Goal: Book appointment/travel/reservation

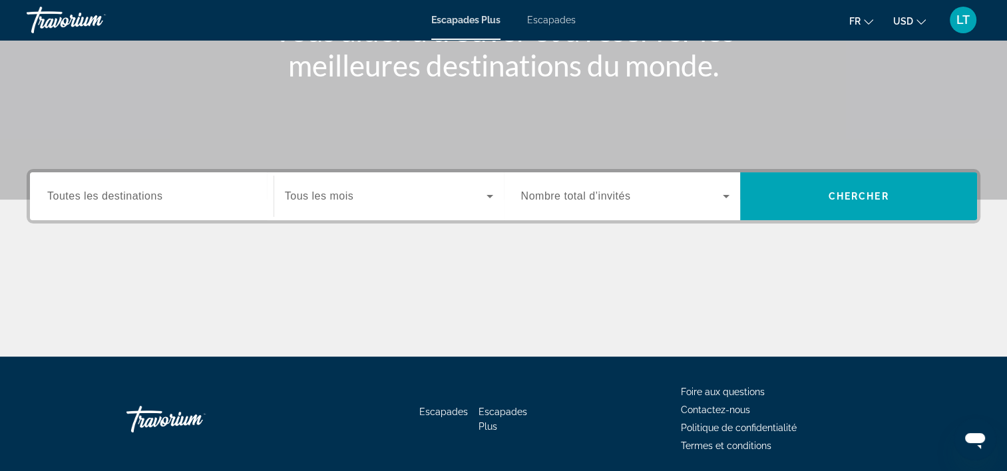
click at [208, 204] on div "Widget de recherche" at bounding box center [151, 197] width 209 height 38
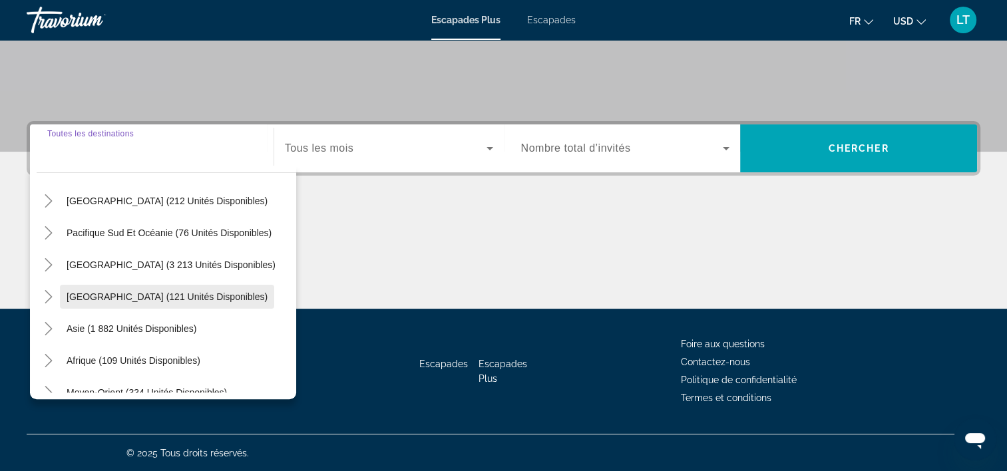
scroll to position [216, 0]
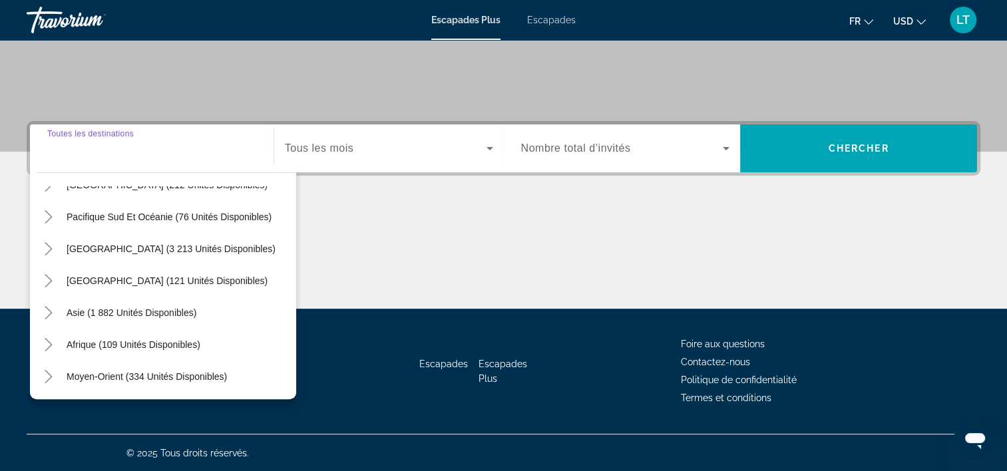
click at [194, 372] on span "Moyen-Orient (334 unités disponibles)" at bounding box center [147, 376] width 160 height 11
type input "**********"
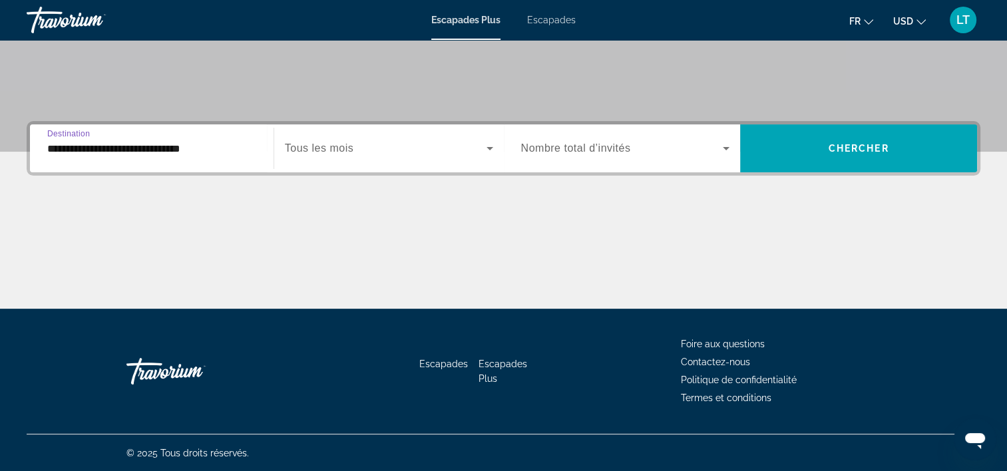
click at [483, 146] on icon "Widget de recherche" at bounding box center [490, 148] width 16 height 16
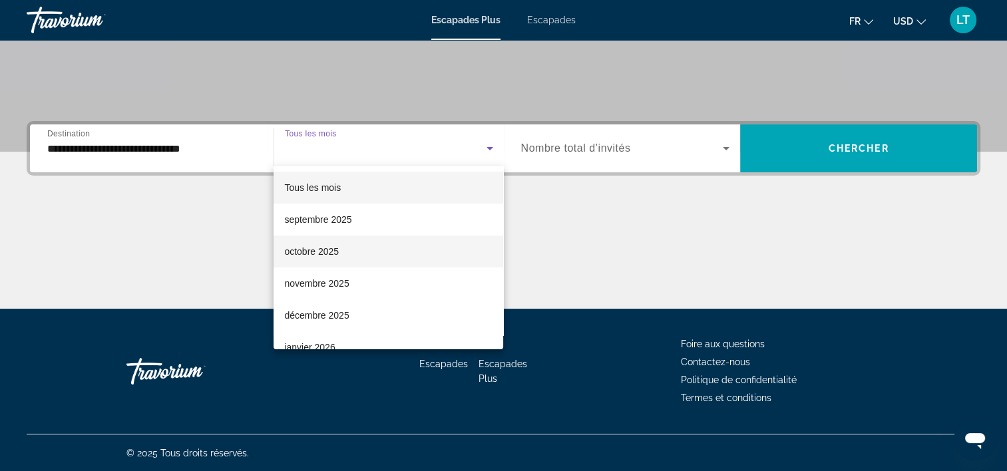
scroll to position [67, 0]
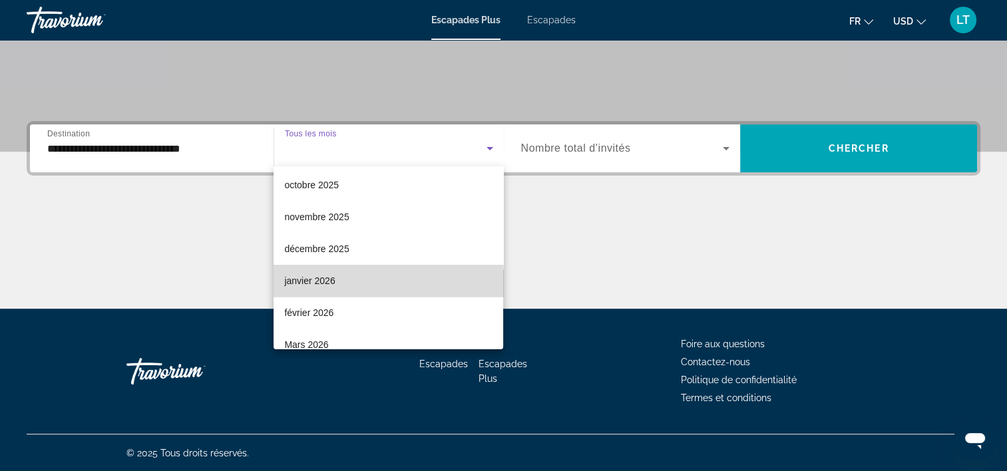
click at [420, 277] on mat-option "janvier 2026" at bounding box center [388, 281] width 230 height 32
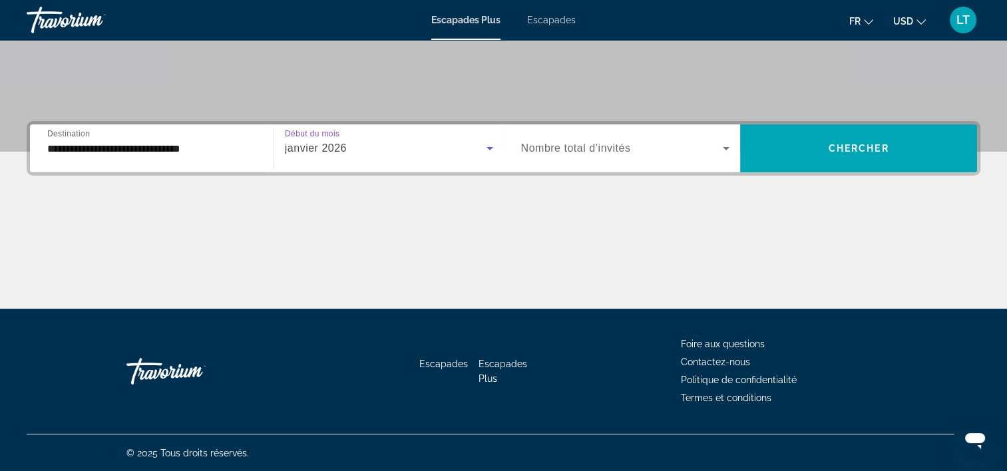
click at [725, 146] on icon "Widget de recherche" at bounding box center [726, 148] width 16 height 16
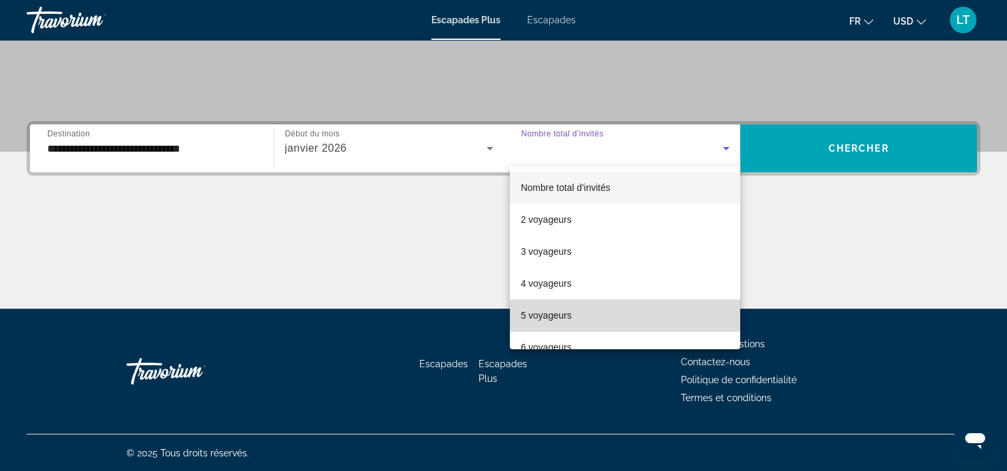
click at [636, 312] on mat-option "5 voyageurs" at bounding box center [625, 315] width 230 height 32
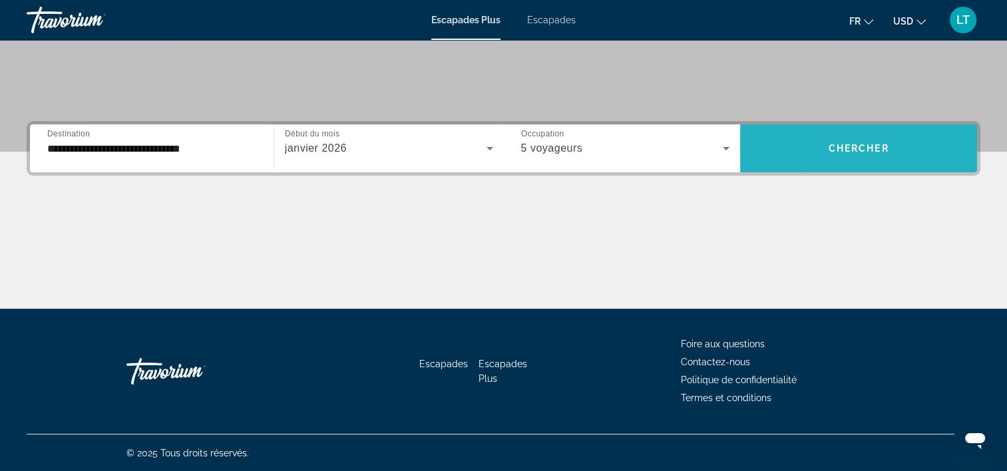
click at [808, 162] on span "Widget de recherche" at bounding box center [858, 148] width 237 height 32
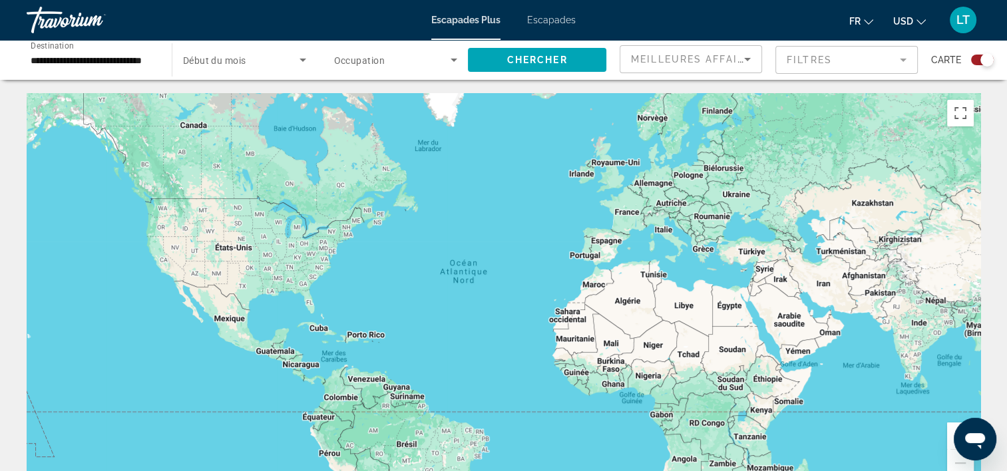
click at [163, 64] on div "**********" at bounding box center [92, 60] width 145 height 38
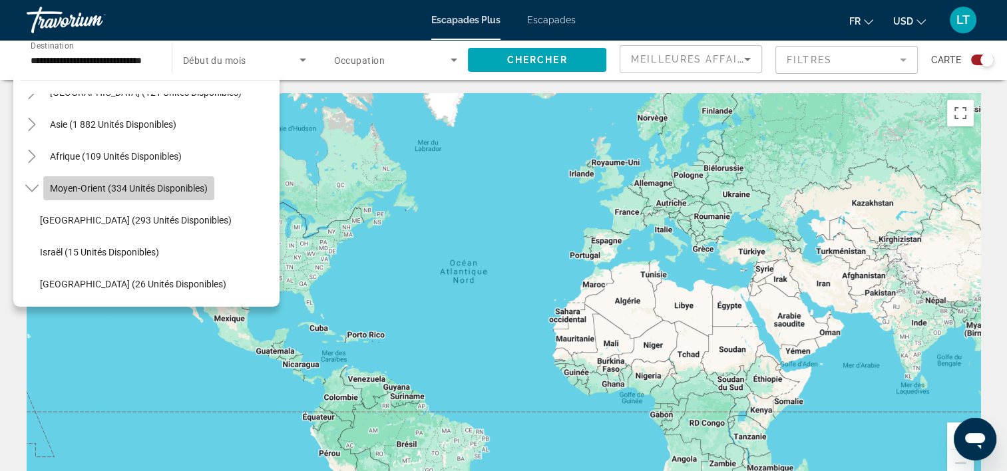
click at [157, 186] on span "Moyen-Orient (334 unités disponibles)" at bounding box center [129, 188] width 158 height 11
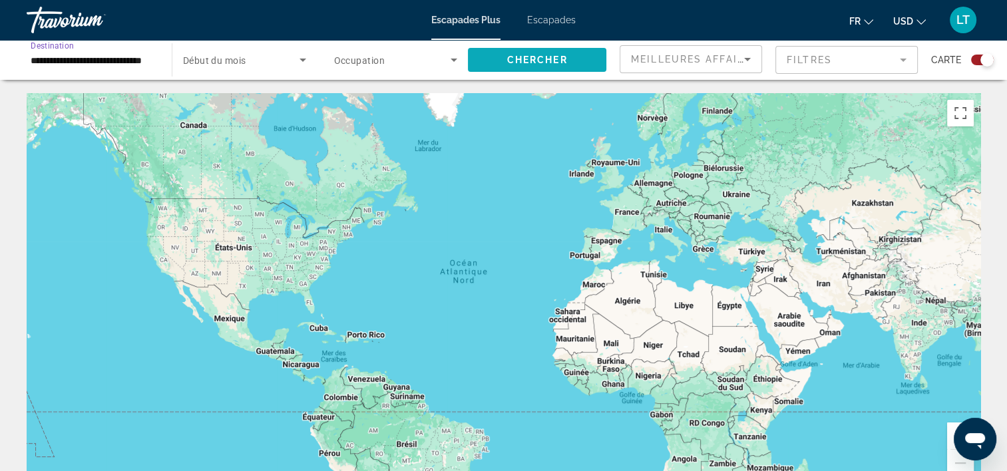
click at [562, 60] on span "Chercher" at bounding box center [537, 60] width 61 height 11
click at [143, 60] on input "**********" at bounding box center [93, 61] width 124 height 16
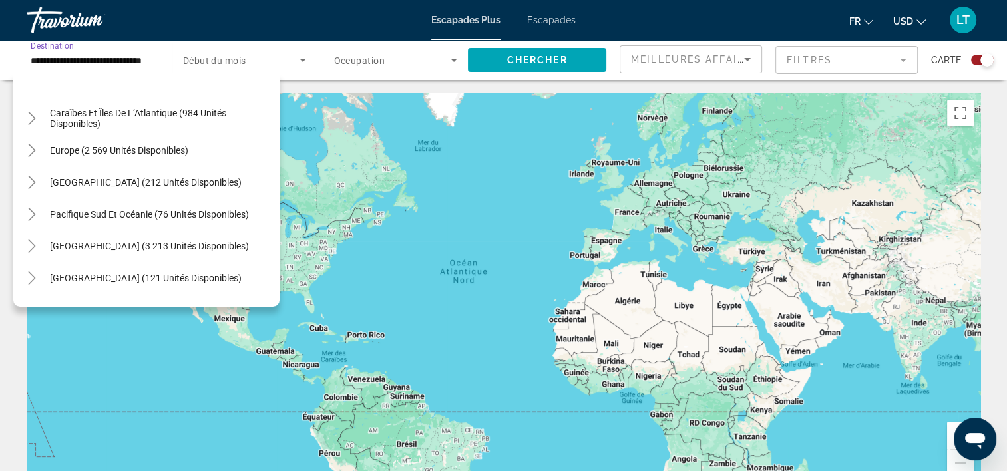
scroll to position [133, 0]
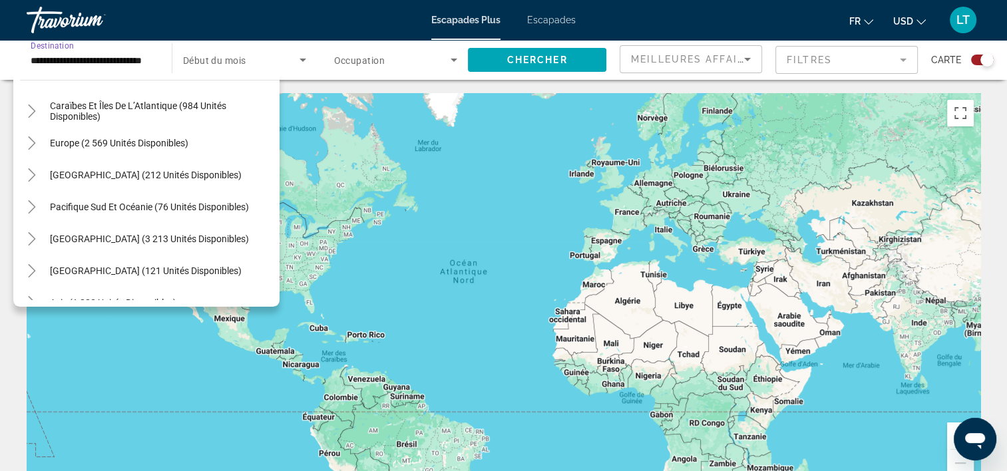
click at [128, 141] on span "Europe (2 569 unités disponibles)" at bounding box center [119, 143] width 138 height 11
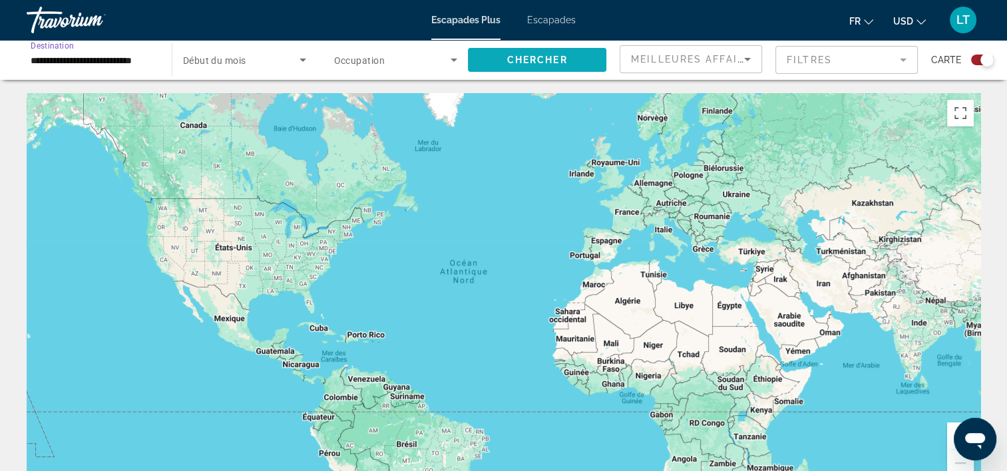
click at [508, 55] on span "Chercher" at bounding box center [537, 60] width 61 height 11
click at [711, 105] on icon "Contenu principal" at bounding box center [715, 107] width 12 height 17
type input "**********"
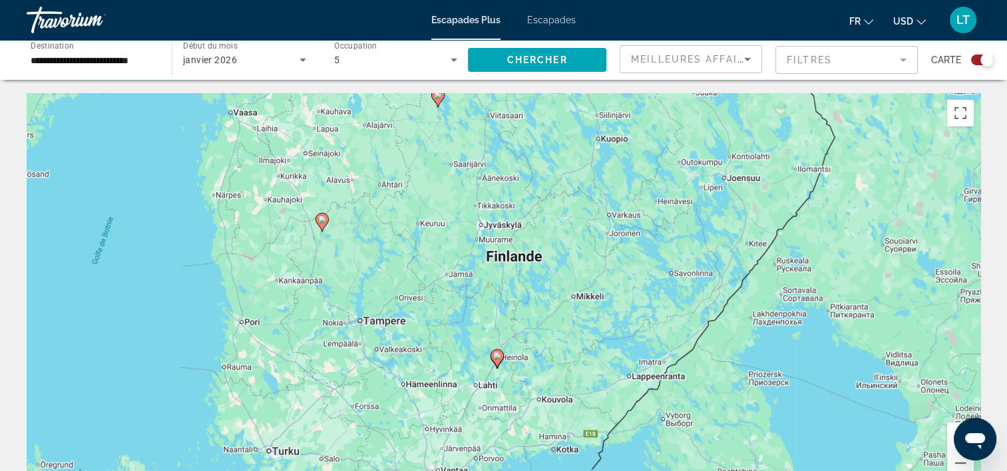
drag, startPoint x: 562, startPoint y: 213, endPoint x: 557, endPoint y: 289, distance: 76.0
click at [557, 289] on div "Pour activer le glissement avec le clavier, appuyez sur Alt+Entrée. Une fois ce…" at bounding box center [503, 292] width 953 height 399
click at [496, 361] on icon "Contenu principal" at bounding box center [496, 358] width 12 height 17
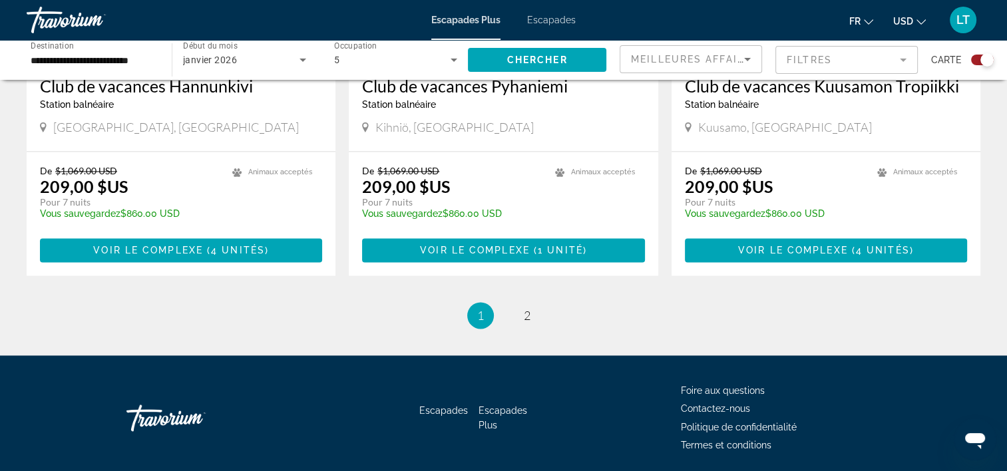
scroll to position [2093, 0]
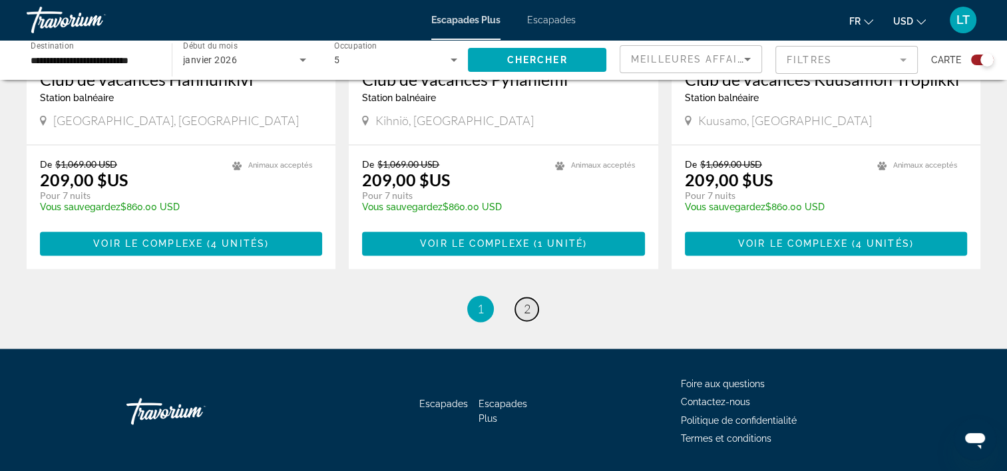
click at [524, 301] on span "2" at bounding box center [527, 308] width 7 height 15
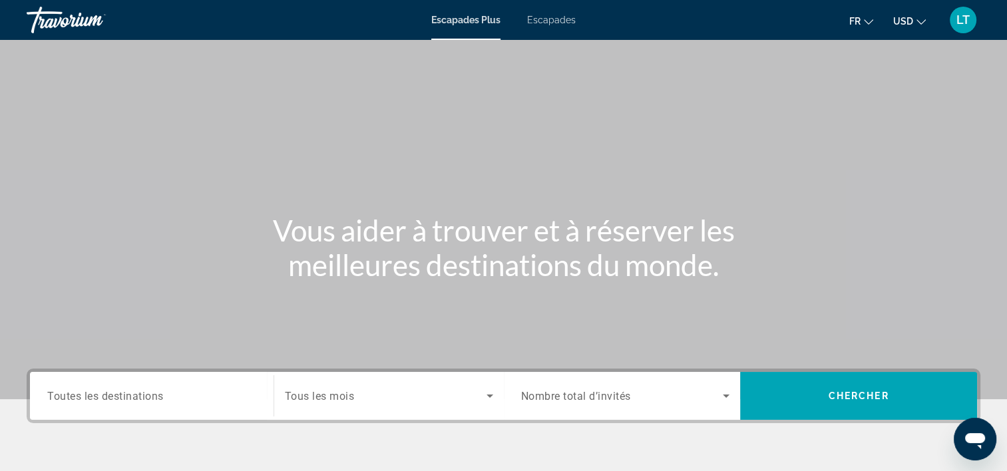
click at [561, 21] on span "Escapades" at bounding box center [551, 20] width 49 height 11
click at [178, 403] on input "Destination Toutes les destinations" at bounding box center [151, 397] width 209 height 16
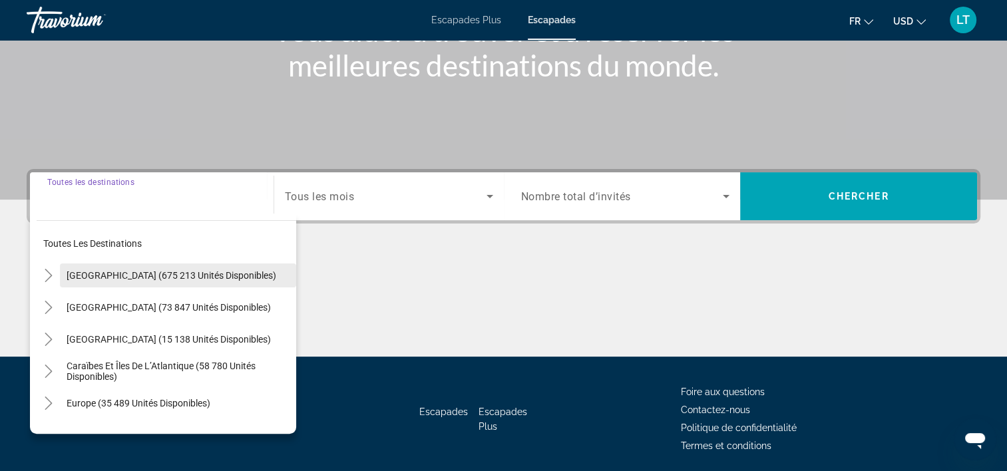
scroll to position [247, 0]
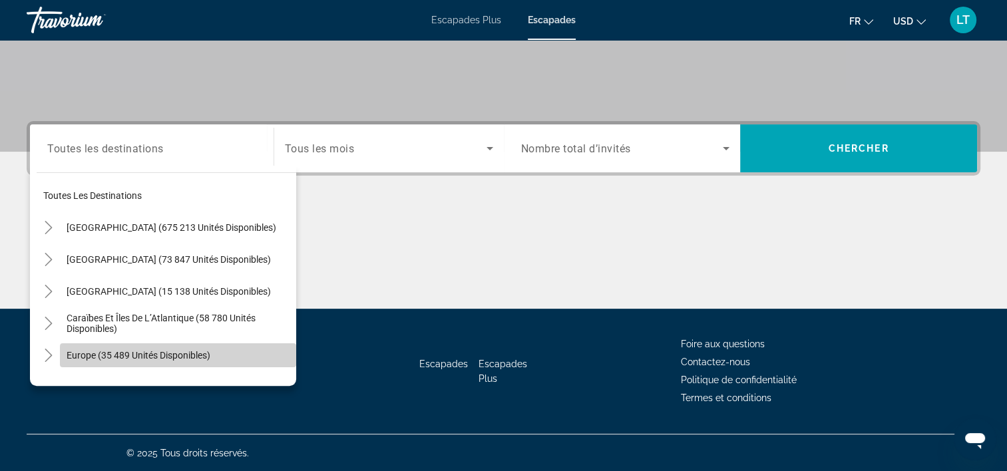
click at [190, 358] on span "Europe (35 489 unités disponibles)" at bounding box center [139, 355] width 144 height 11
type input "**********"
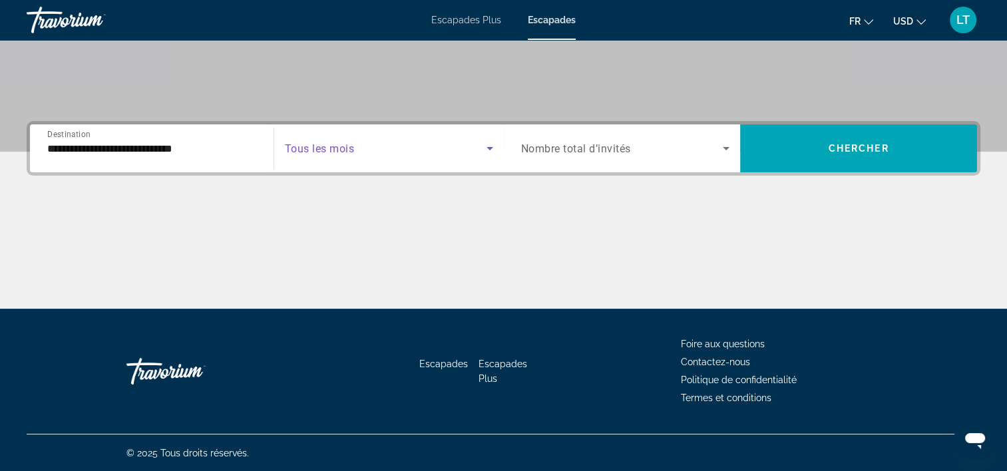
click at [487, 147] on icon "Widget de recherche" at bounding box center [489, 148] width 7 height 3
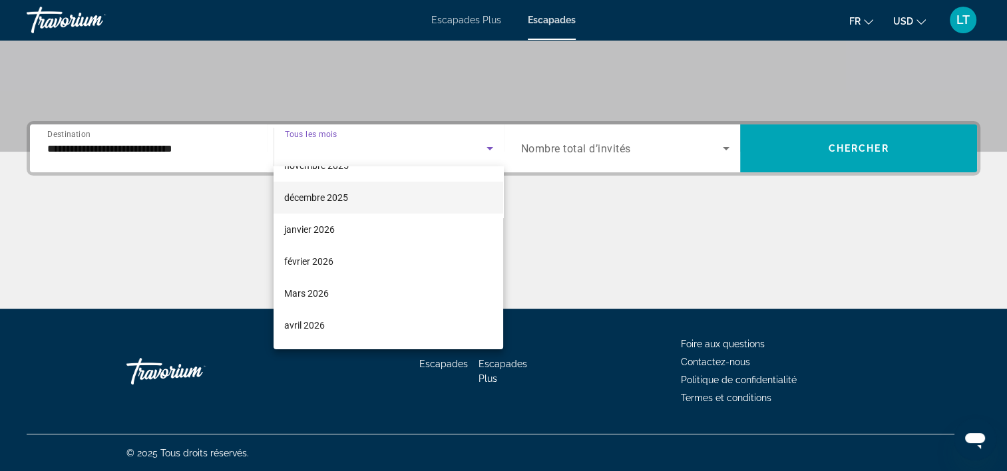
scroll to position [133, 0]
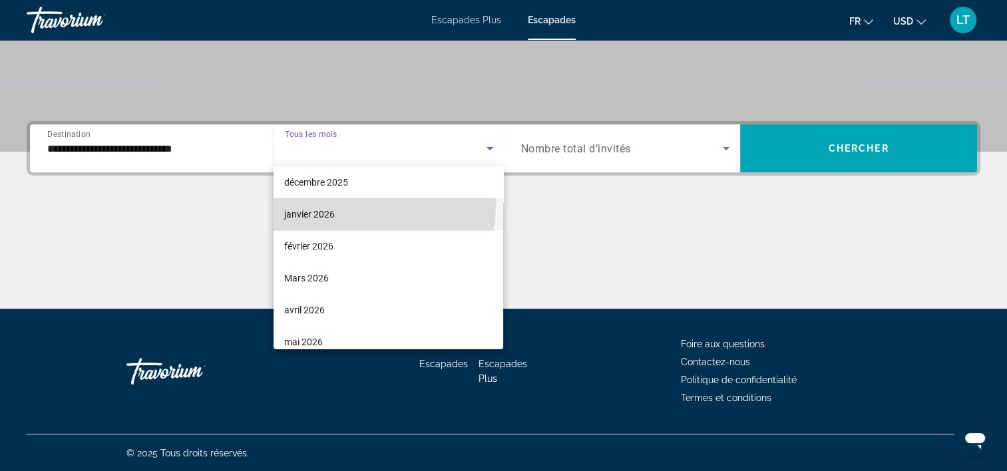
click at [368, 205] on mat-option "janvier 2026" at bounding box center [388, 214] width 230 height 32
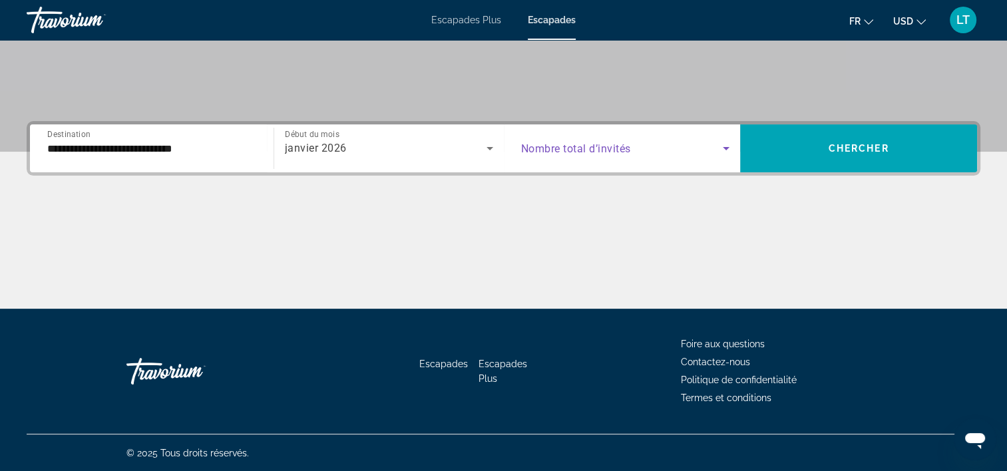
click at [724, 144] on icon "Widget de recherche" at bounding box center [726, 148] width 16 height 16
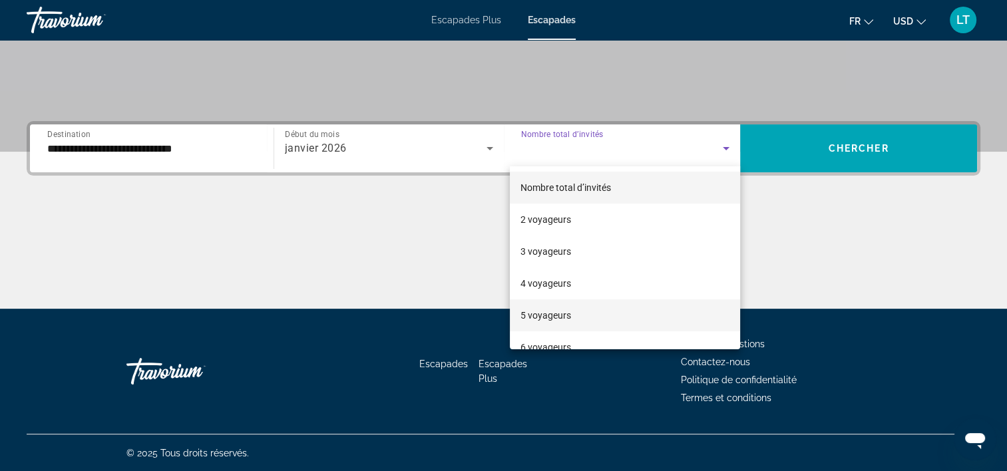
click at [676, 313] on mat-option "5 voyageurs" at bounding box center [625, 315] width 230 height 32
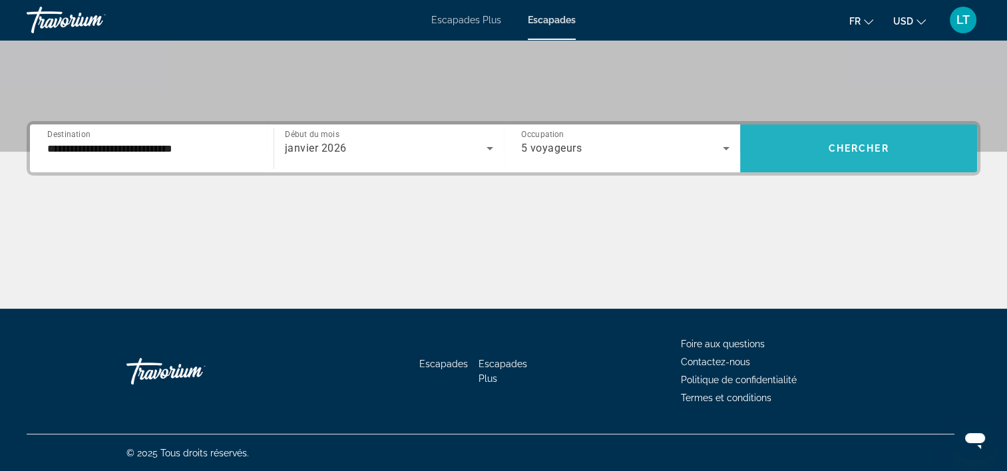
click at [847, 155] on span "Widget de recherche" at bounding box center [858, 148] width 237 height 32
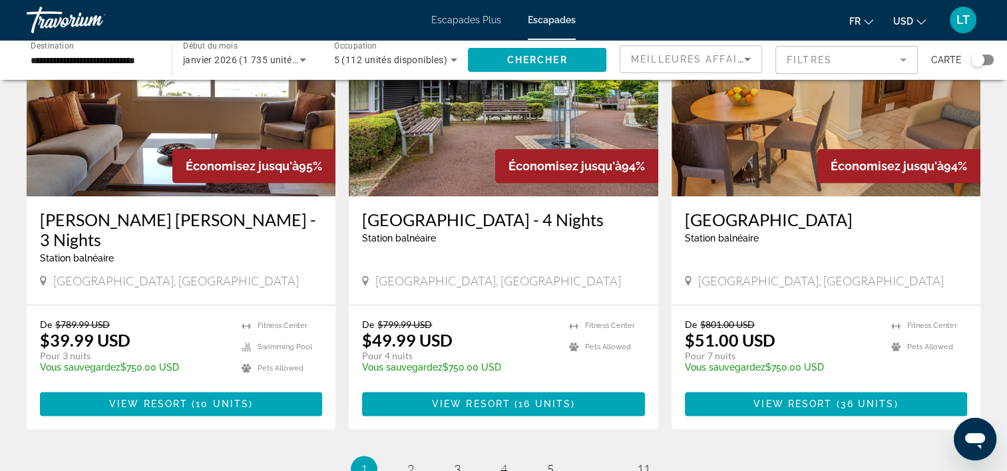
scroll to position [1663, 0]
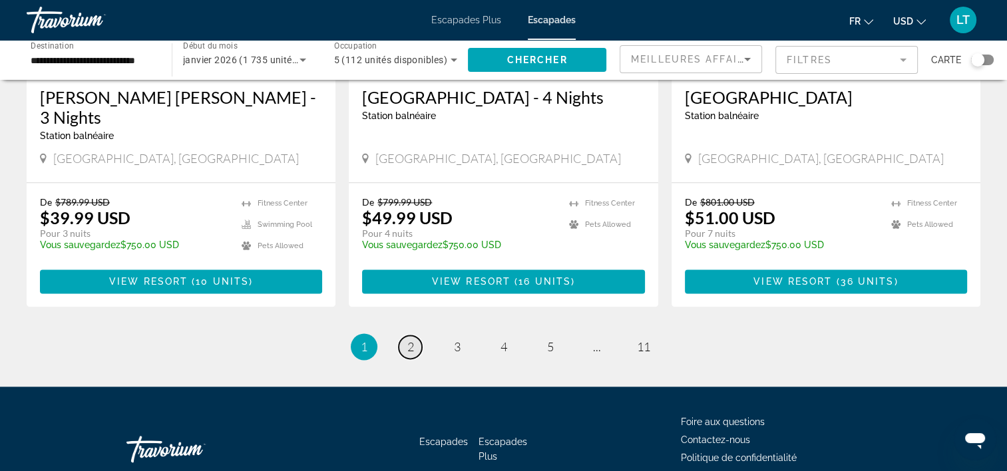
click at [401, 335] on link "page 2" at bounding box center [410, 346] width 23 height 23
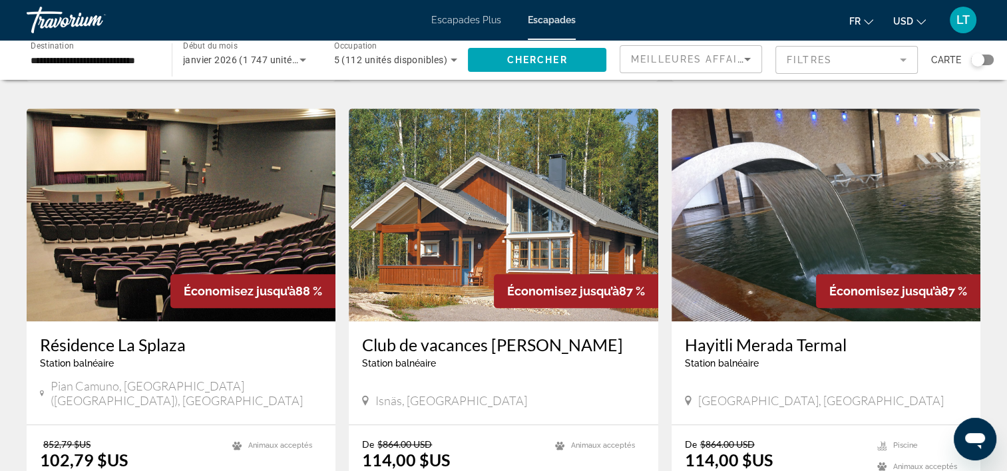
scroll to position [998, 0]
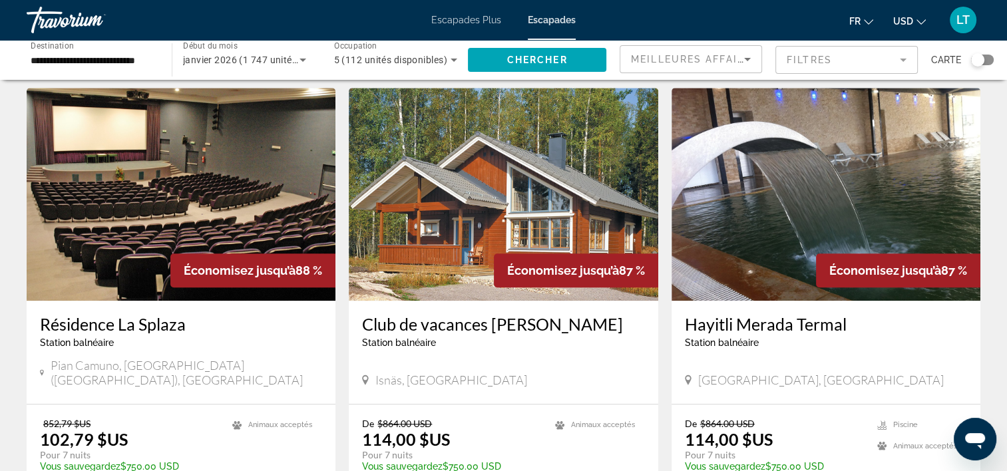
click at [797, 155] on img "Contenu principal" at bounding box center [825, 194] width 309 height 213
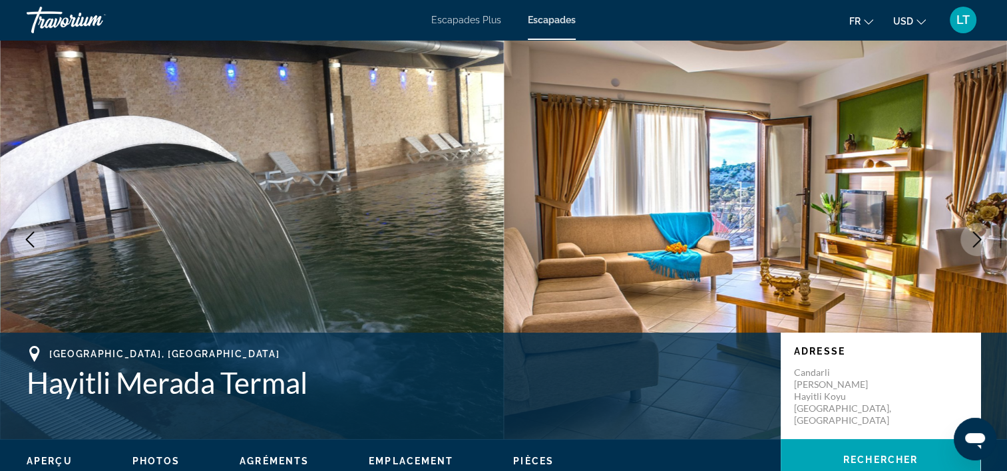
click at [418, 223] on img "Contenu principal" at bounding box center [252, 239] width 504 height 399
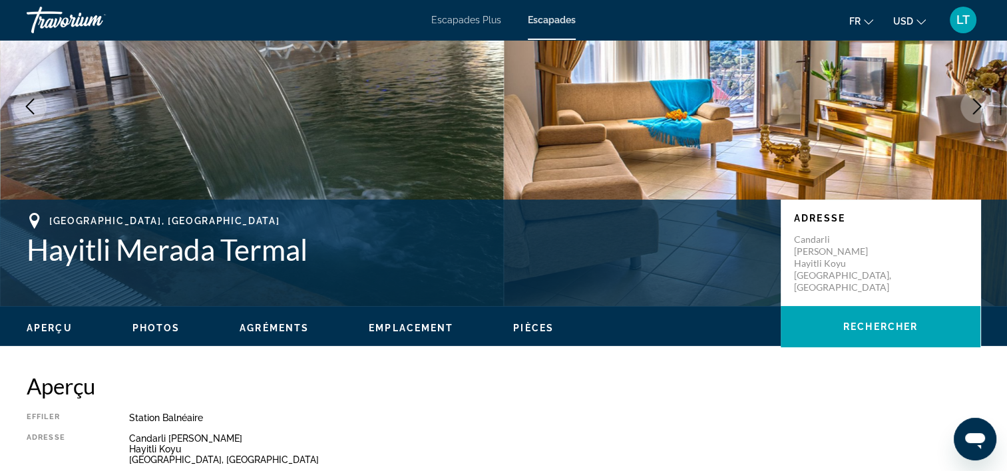
scroll to position [67, 0]
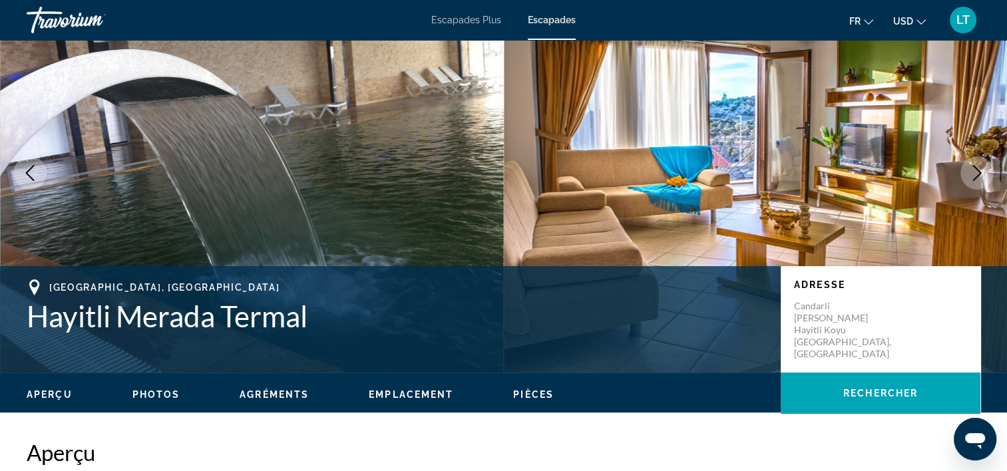
click at [974, 172] on icon "Image suivante" at bounding box center [977, 173] width 16 height 16
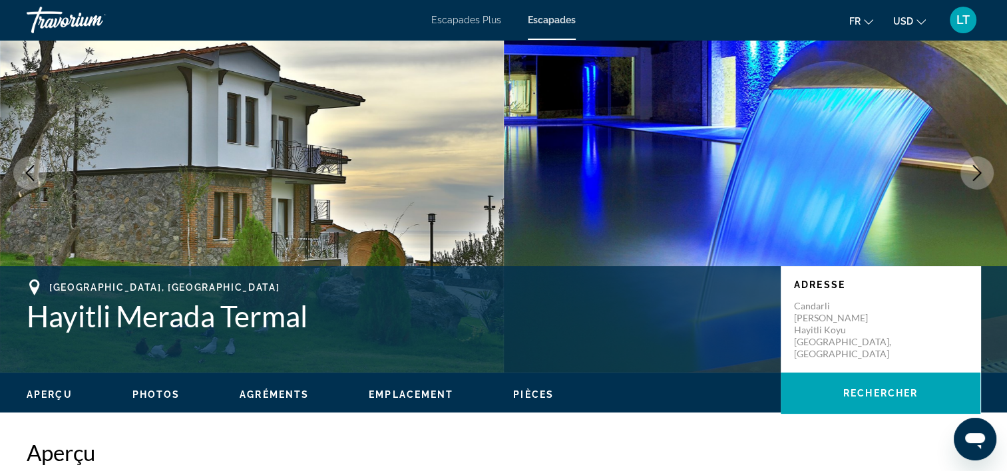
click at [974, 172] on icon "Image suivante" at bounding box center [977, 173] width 16 height 16
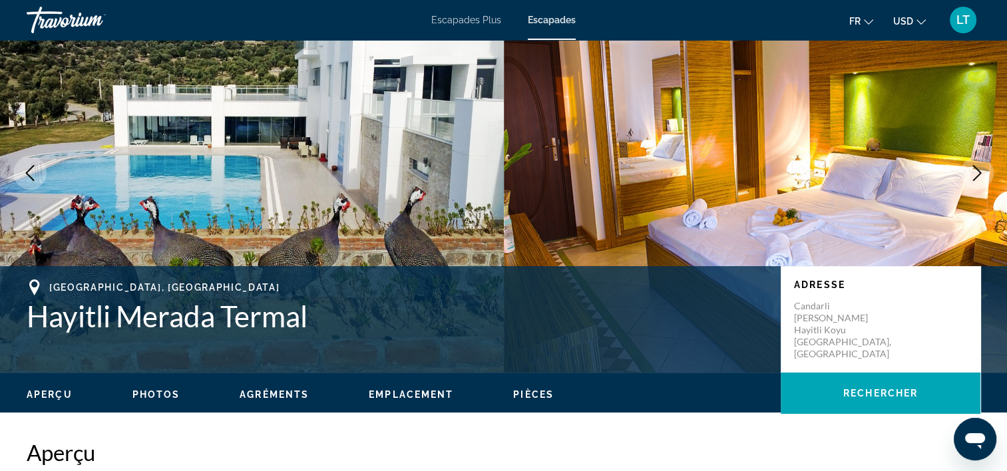
click at [974, 172] on icon "Image suivante" at bounding box center [977, 173] width 16 height 16
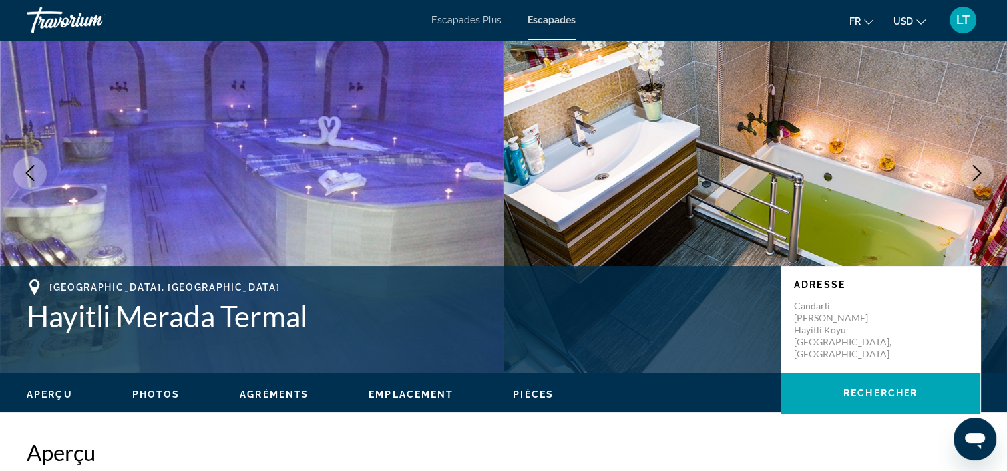
click at [974, 172] on icon "Image suivante" at bounding box center [977, 173] width 16 height 16
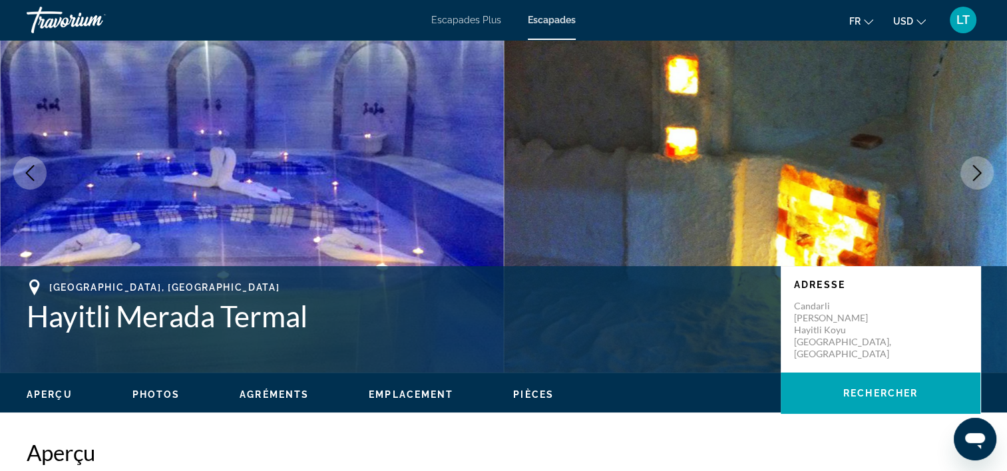
click at [974, 172] on icon "Image suivante" at bounding box center [977, 173] width 16 height 16
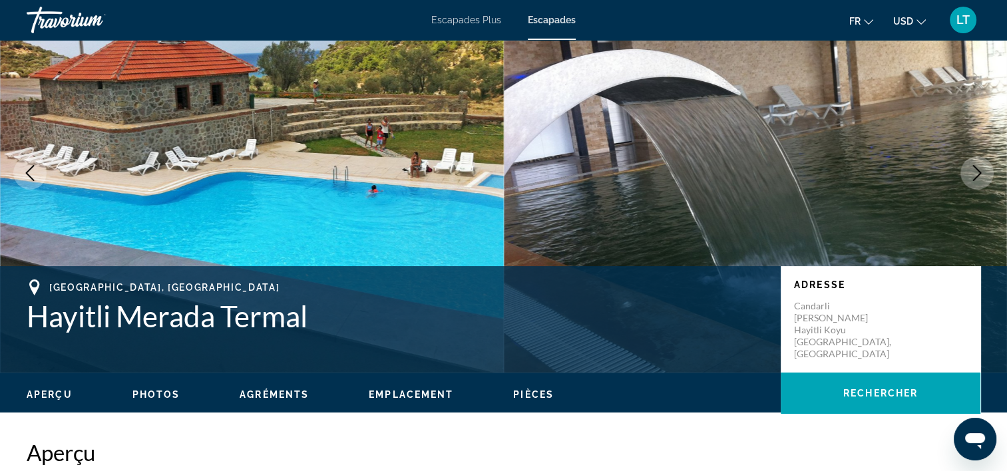
click at [974, 172] on icon "Image suivante" at bounding box center [977, 173] width 16 height 16
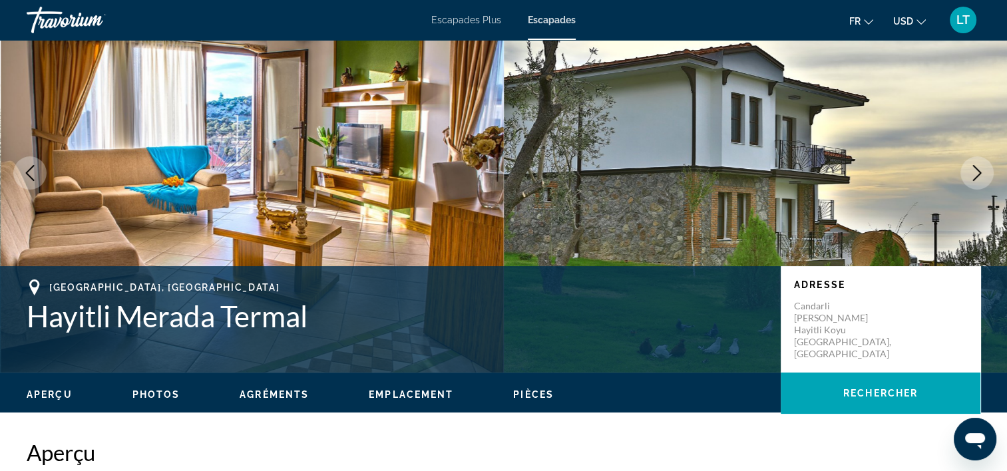
click at [974, 172] on icon "Image suivante" at bounding box center [977, 173] width 16 height 16
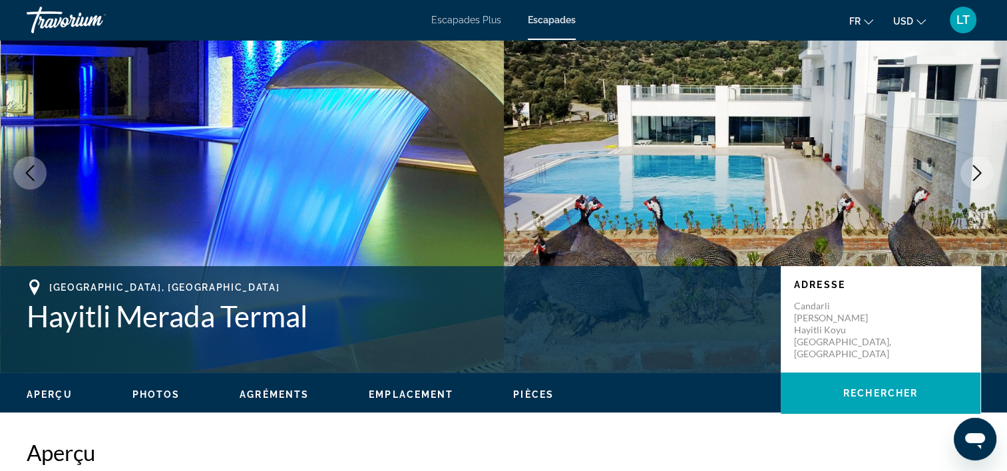
click at [974, 172] on icon "Image suivante" at bounding box center [977, 173] width 16 height 16
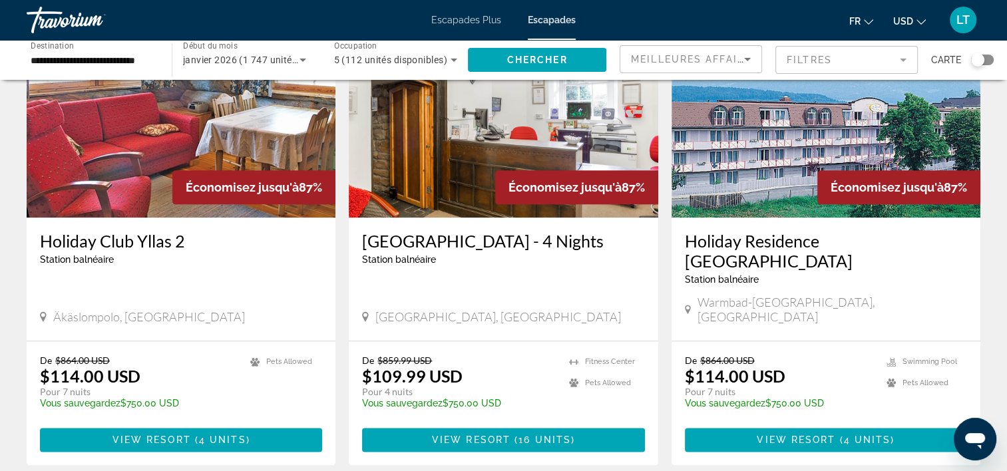
scroll to position [1597, 0]
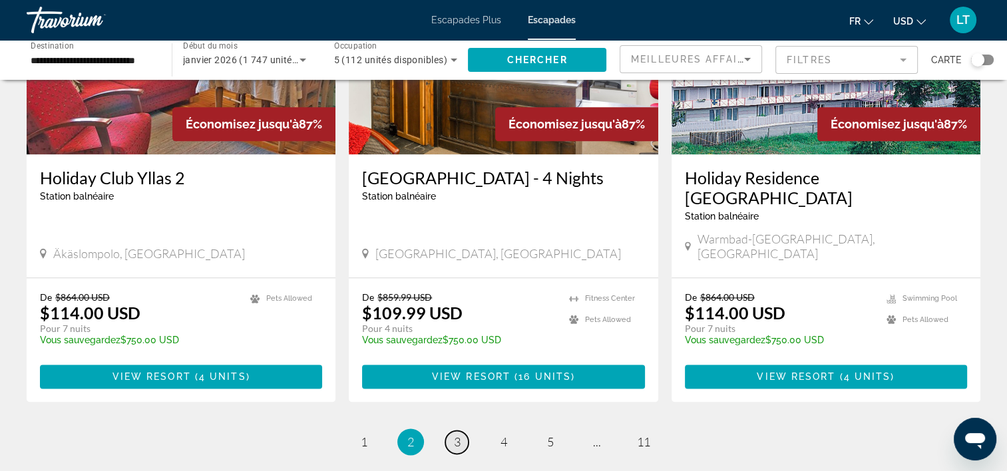
click at [464, 430] on link "page 3" at bounding box center [456, 441] width 23 height 23
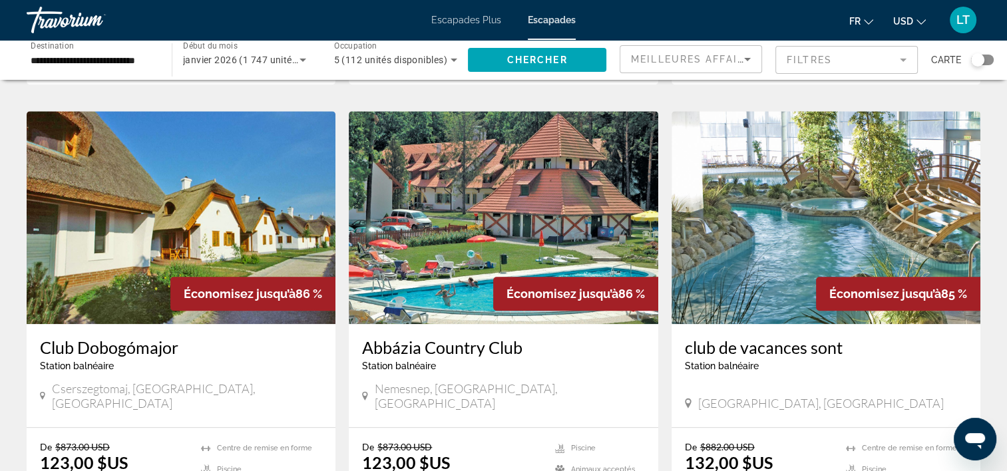
scroll to position [998, 0]
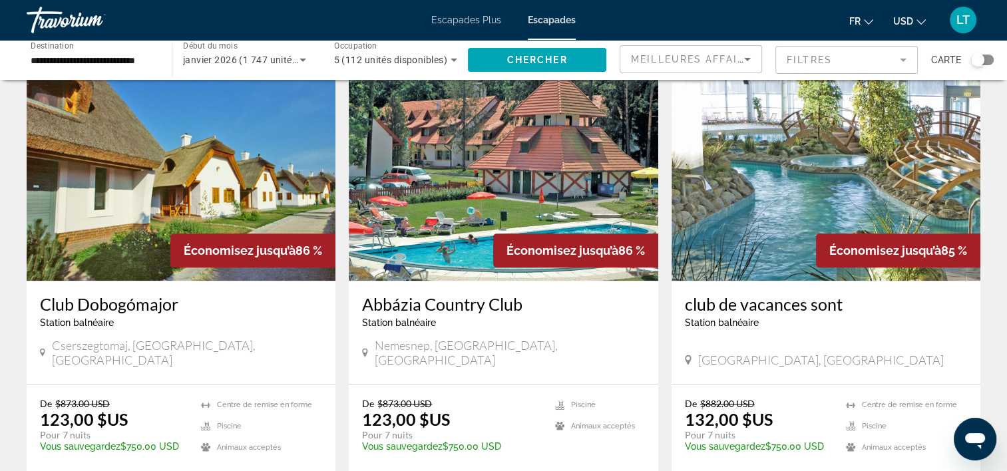
click at [796, 192] on img "Contenu principal" at bounding box center [825, 174] width 309 height 213
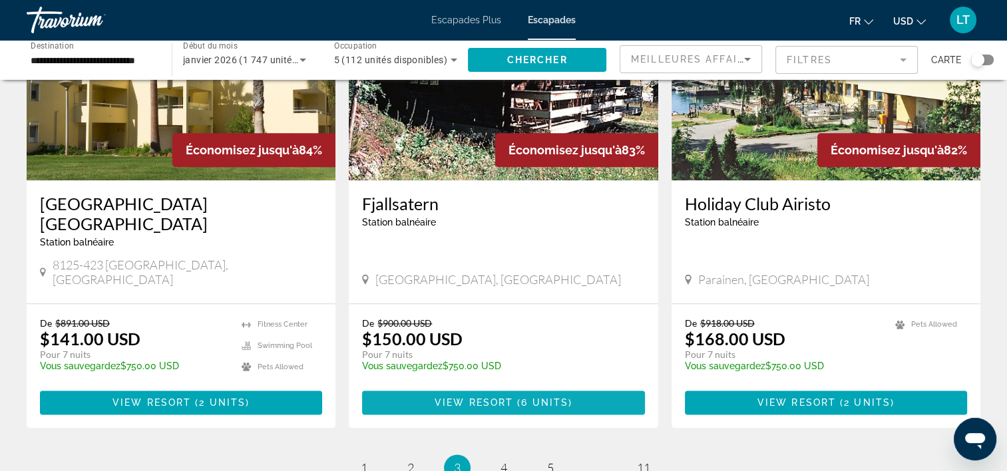
scroll to position [1597, 0]
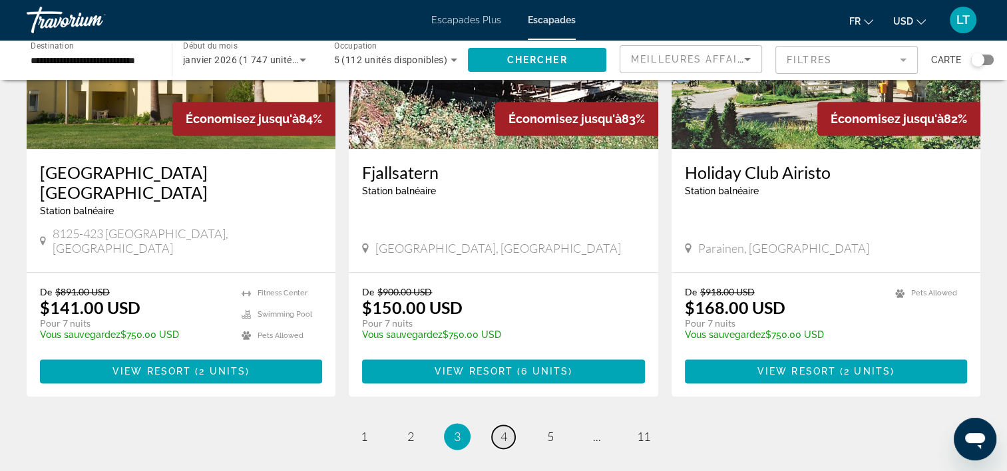
click at [501, 429] on span "4" at bounding box center [503, 436] width 7 height 15
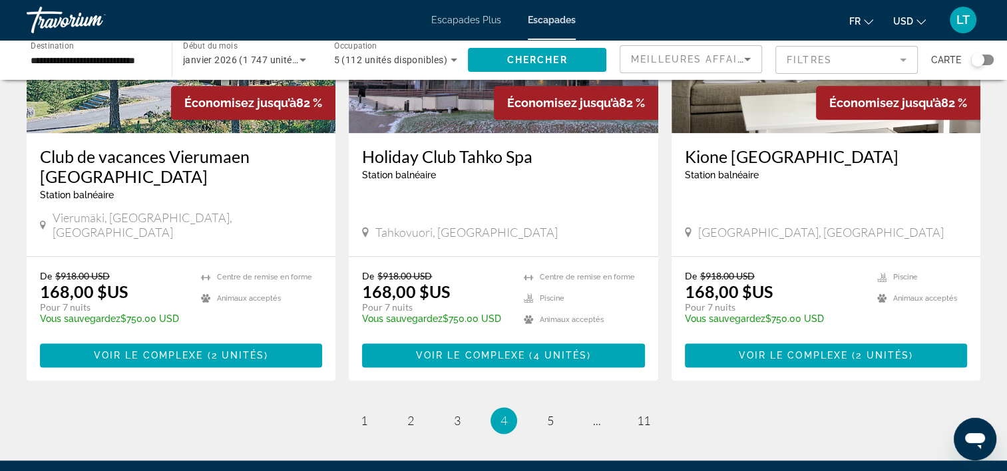
scroll to position [1663, 0]
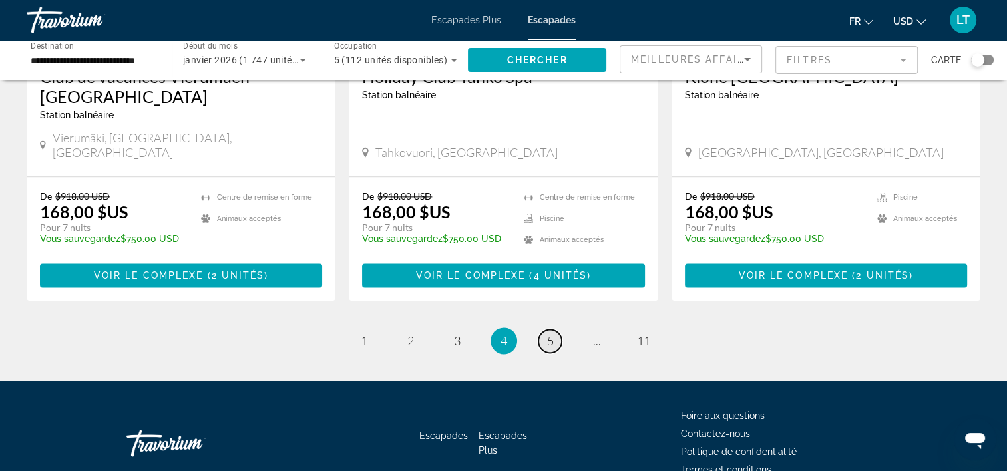
click at [546, 329] on link "page 5" at bounding box center [549, 340] width 23 height 23
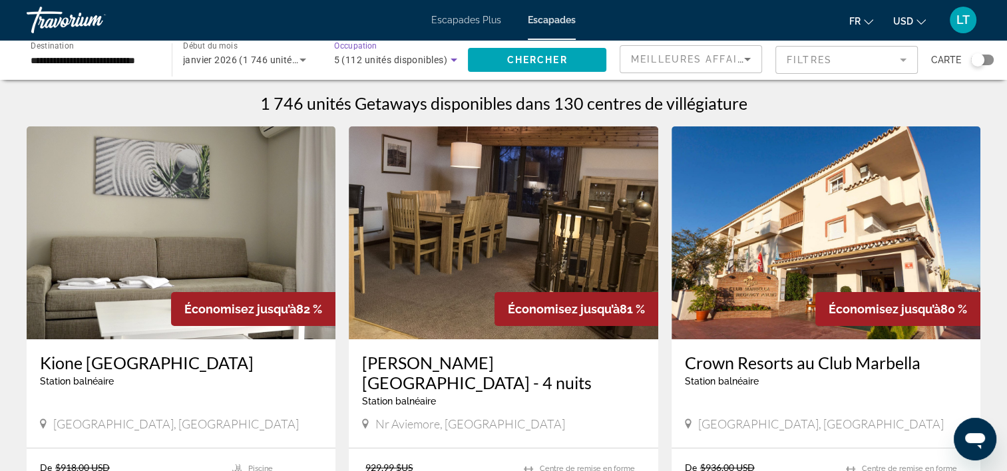
click at [452, 61] on icon "Widget de recherche" at bounding box center [454, 60] width 16 height 16
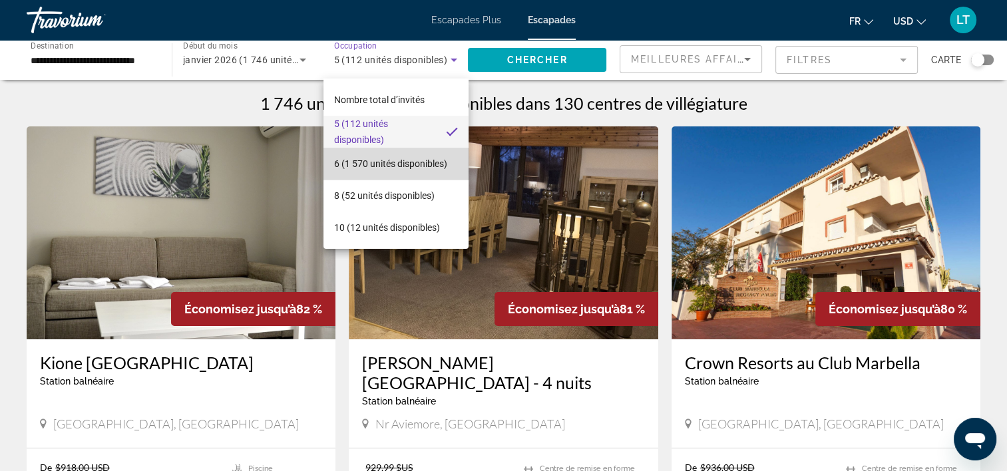
click at [417, 160] on font "6 (1 570 unités disponibles)" at bounding box center [390, 163] width 113 height 11
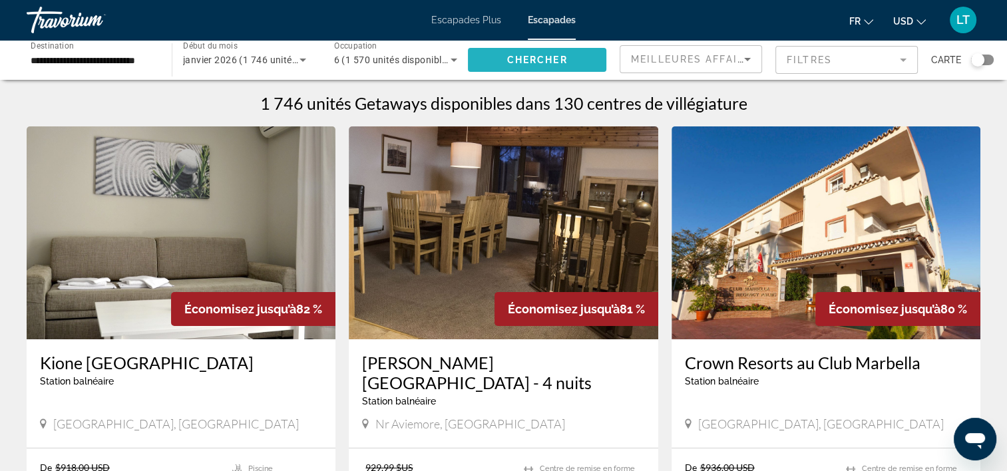
click at [523, 64] on span "Chercher" at bounding box center [537, 60] width 61 height 11
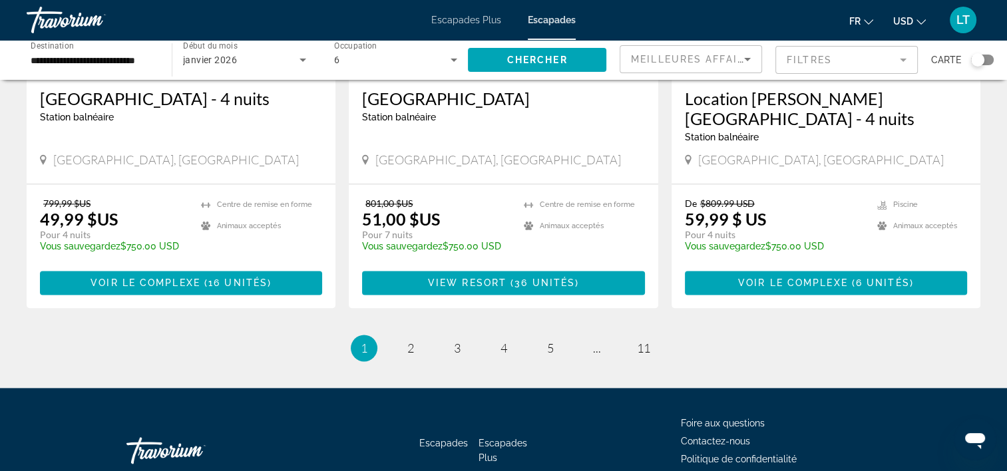
scroll to position [1701, 0]
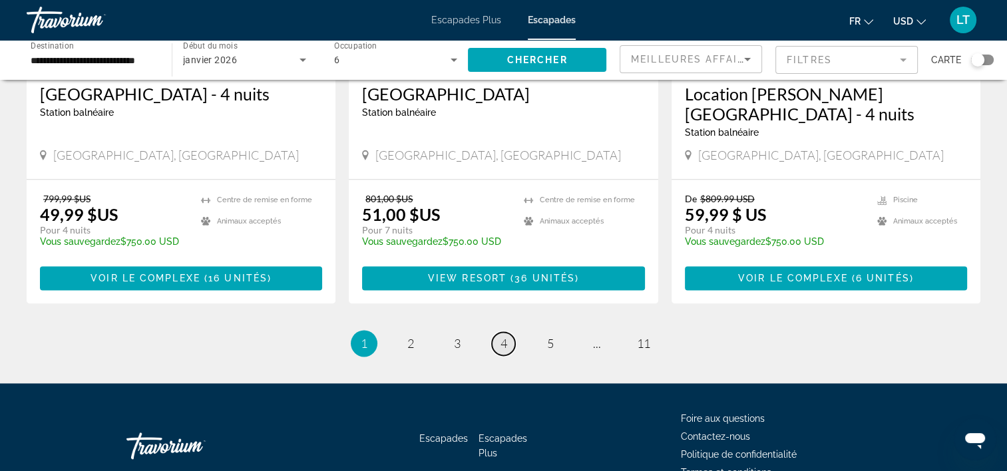
click at [503, 336] on span "4" at bounding box center [503, 343] width 7 height 15
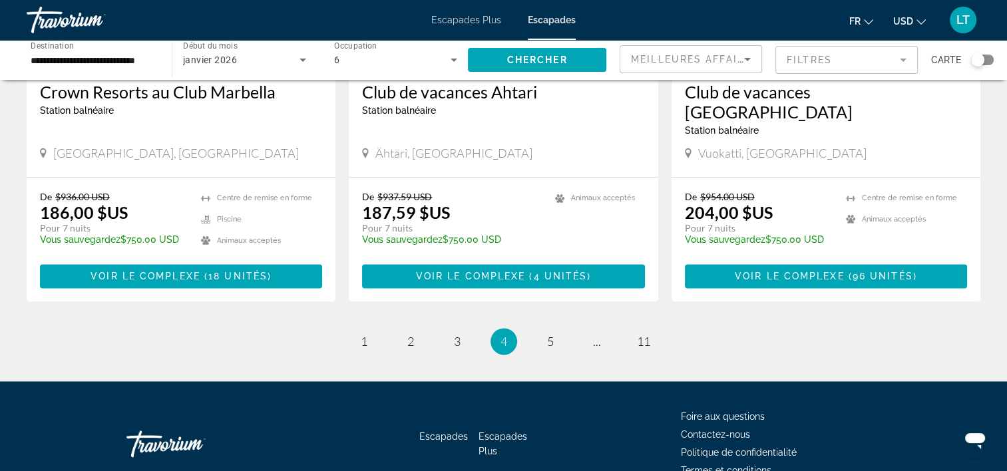
scroll to position [1701, 0]
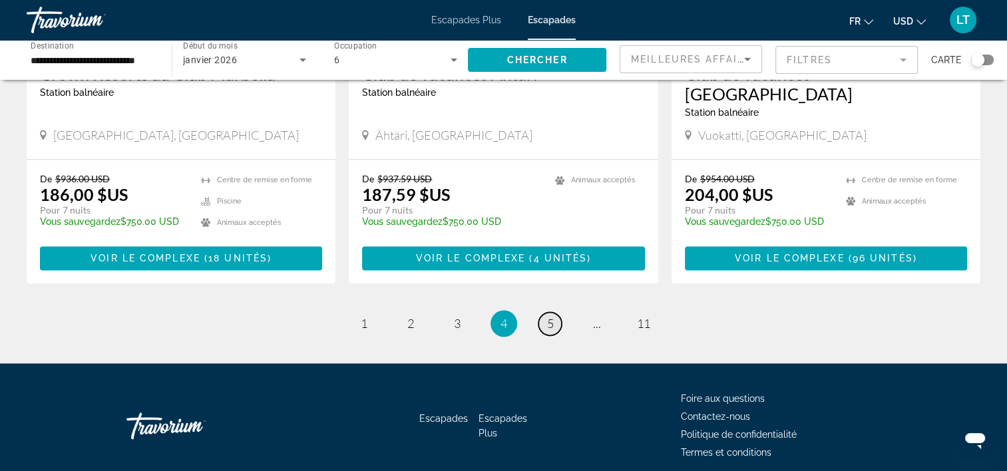
click at [551, 316] on span "5" at bounding box center [550, 323] width 7 height 15
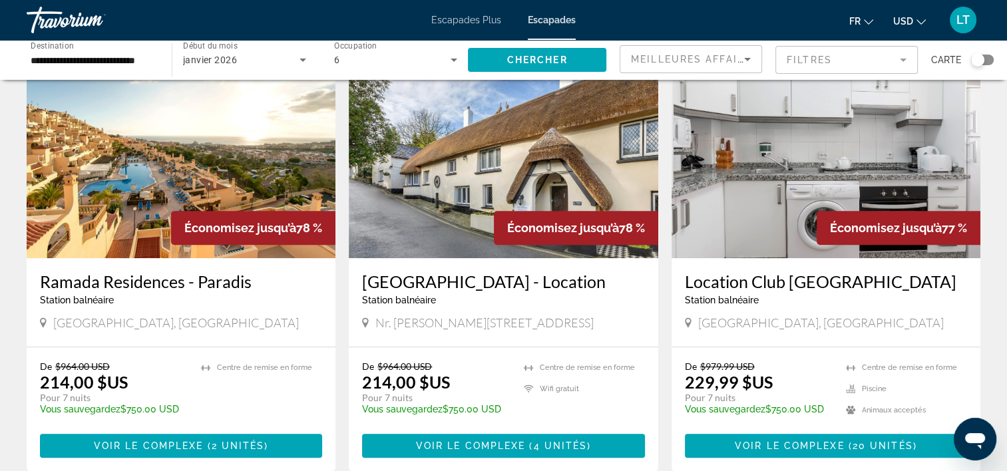
scroll to position [599, 0]
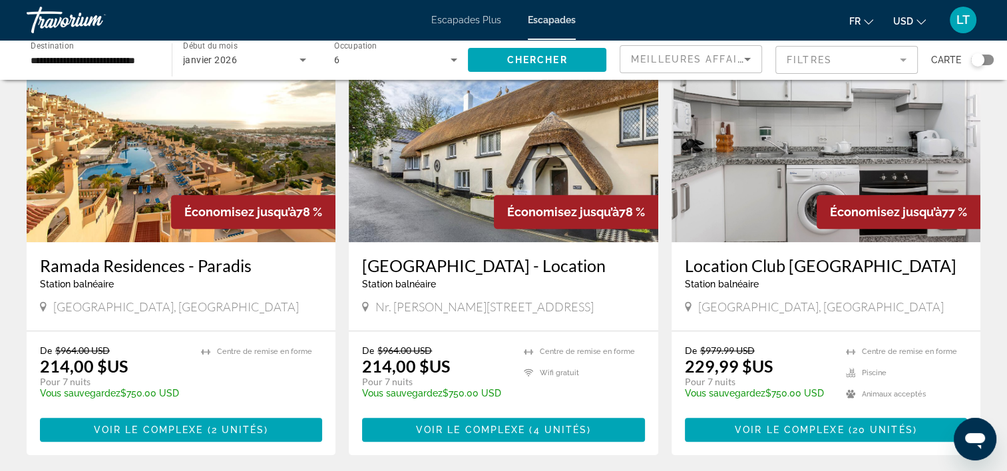
click at [799, 273] on div "Location Club Marbella Station balnéaire - Ceci est une station d'adultes seule…" at bounding box center [825, 286] width 309 height 88
click at [797, 168] on img "Contenu principal" at bounding box center [825, 135] width 309 height 213
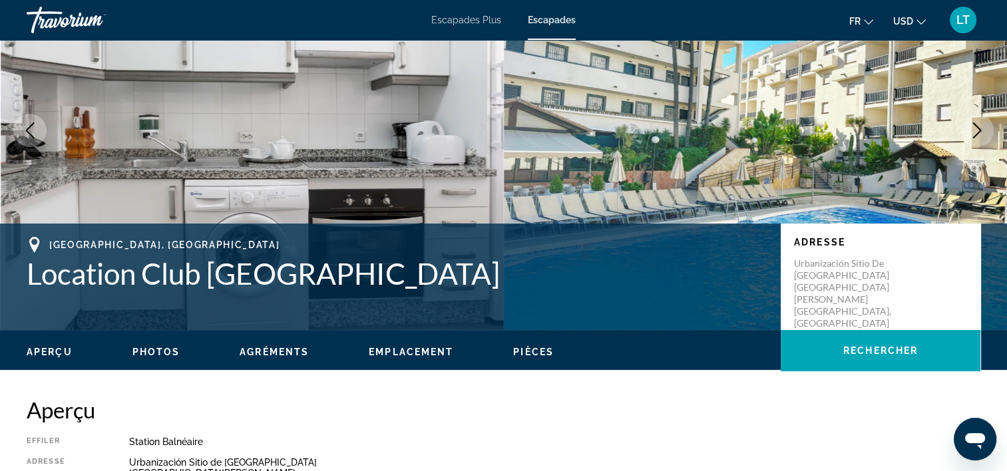
scroll to position [133, 0]
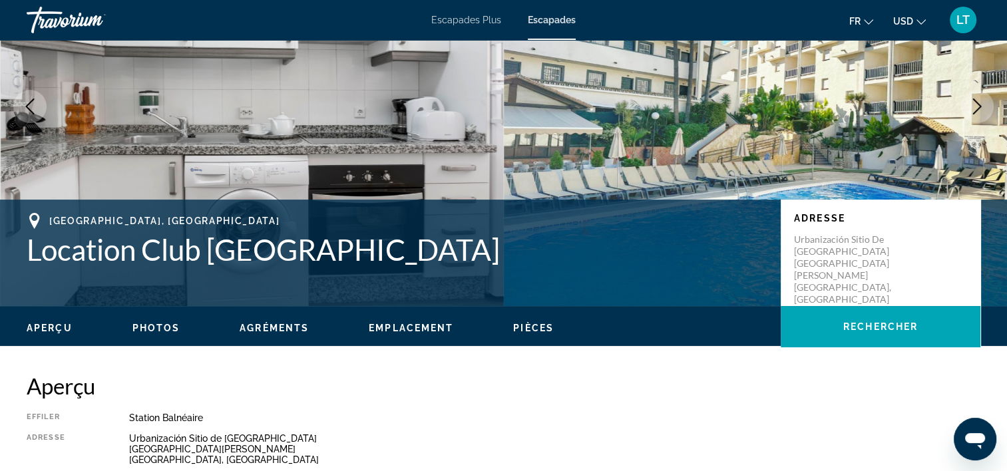
click at [971, 104] on icon "Image suivante" at bounding box center [977, 106] width 16 height 16
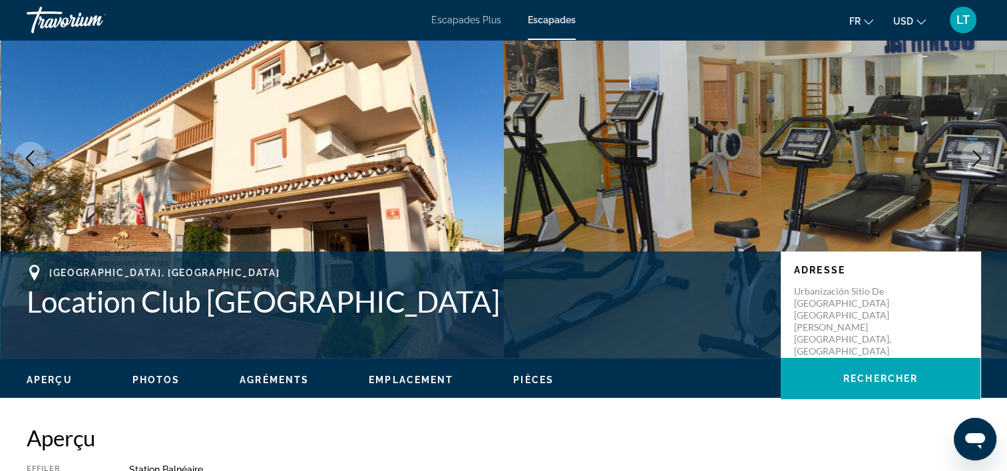
scroll to position [0, 0]
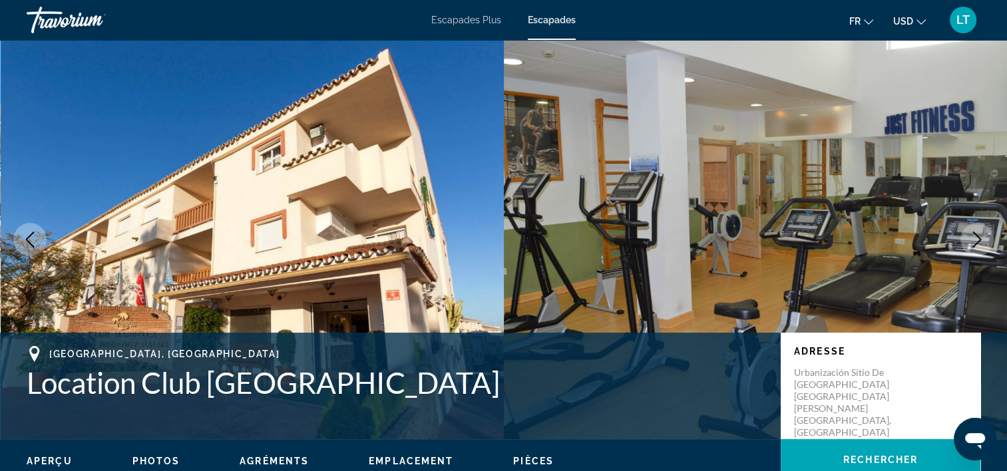
click at [975, 238] on icon "Image suivante" at bounding box center [977, 240] width 16 height 16
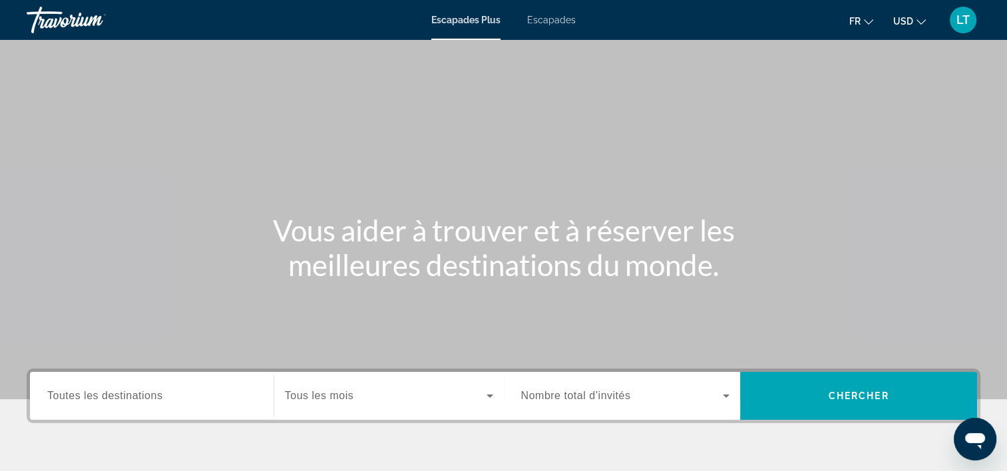
click at [561, 19] on span "Escapades" at bounding box center [551, 20] width 49 height 11
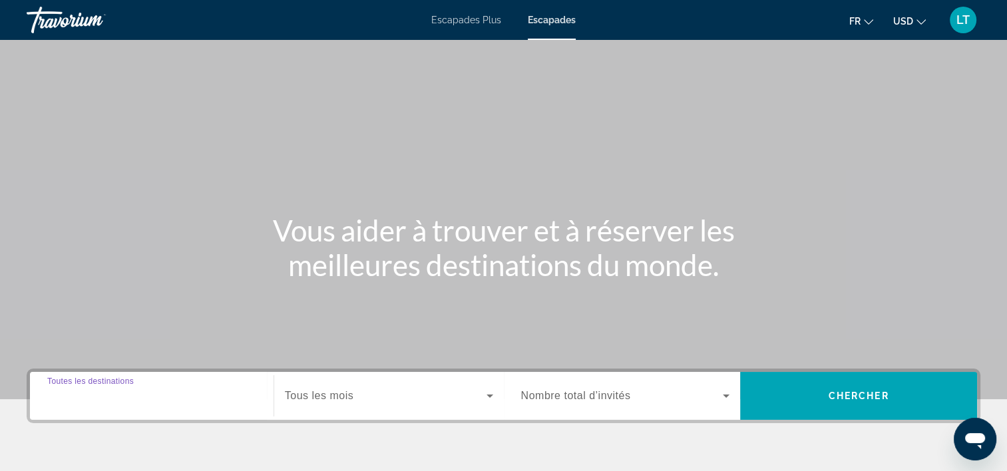
click at [164, 392] on input "Destination Toutes les destinations" at bounding box center [151, 397] width 209 height 16
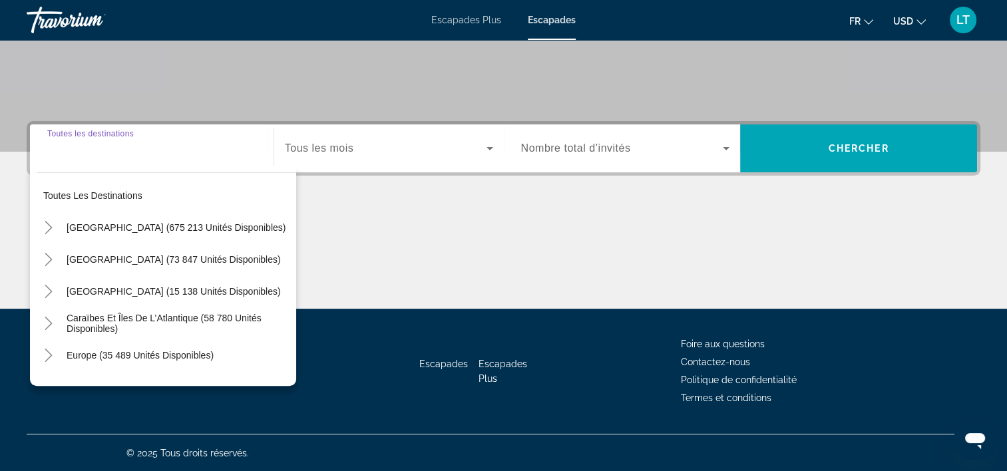
scroll to position [247, 0]
click at [152, 350] on span "Europe (35 489 unités disponibles)" at bounding box center [140, 355] width 147 height 11
type input "**********"
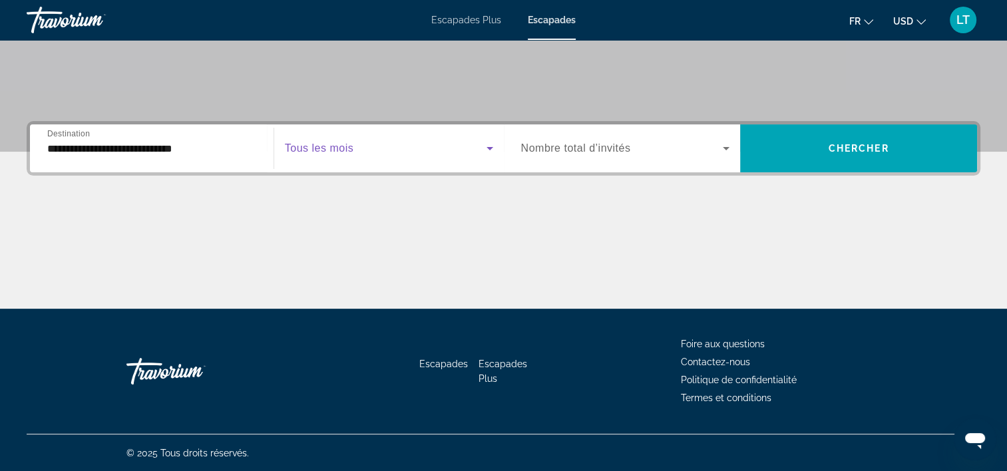
click at [492, 147] on icon "Widget de recherche" at bounding box center [490, 148] width 16 height 16
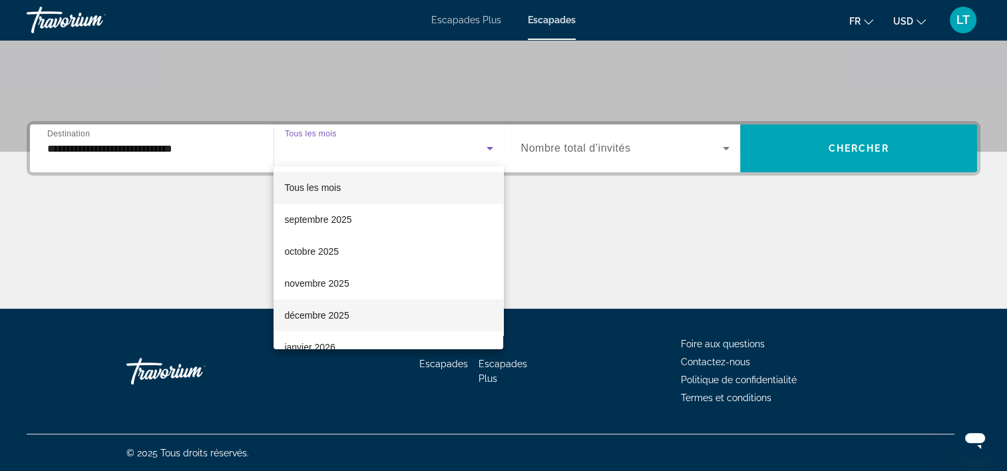
scroll to position [67, 0]
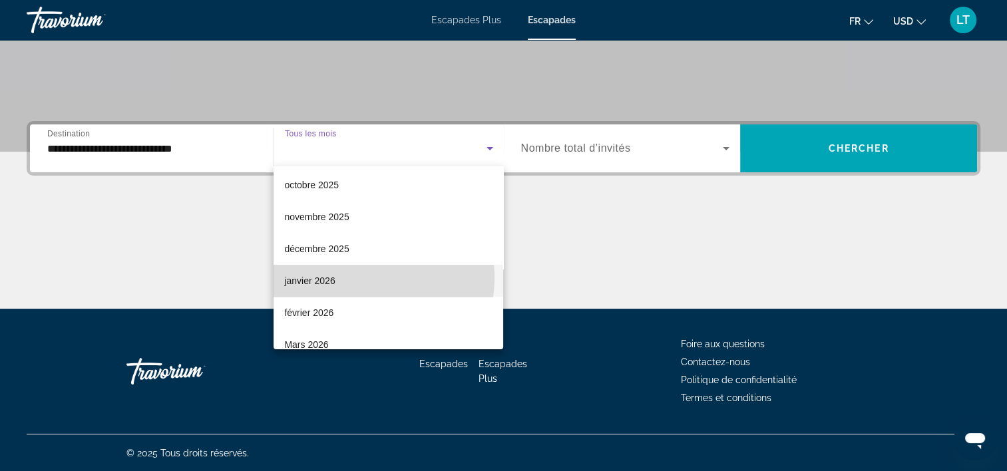
click at [353, 277] on mat-option "janvier 2026" at bounding box center [388, 281] width 230 height 32
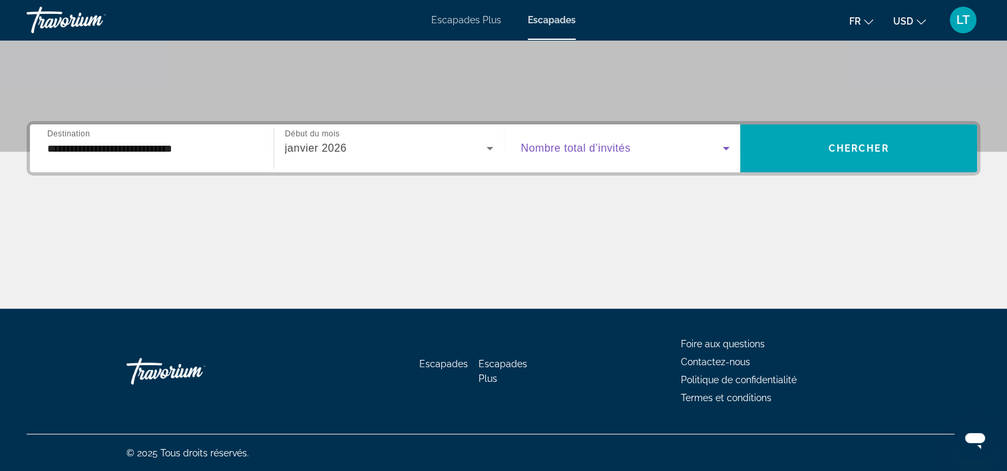
click at [721, 145] on icon "Widget de recherche" at bounding box center [726, 148] width 16 height 16
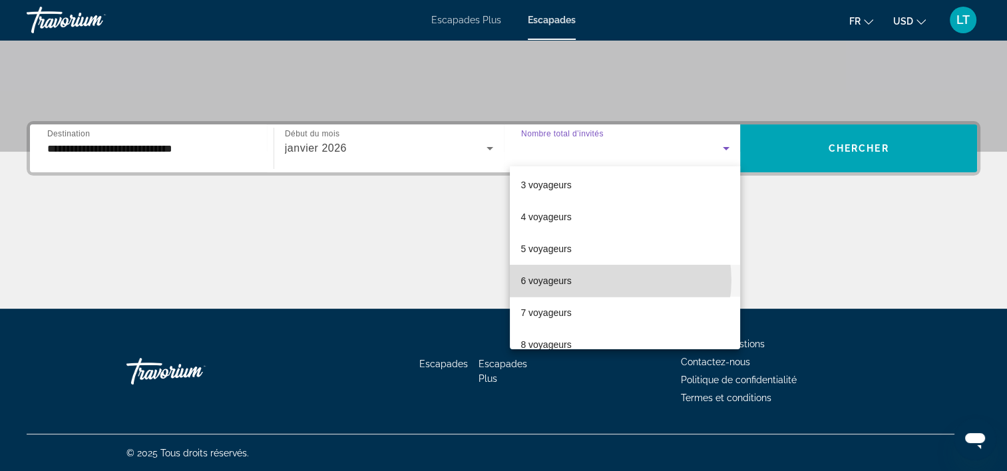
click at [612, 280] on mat-option "6 voyageurs" at bounding box center [625, 281] width 230 height 32
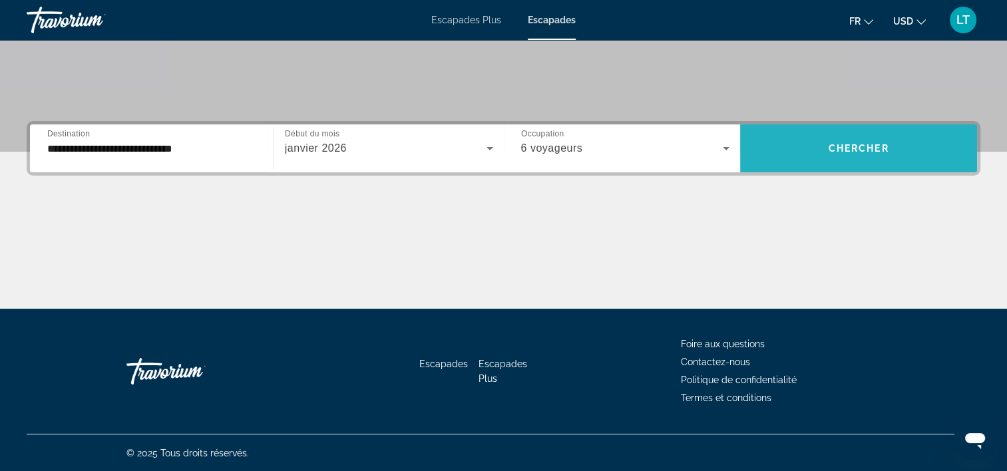
click at [834, 158] on span "Widget de recherche" at bounding box center [858, 148] width 237 height 32
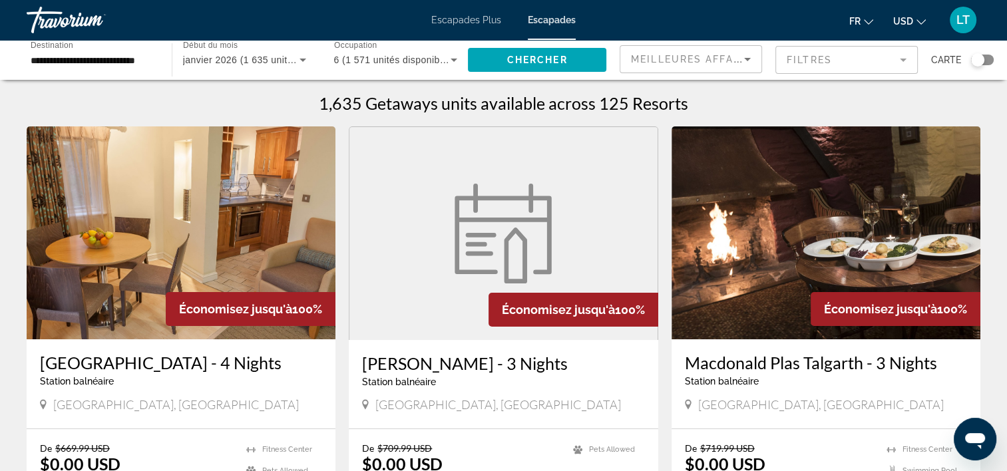
click at [454, 59] on icon "Widget de recherche" at bounding box center [453, 60] width 7 height 3
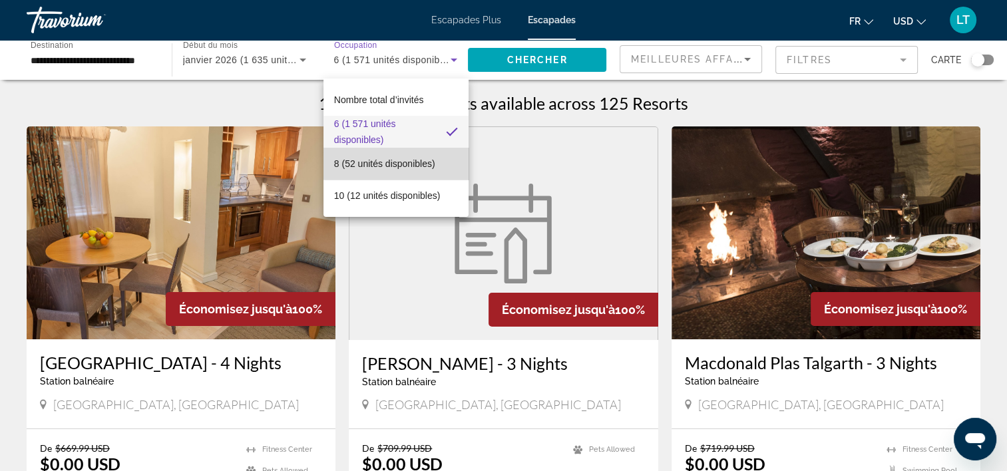
click at [418, 164] on font "8 (52 unités disponibles)" at bounding box center [384, 163] width 101 height 11
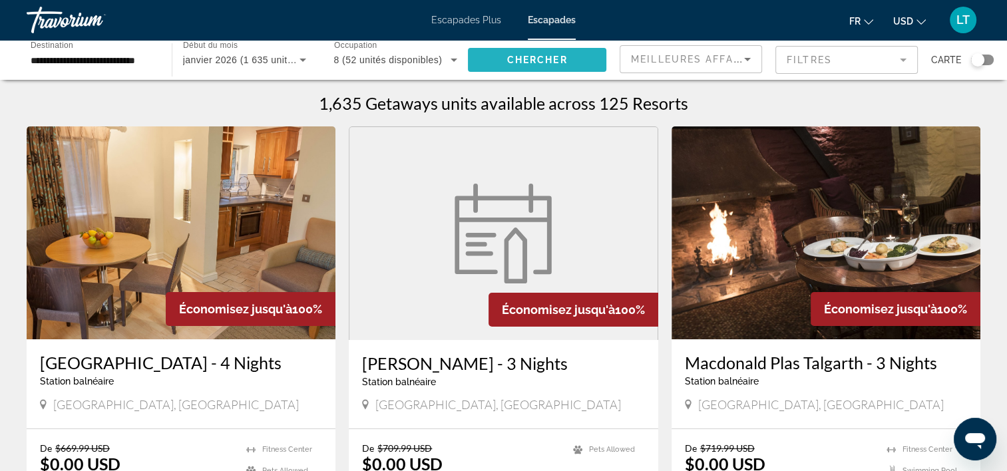
click at [574, 61] on span "Widget de recherche" at bounding box center [537, 60] width 138 height 32
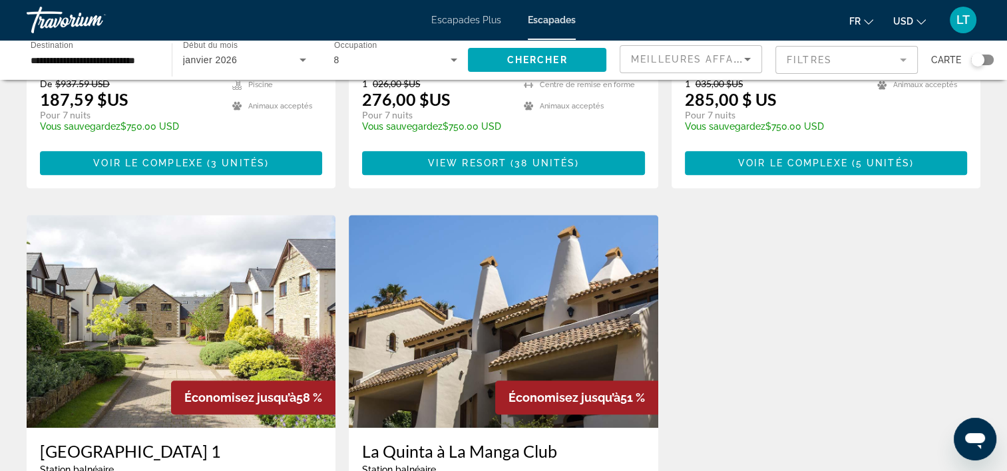
scroll to position [665, 0]
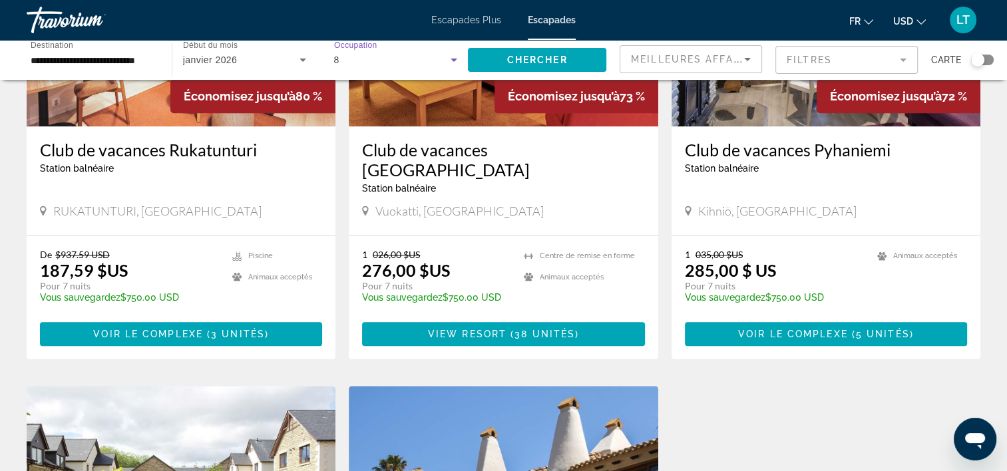
click at [454, 62] on icon "Widget de recherche" at bounding box center [454, 60] width 16 height 16
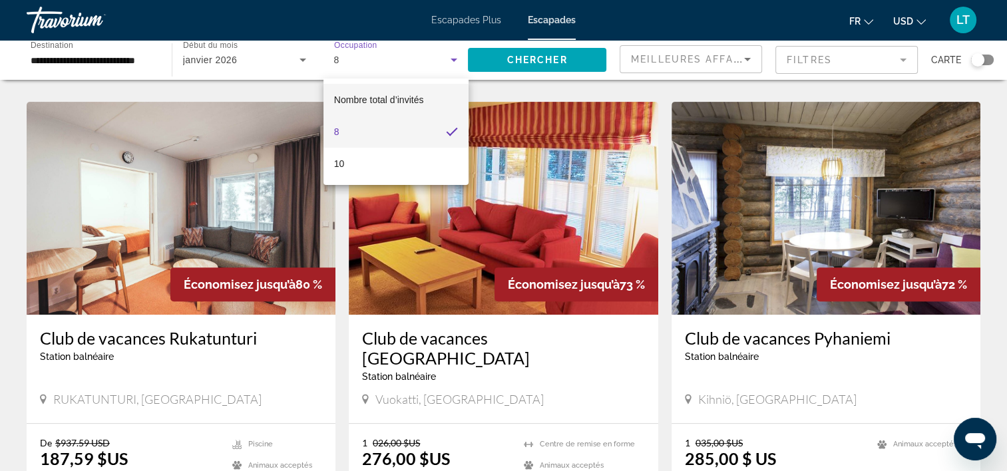
scroll to position [399, 0]
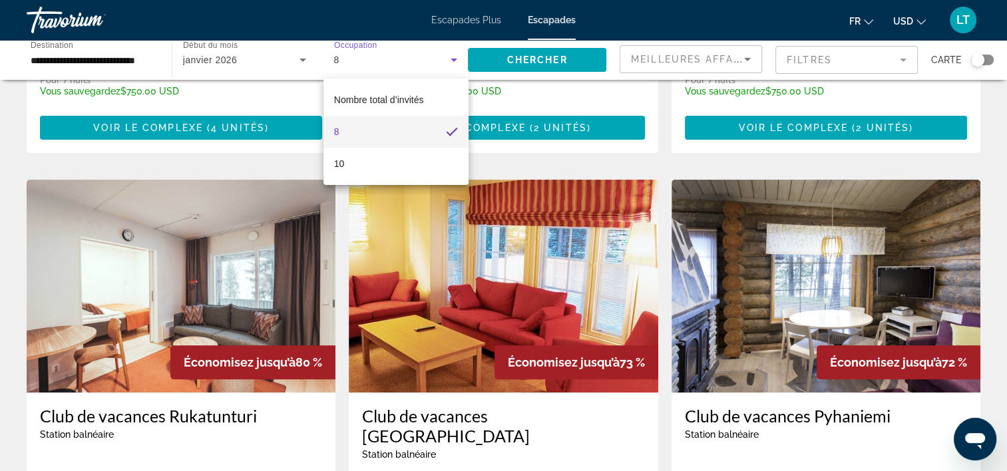
click at [452, 55] on div at bounding box center [503, 235] width 1007 height 471
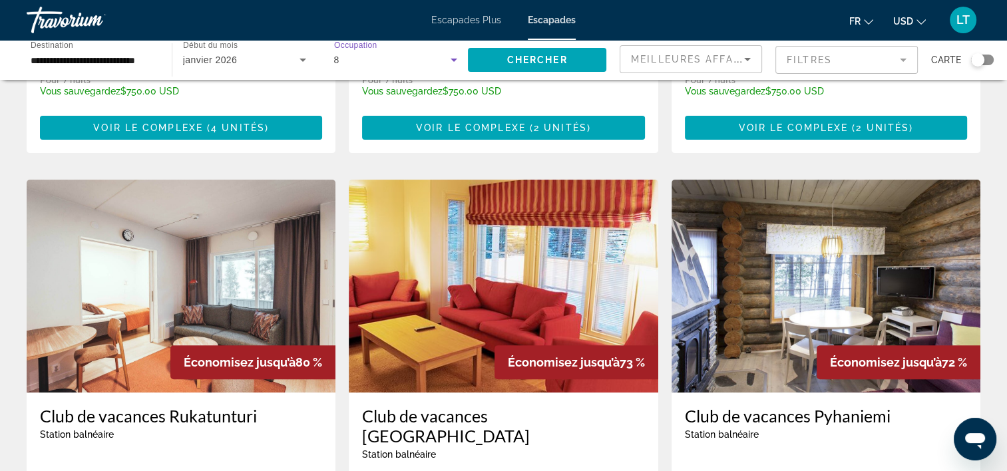
click at [450, 55] on icon "Widget de recherche" at bounding box center [454, 60] width 16 height 16
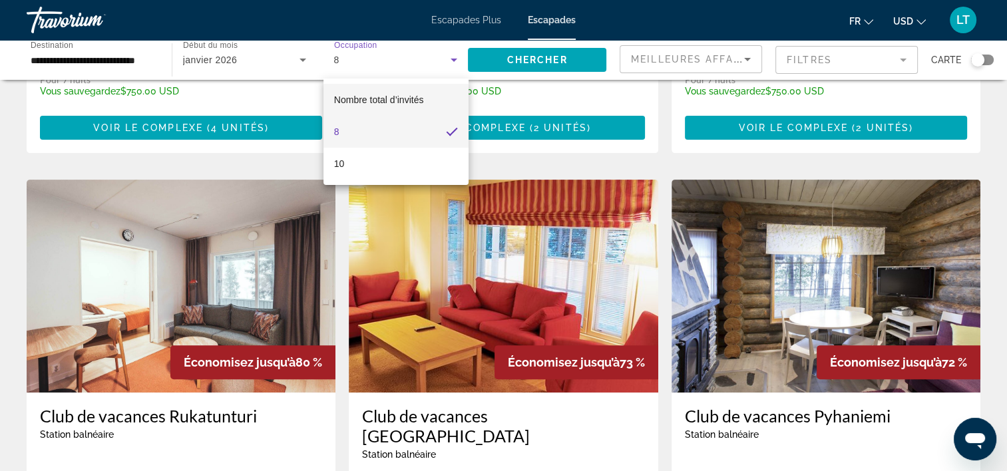
click at [411, 98] on span "Nombre total d’invités" at bounding box center [379, 99] width 90 height 11
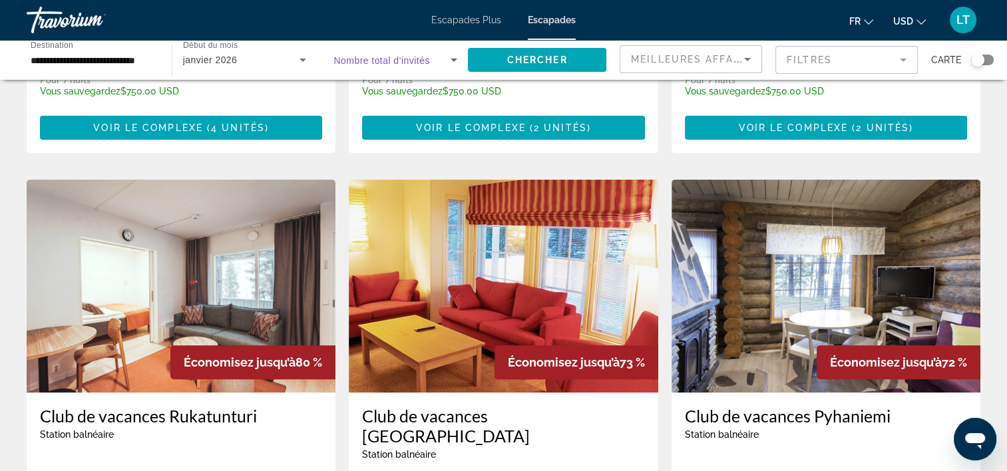
click at [456, 58] on icon "Widget de recherche" at bounding box center [454, 60] width 16 height 16
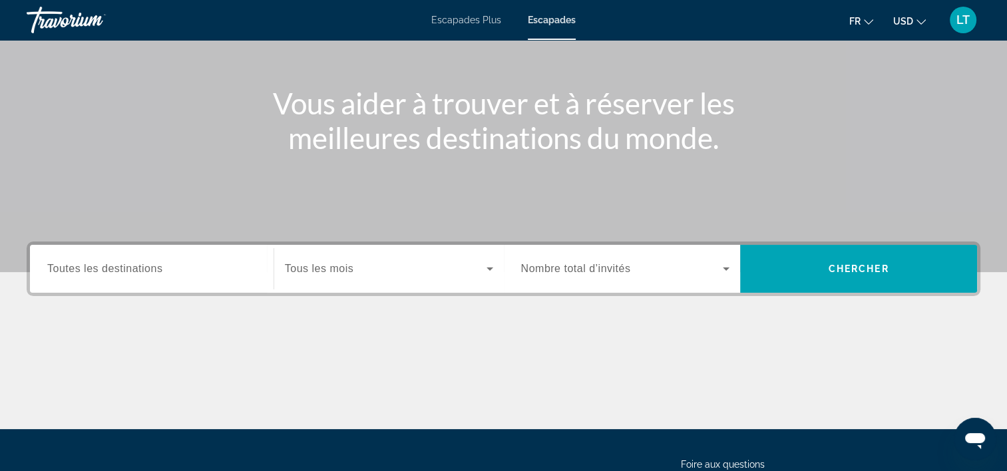
scroll to position [133, 0]
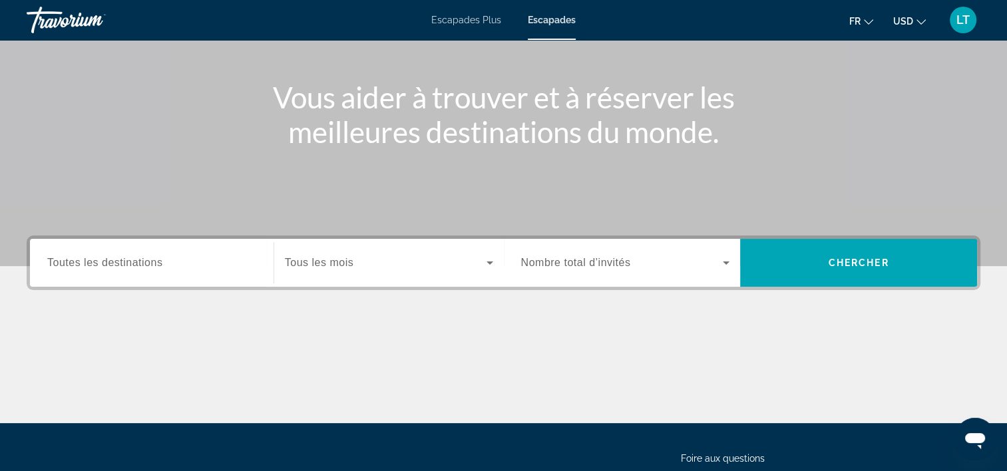
click at [253, 270] on input "Destination Toutes les destinations" at bounding box center [151, 263] width 209 height 16
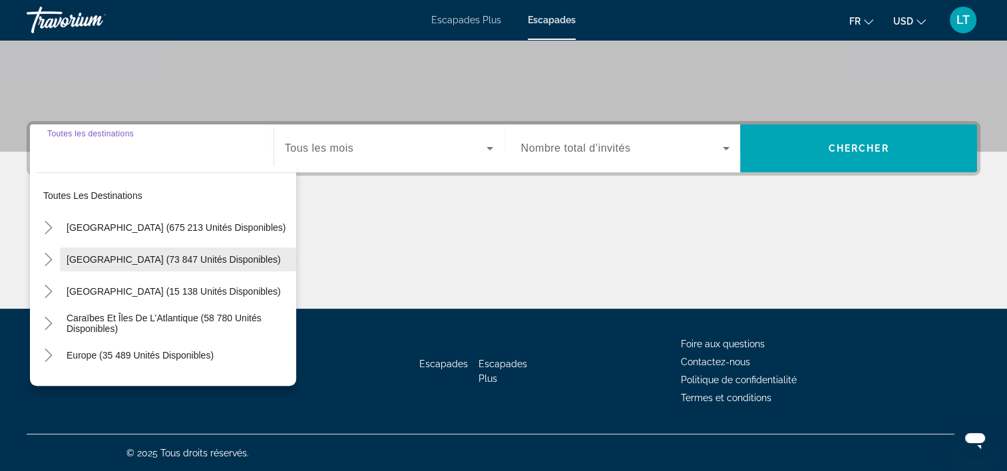
scroll to position [247, 0]
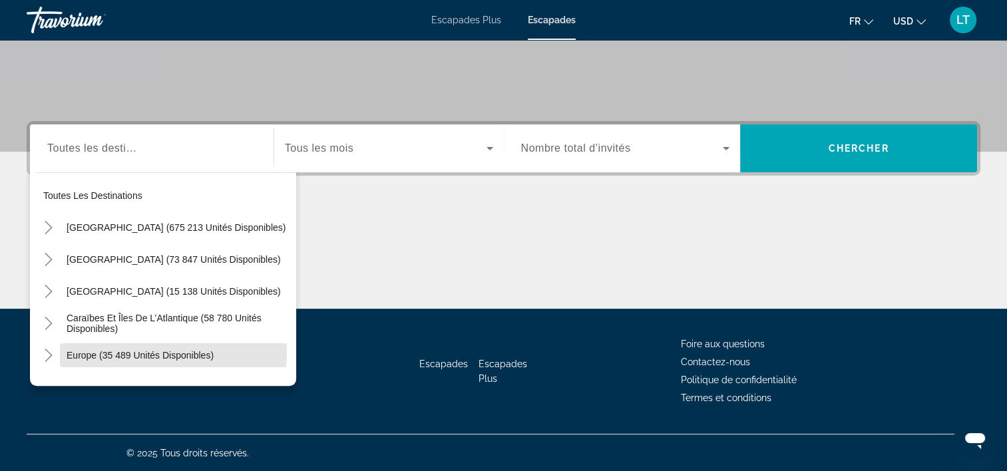
drag, startPoint x: 157, startPoint y: 351, endPoint x: 202, endPoint y: 315, distance: 57.8
click at [156, 351] on span "Europe (35 489 unités disponibles)" at bounding box center [140, 355] width 147 height 11
type input "**********"
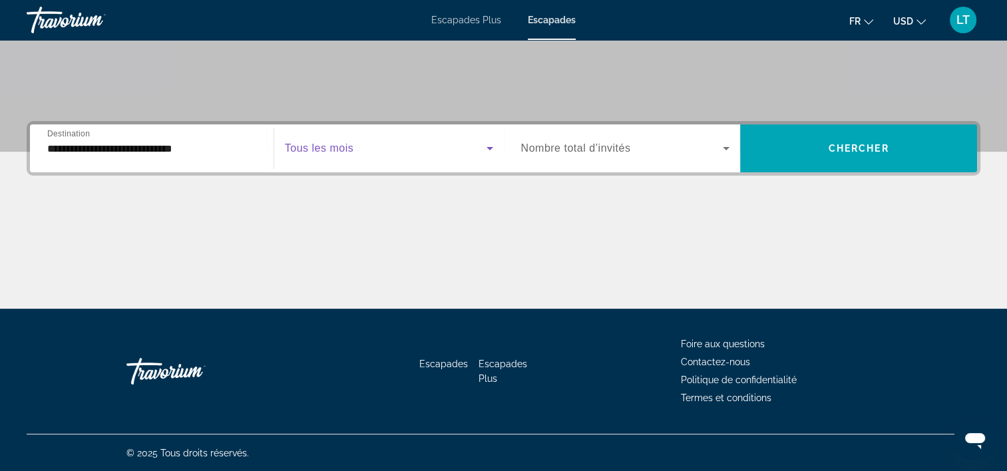
click at [492, 149] on icon "Widget de recherche" at bounding box center [490, 148] width 16 height 16
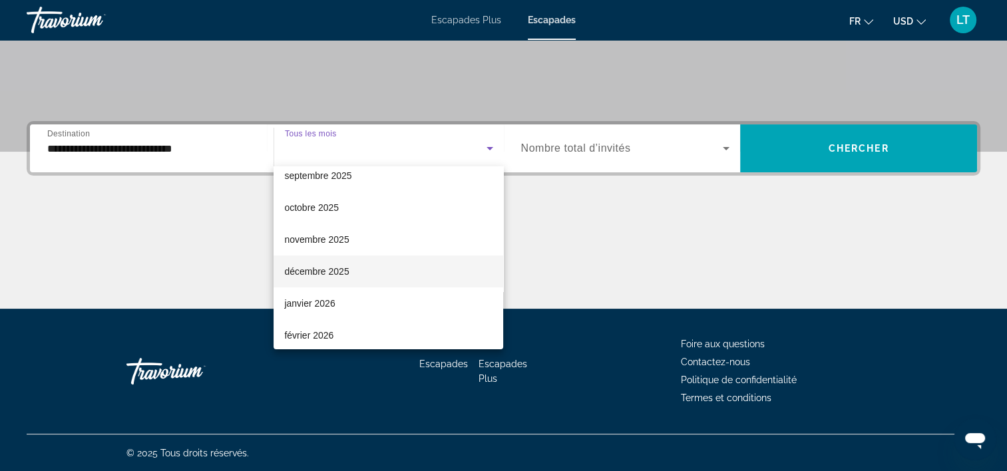
scroll to position [67, 0]
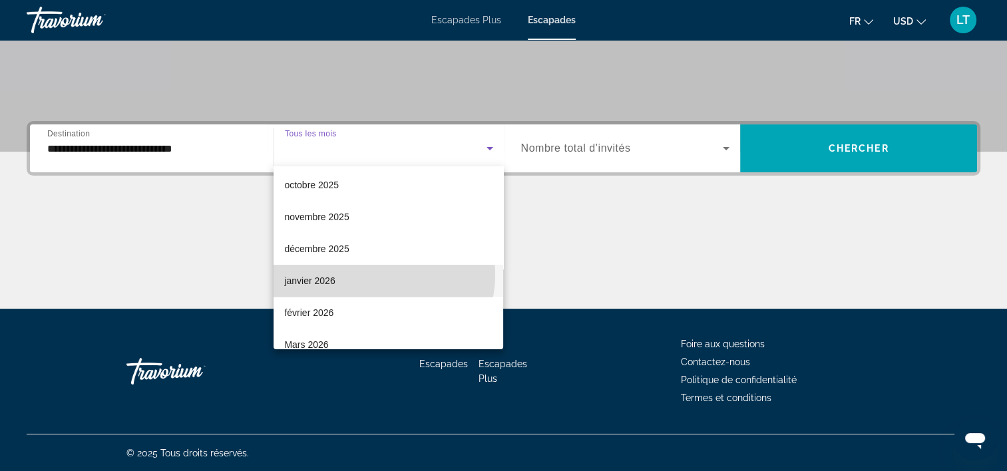
click at [366, 274] on mat-option "janvier 2026" at bounding box center [388, 281] width 230 height 32
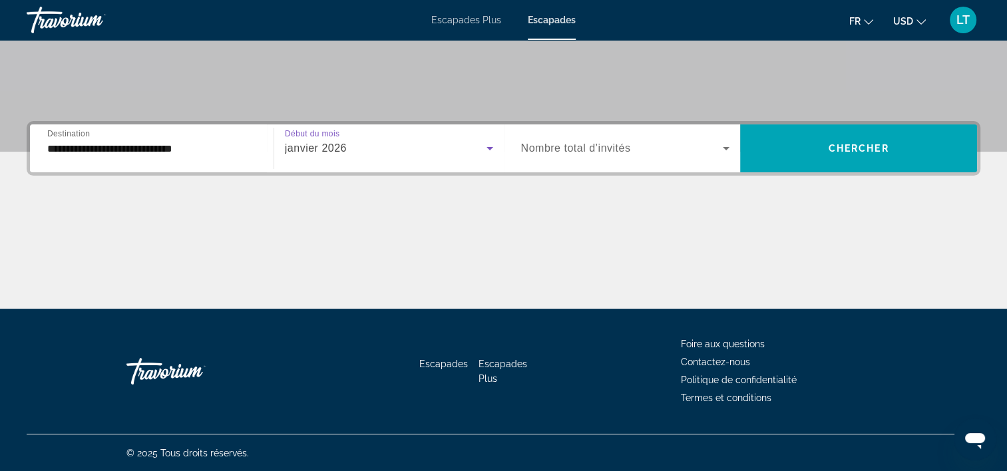
click at [726, 150] on icon "Widget de recherche" at bounding box center [726, 148] width 16 height 16
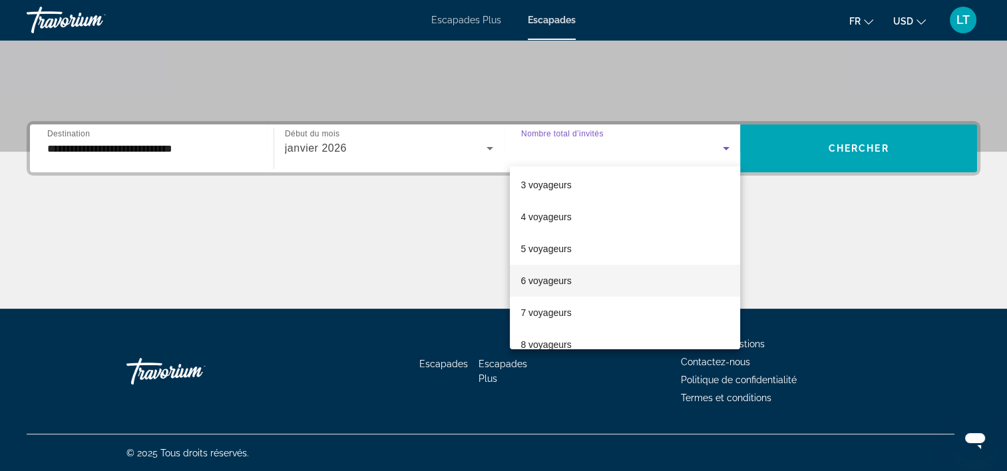
click at [573, 277] on mat-option "6 voyageurs" at bounding box center [625, 281] width 230 height 32
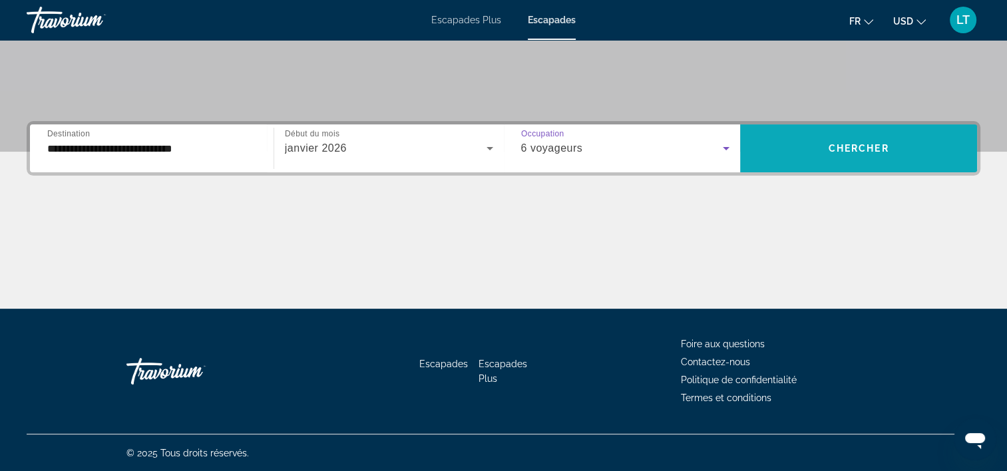
click at [825, 158] on span "Widget de recherche" at bounding box center [858, 148] width 237 height 32
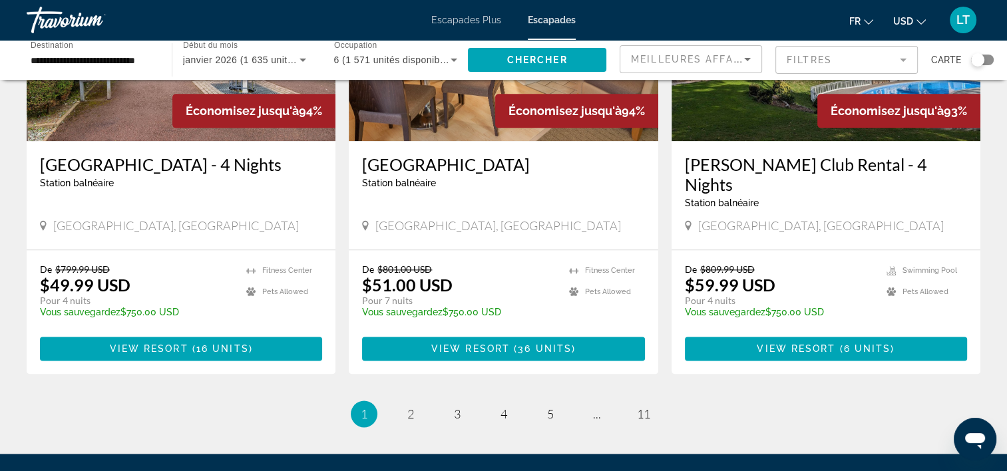
scroll to position [1597, 0]
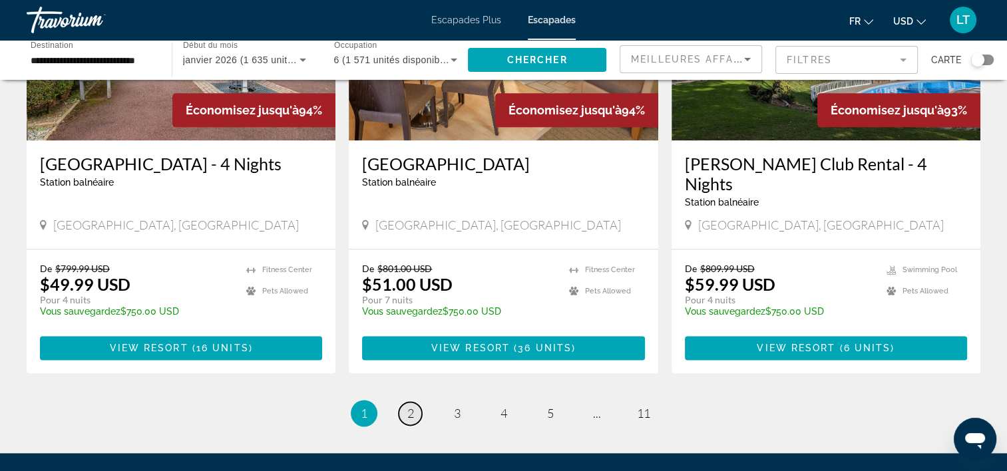
click at [416, 402] on link "page 2" at bounding box center [410, 413] width 23 height 23
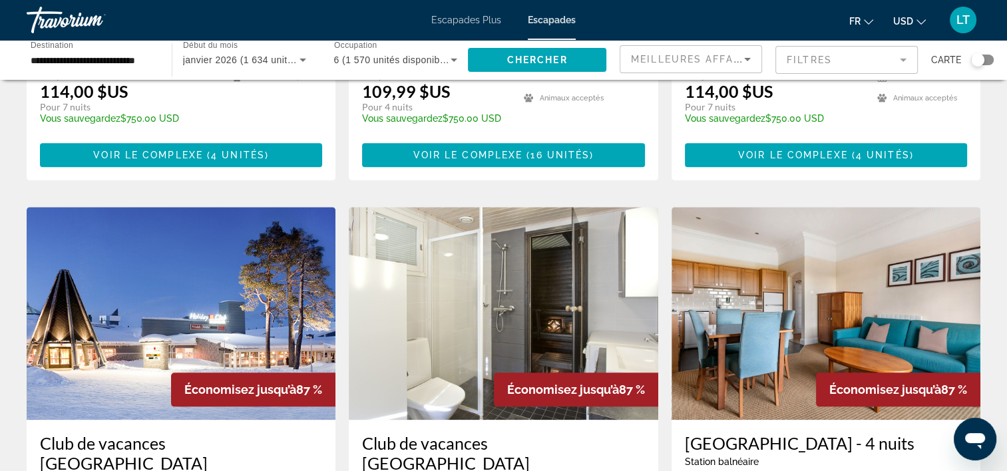
scroll to position [1331, 0]
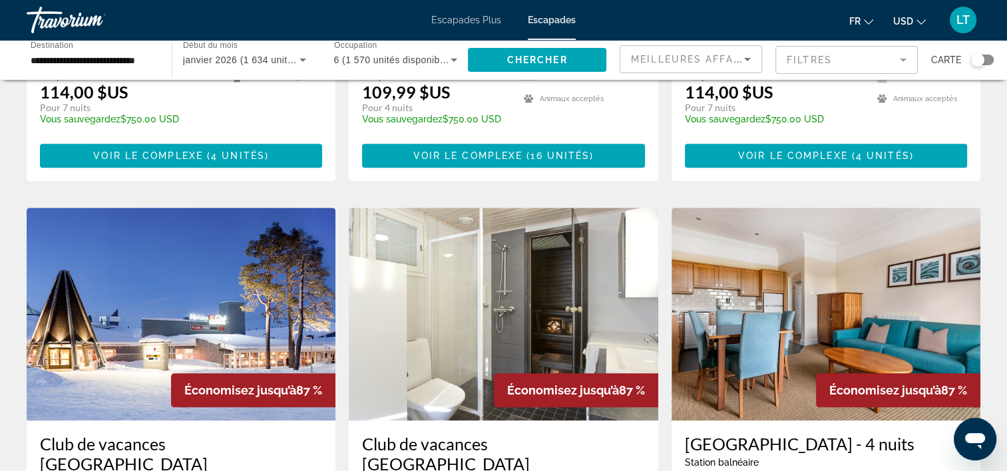
click at [226, 277] on img "Contenu principal" at bounding box center [181, 314] width 309 height 213
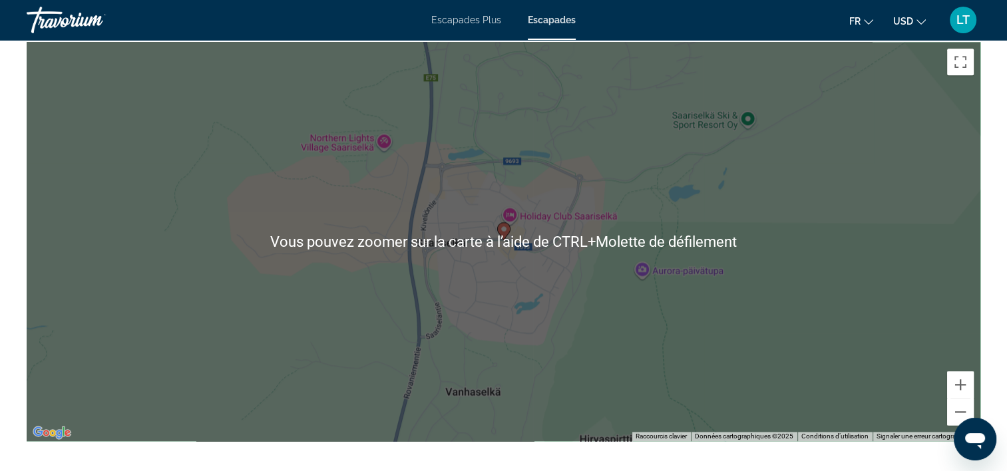
scroll to position [1663, 0]
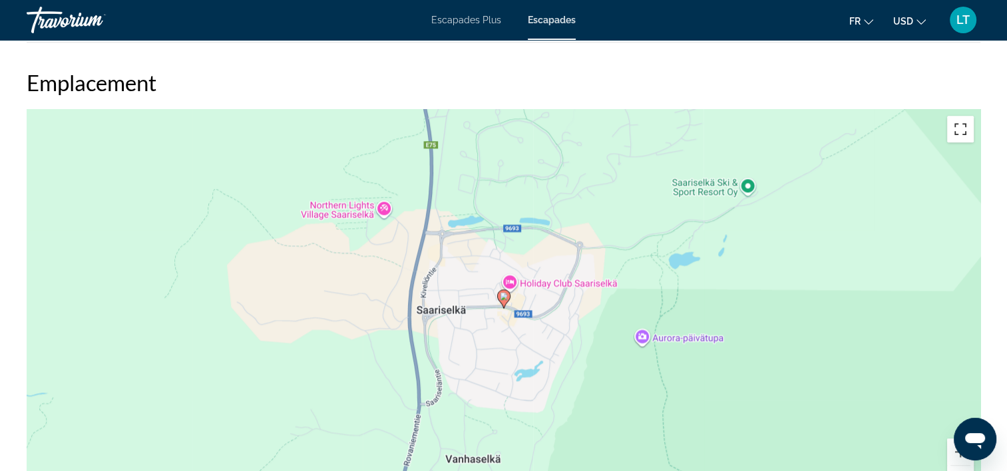
click at [958, 129] on button "Passer en plein écran" at bounding box center [960, 129] width 27 height 27
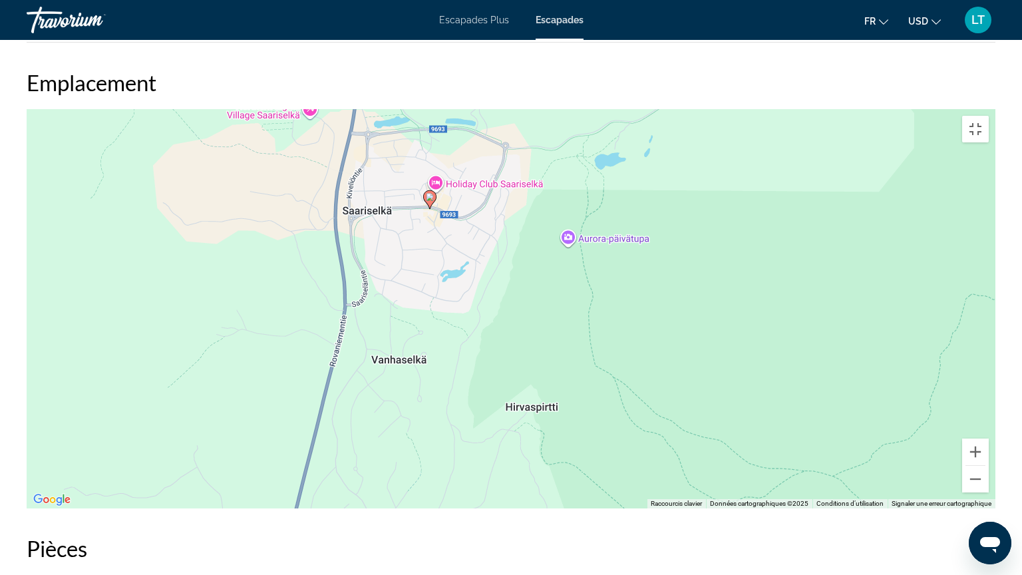
drag, startPoint x: 814, startPoint y: 410, endPoint x: 732, endPoint y: 311, distance: 129.0
click at [732, 311] on div "Pour activer le glissement avec le clavier, appuyez sur Alt+Entrée. Une fois ce…" at bounding box center [511, 308] width 969 height 399
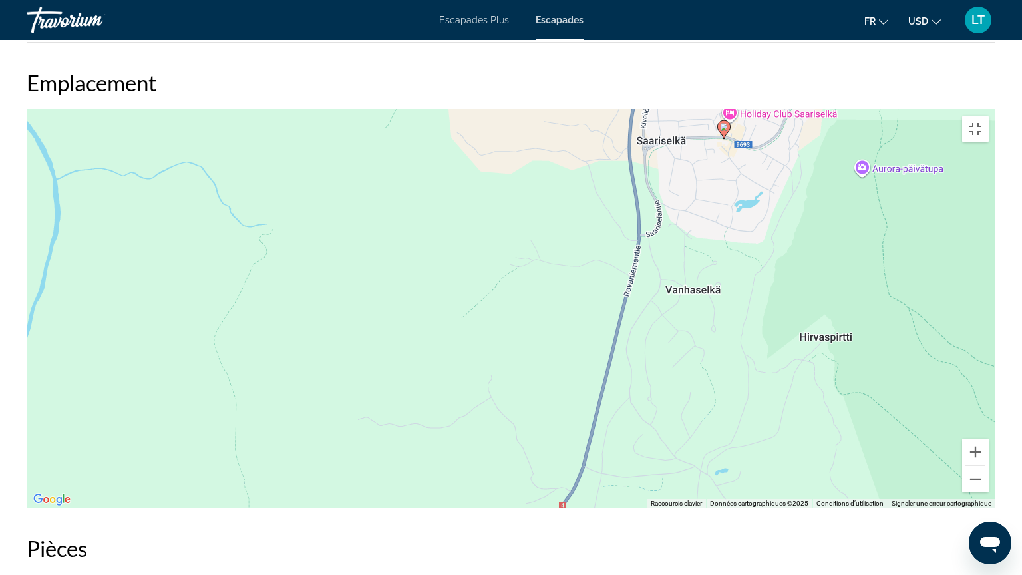
drag, startPoint x: 493, startPoint y: 283, endPoint x: 790, endPoint y: 211, distance: 305.3
click at [790, 212] on div "Pour activer le glissement avec le clavier, appuyez sur Alt+Entrée. Une fois ce…" at bounding box center [511, 308] width 969 height 399
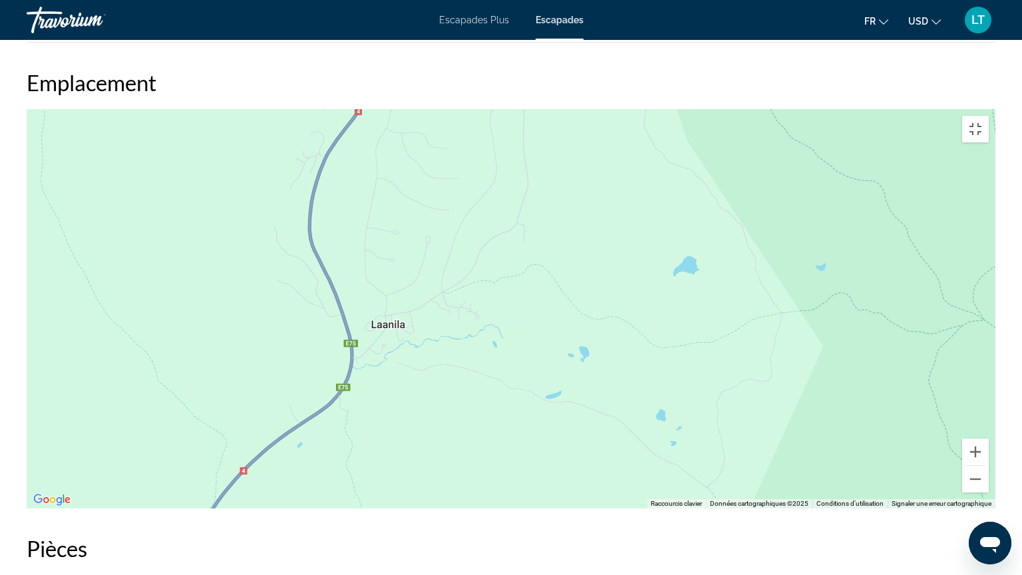
drag, startPoint x: 693, startPoint y: 416, endPoint x: 490, endPoint y: 24, distance: 441.9
click at [490, 109] on div "Pour activer le glissement avec le clavier, appuyez sur Alt+Entrée. Une fois ce…" at bounding box center [511, 308] width 969 height 399
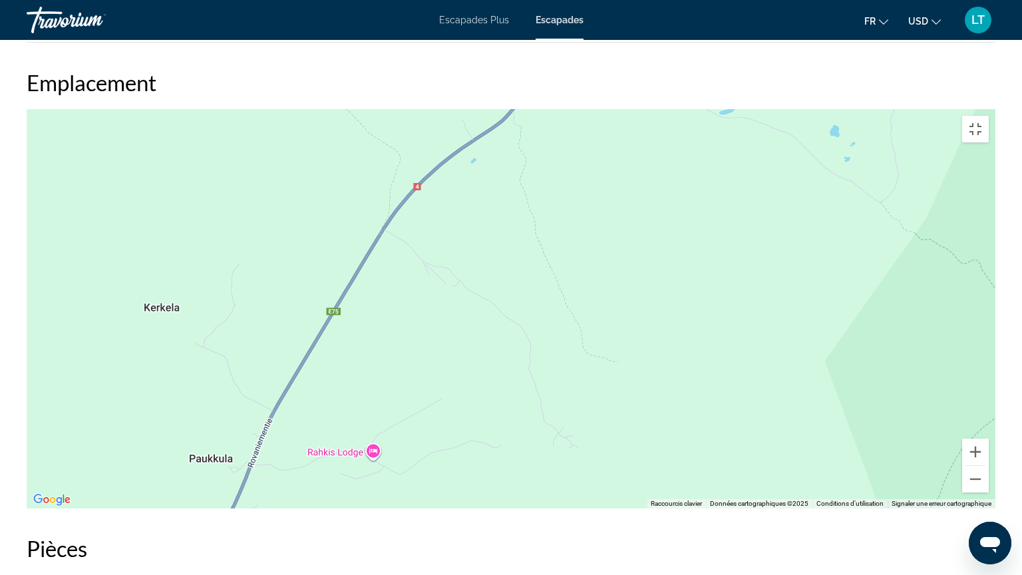
drag, startPoint x: 356, startPoint y: 484, endPoint x: 527, endPoint y: 202, distance: 329.3
click at [527, 202] on div "Contenu principal" at bounding box center [511, 308] width 969 height 399
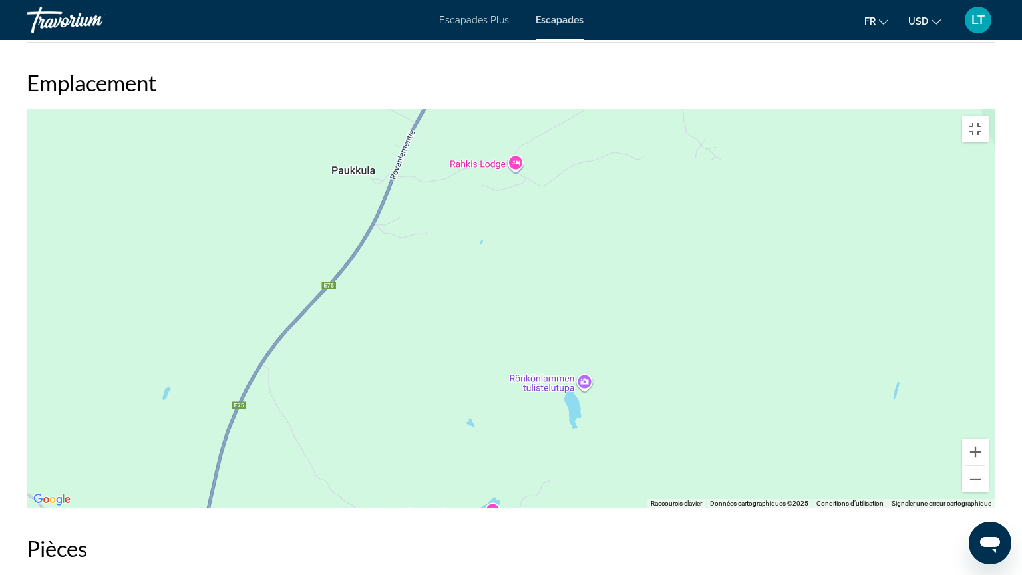
drag, startPoint x: 468, startPoint y: 482, endPoint x: 640, endPoint y: 154, distance: 370.8
click at [640, 154] on div "Contenu principal" at bounding box center [511, 308] width 969 height 399
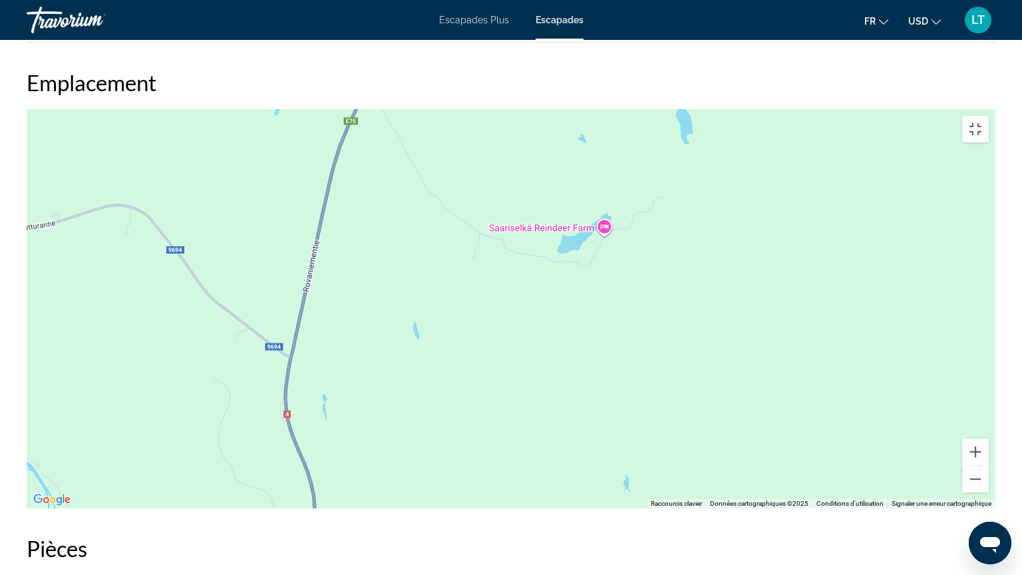
drag, startPoint x: 552, startPoint y: 531, endPoint x: 628, endPoint y: 297, distance: 246.2
click at [628, 297] on div "Contenu principal" at bounding box center [511, 308] width 969 height 399
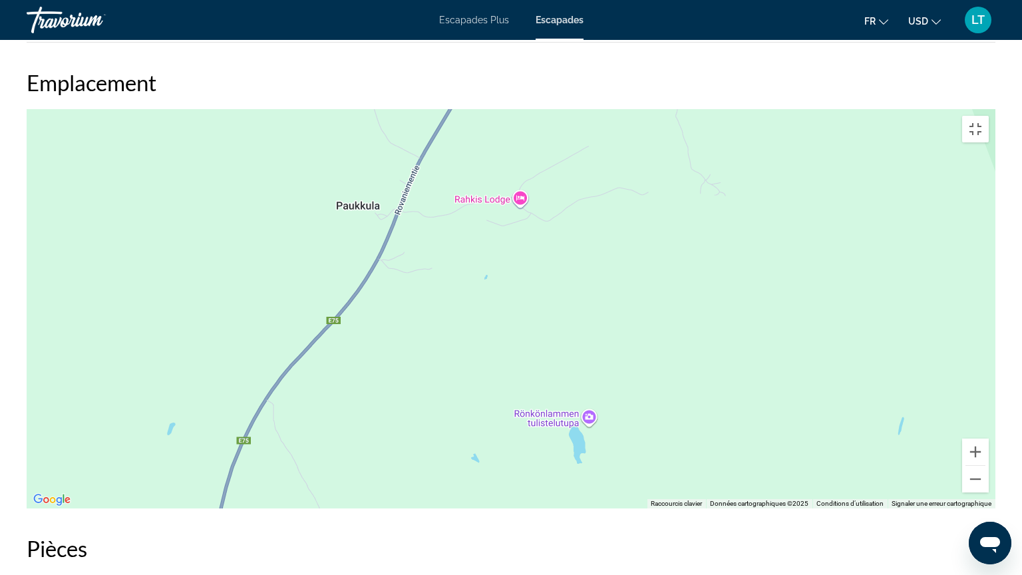
drag, startPoint x: 556, startPoint y: 237, endPoint x: 495, endPoint y: 242, distance: 60.7
click at [438, 470] on div "Contenu principal" at bounding box center [511, 308] width 969 height 399
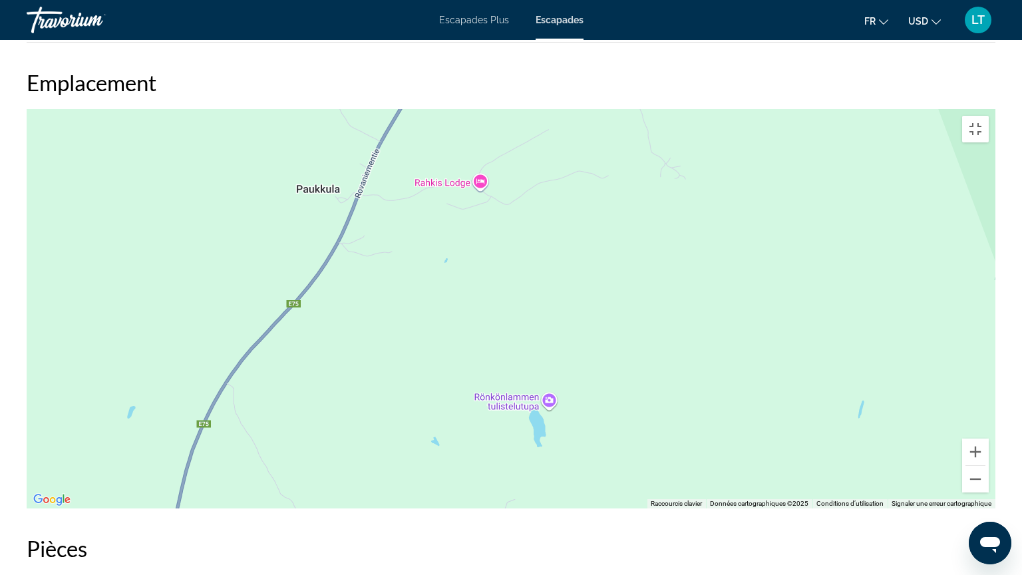
drag, startPoint x: 494, startPoint y: 234, endPoint x: 504, endPoint y: 445, distance: 211.1
click at [501, 445] on div "Contenu principal" at bounding box center [511, 308] width 969 height 399
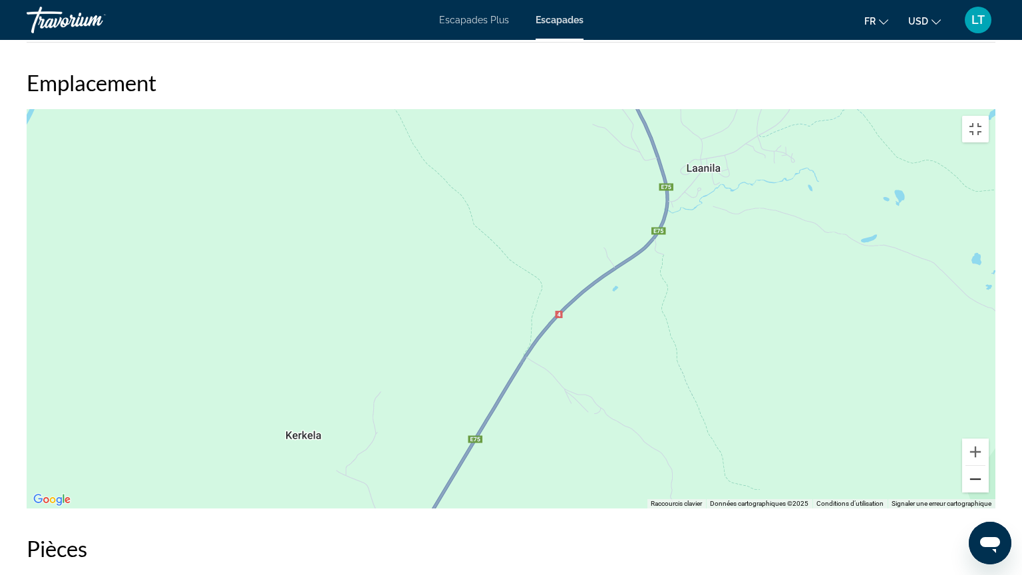
click at [989, 470] on button "Zoom arrière" at bounding box center [975, 479] width 27 height 27
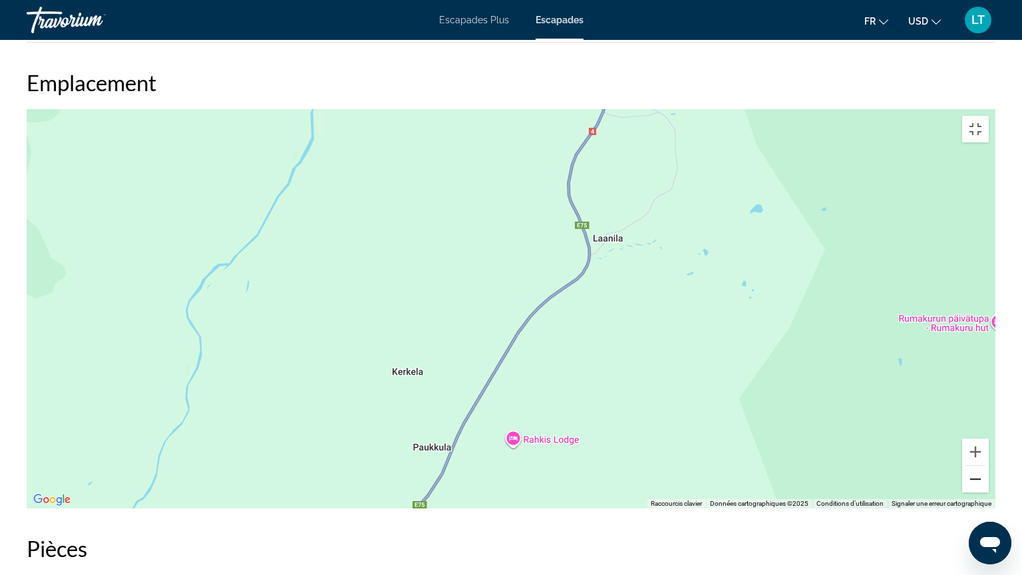
click at [989, 470] on button "Zoom arrière" at bounding box center [975, 479] width 27 height 27
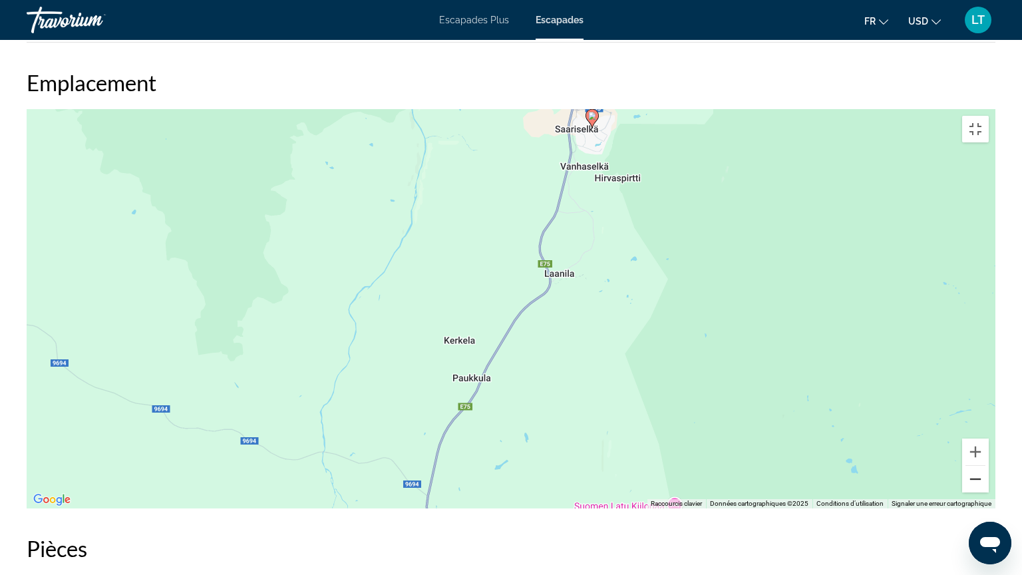
click at [989, 470] on button "Zoom arrière" at bounding box center [975, 479] width 27 height 27
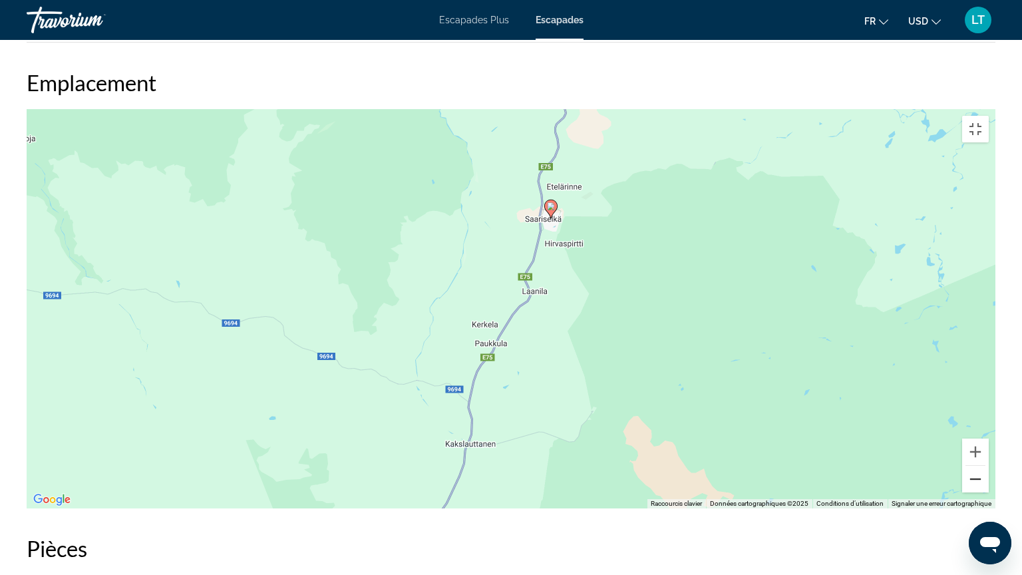
click at [989, 470] on button "Zoom arrière" at bounding box center [975, 479] width 27 height 27
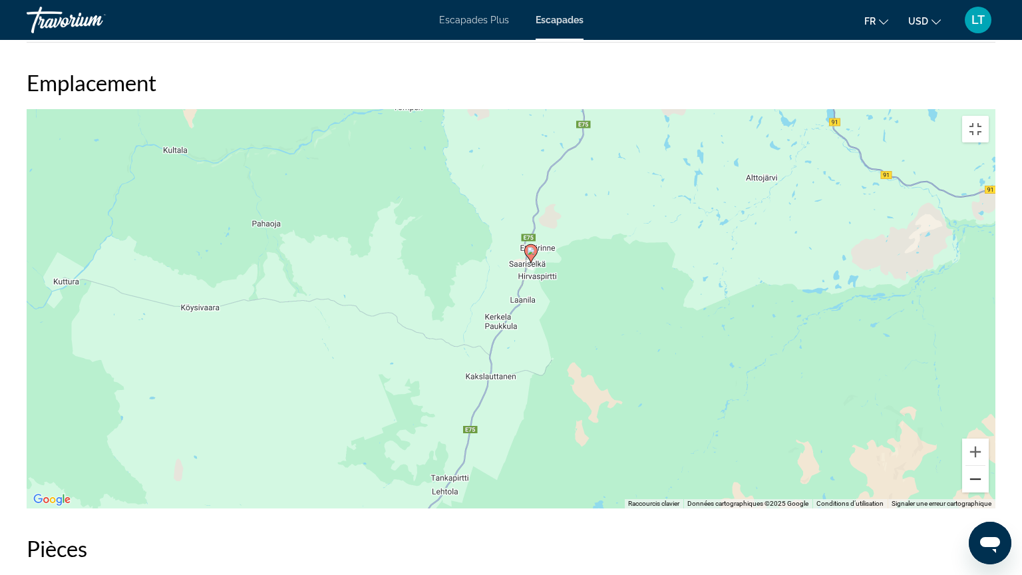
click at [989, 470] on button "Zoom arrière" at bounding box center [975, 479] width 27 height 27
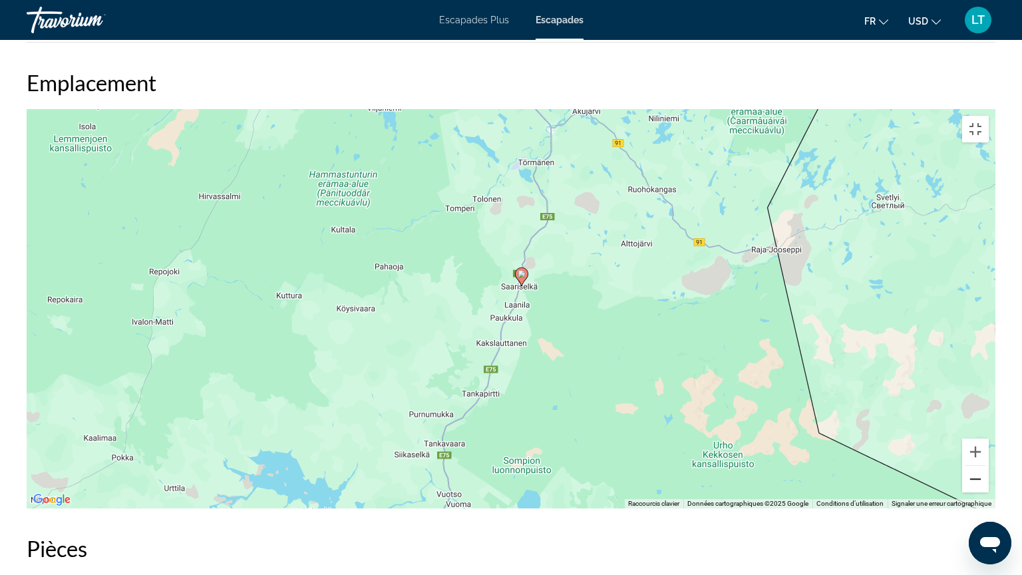
click at [989, 470] on button "Zoom arrière" at bounding box center [975, 479] width 27 height 27
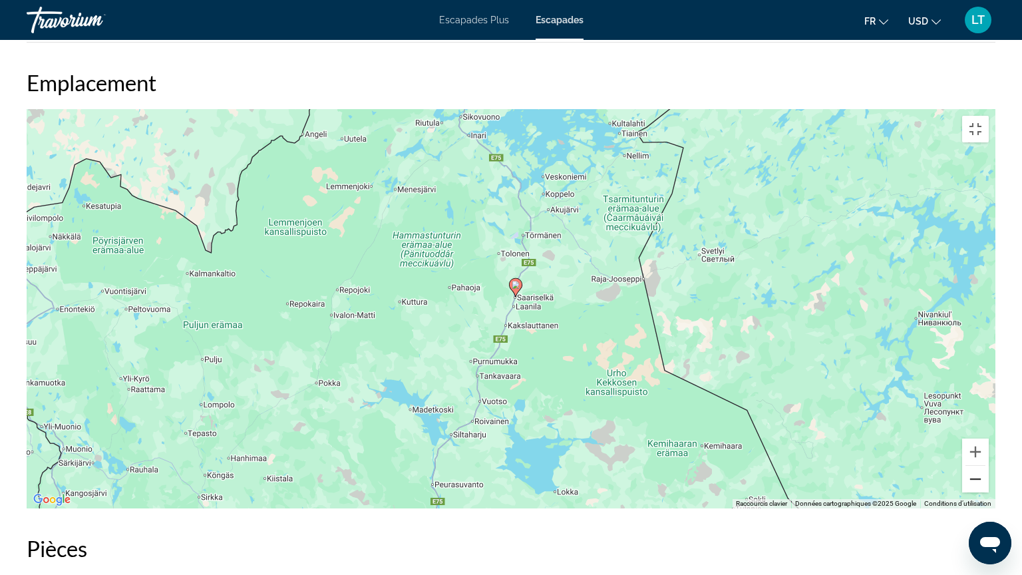
click at [989, 470] on button "Zoom arrière" at bounding box center [975, 479] width 27 height 27
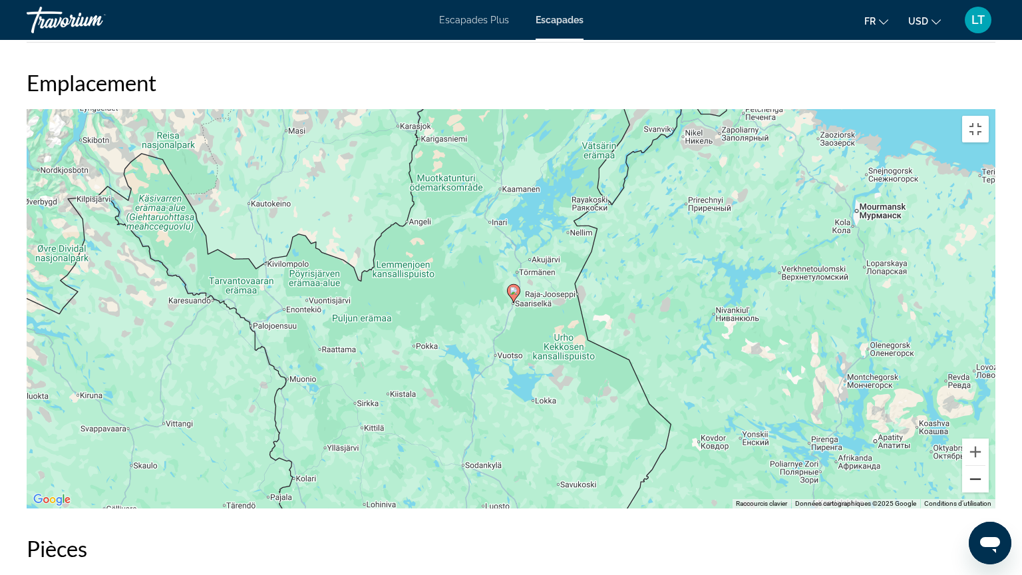
click at [989, 470] on button "Zoom arrière" at bounding box center [975, 479] width 27 height 27
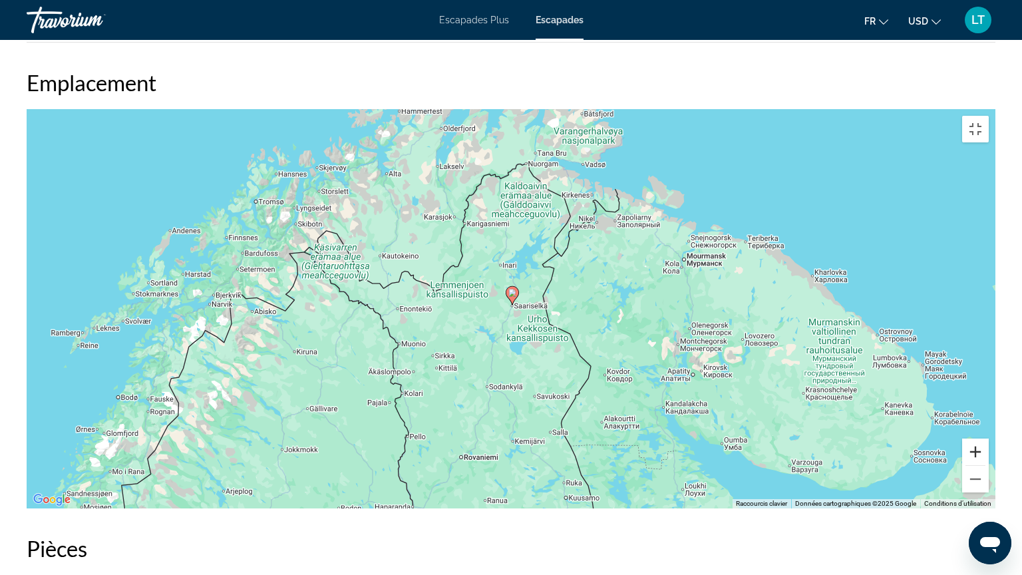
click at [989, 465] on button "Zoom avant" at bounding box center [975, 451] width 27 height 27
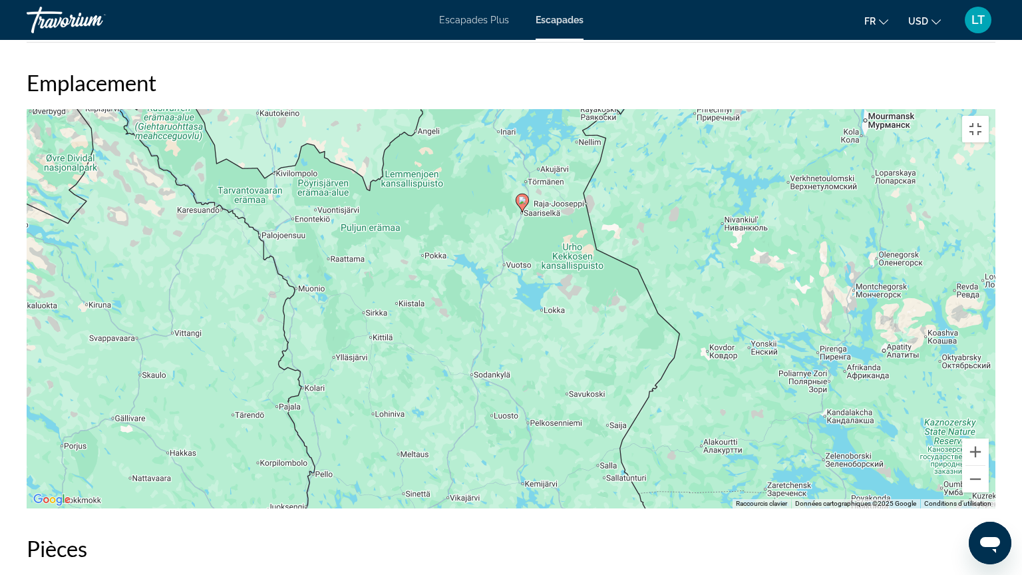
drag, startPoint x: 613, startPoint y: 457, endPoint x: 623, endPoint y: 365, distance: 93.0
click at [623, 365] on div "Pour activer le glissement avec le clavier, appuyez sur Alt+Entrée. Une fois ce…" at bounding box center [511, 308] width 969 height 399
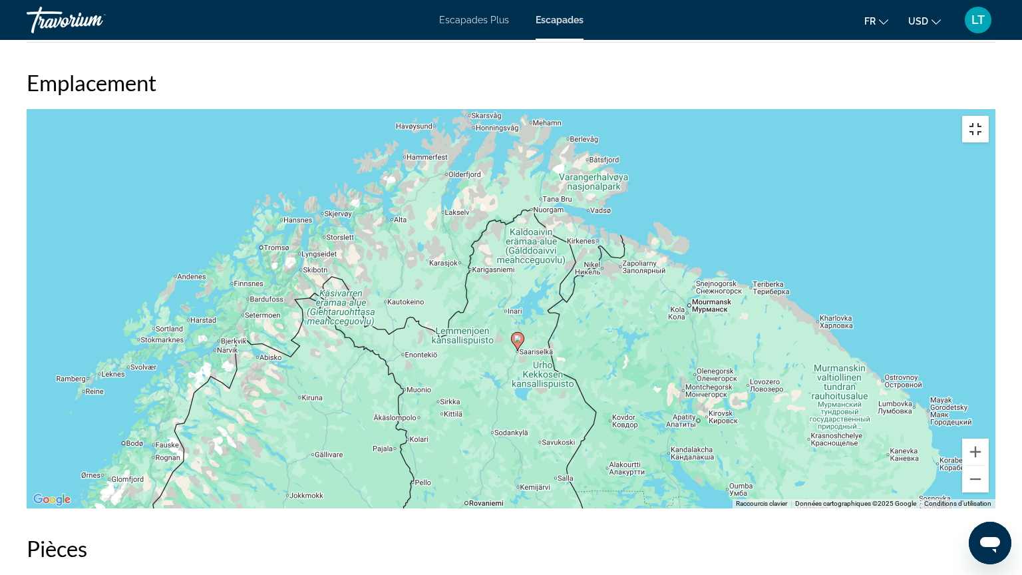
click at [989, 116] on button "Passer en plein écran" at bounding box center [975, 129] width 27 height 27
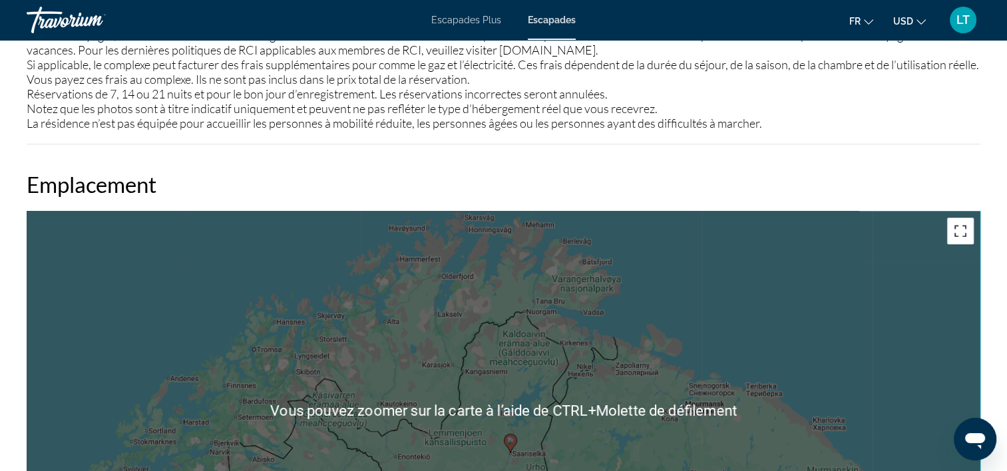
scroll to position [1558, 0]
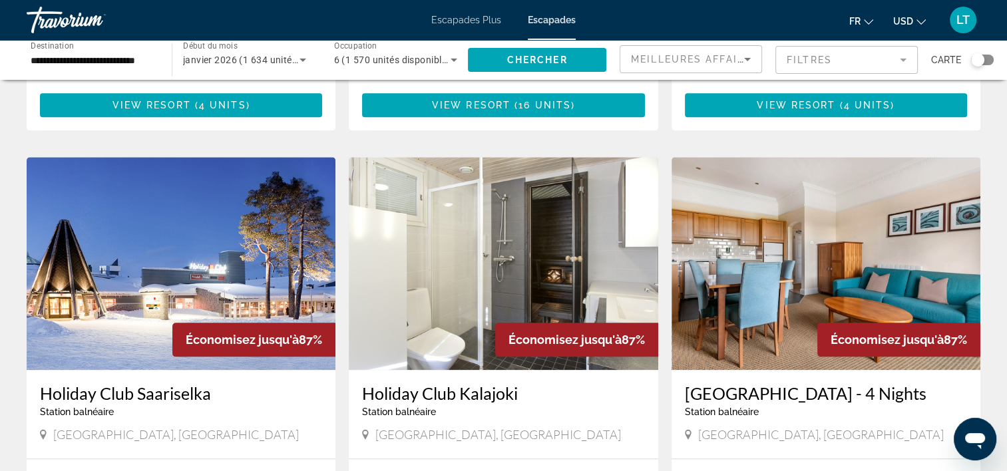
scroll to position [1597, 0]
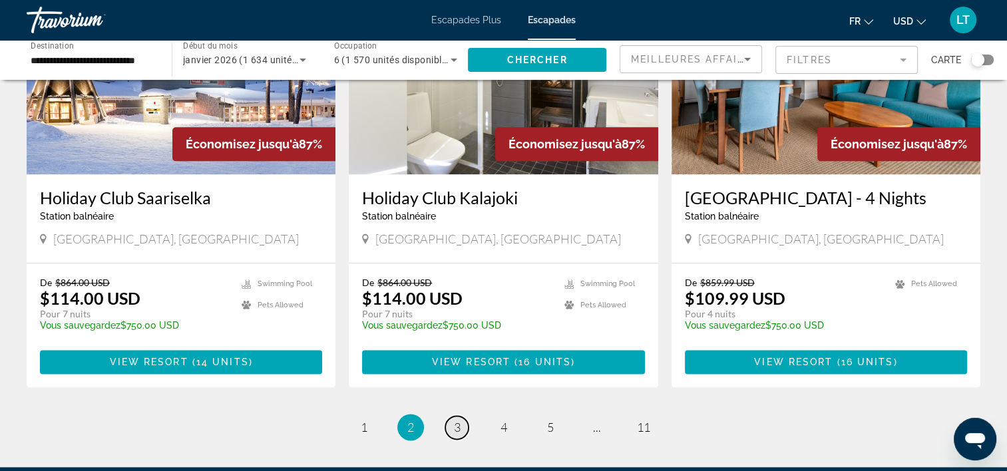
click at [456, 420] on span "3" at bounding box center [457, 427] width 7 height 15
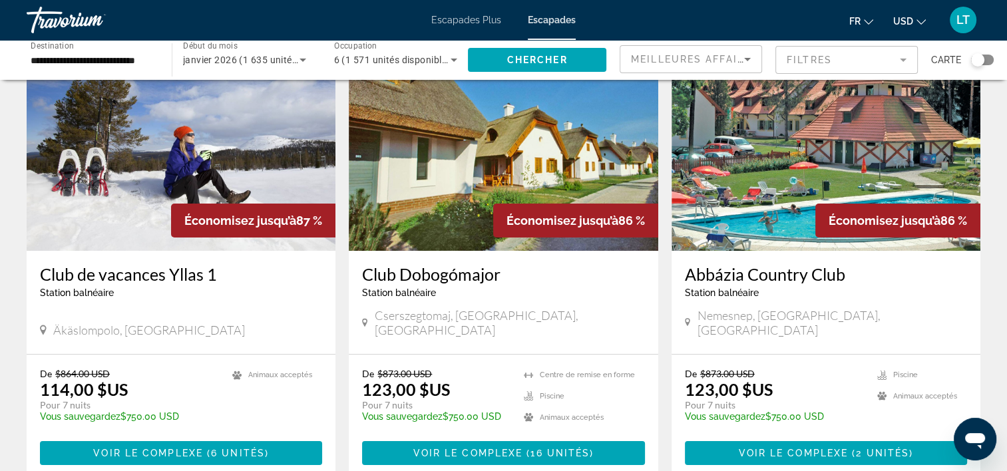
scroll to position [67, 0]
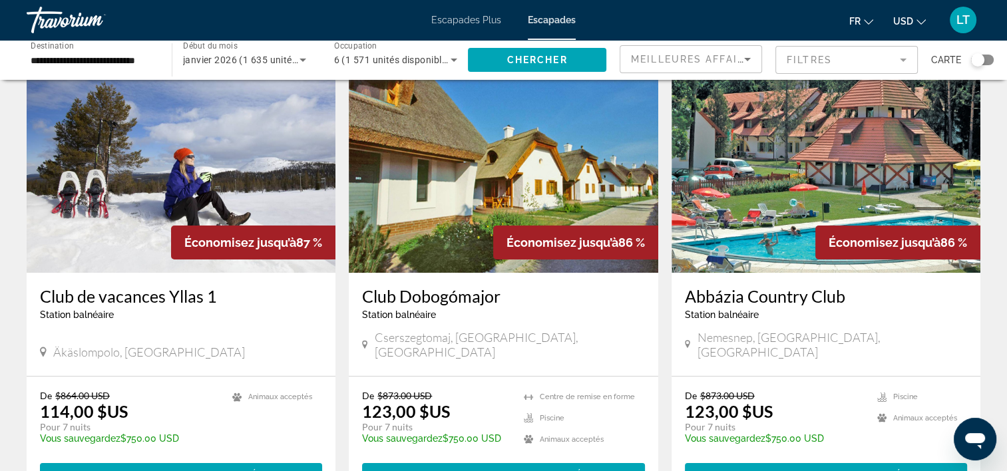
click at [105, 178] on img "Contenu principal" at bounding box center [181, 166] width 309 height 213
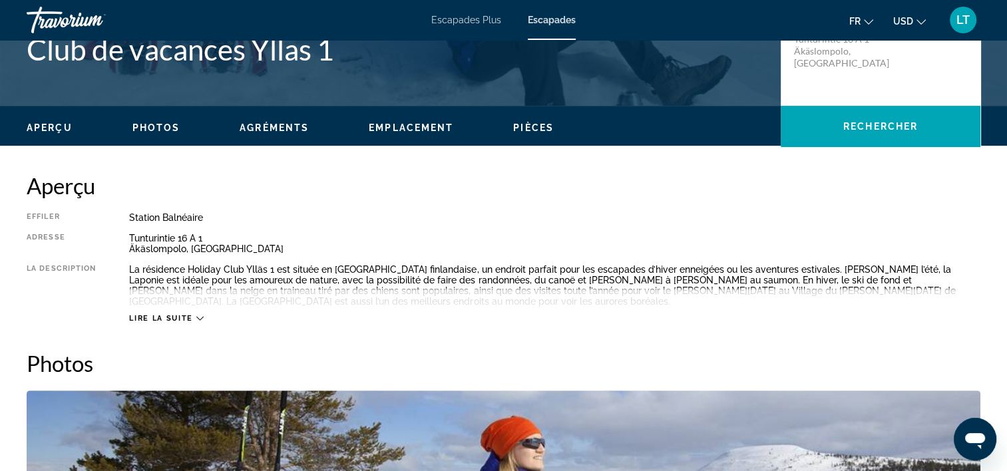
scroll to position [399, 0]
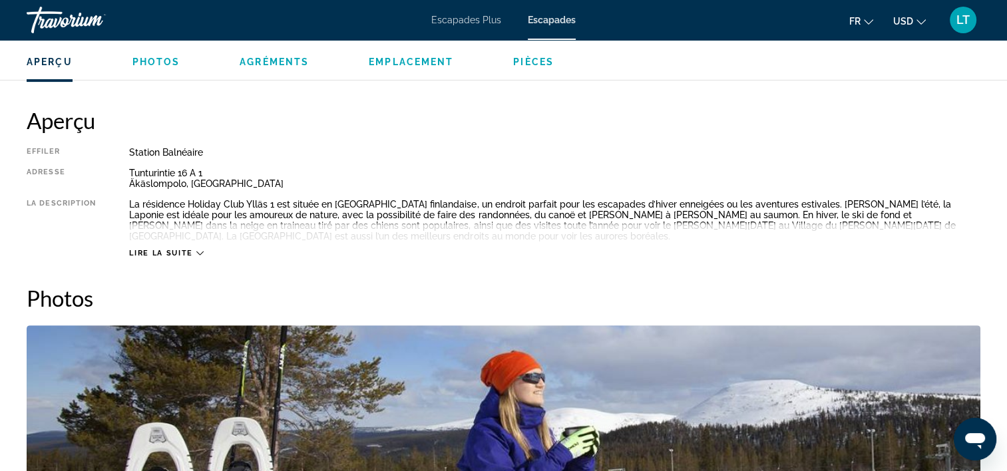
click at [194, 249] on div "Lire la suite" at bounding box center [166, 253] width 74 height 9
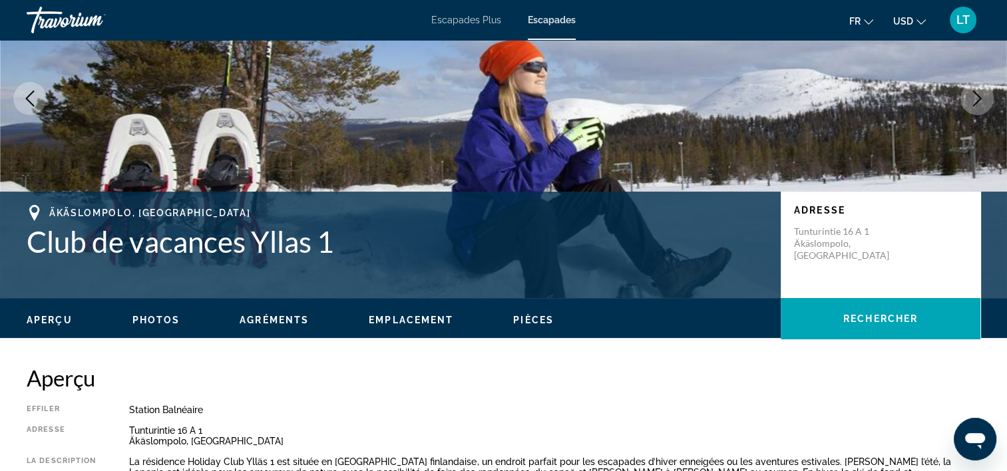
scroll to position [133, 0]
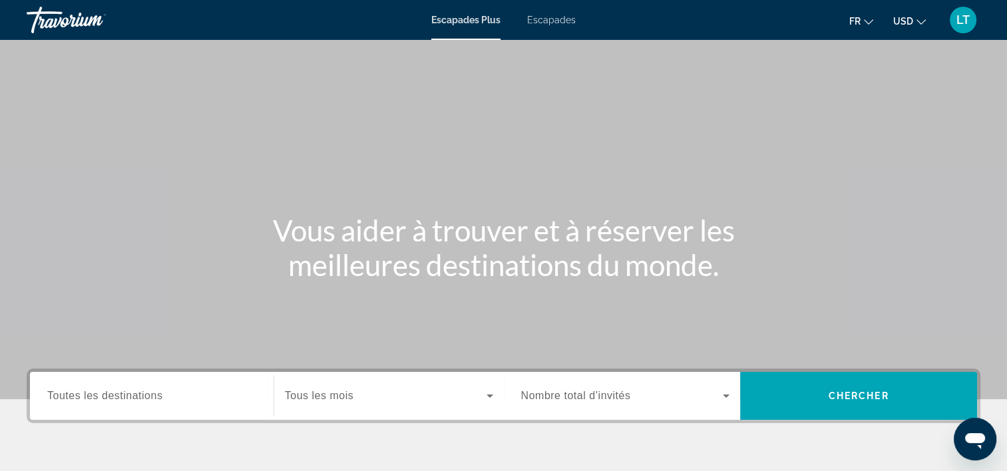
click at [556, 17] on span "Escapades" at bounding box center [551, 20] width 49 height 11
click at [208, 399] on input "Destination Toutes les destinations" at bounding box center [151, 397] width 209 height 16
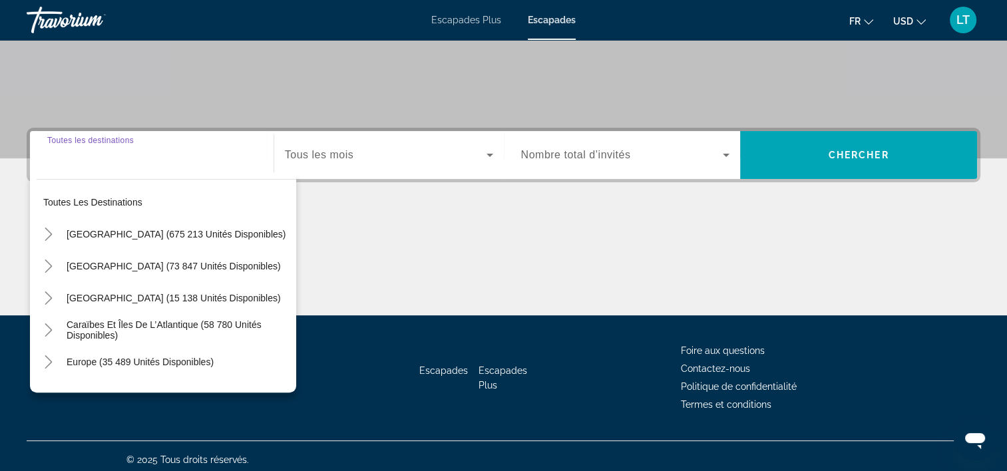
scroll to position [247, 0]
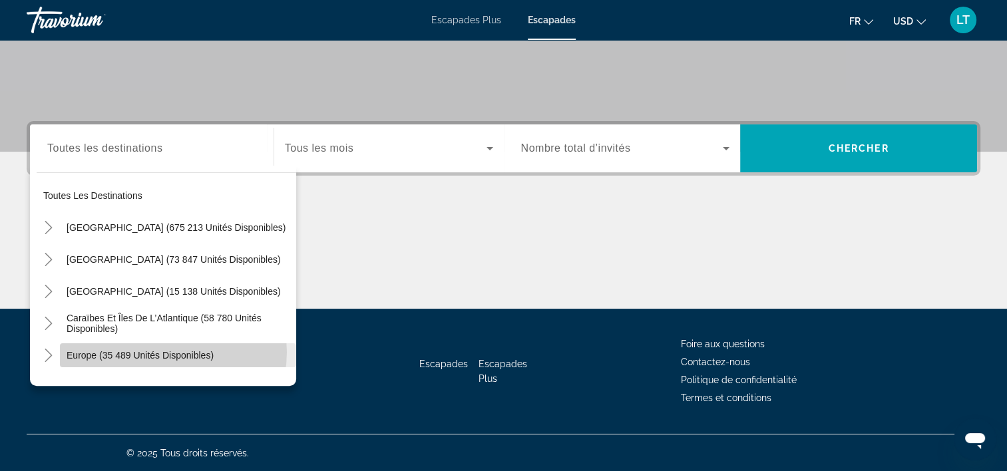
click at [166, 351] on span "Europe (35 489 unités disponibles)" at bounding box center [140, 355] width 147 height 11
type input "**********"
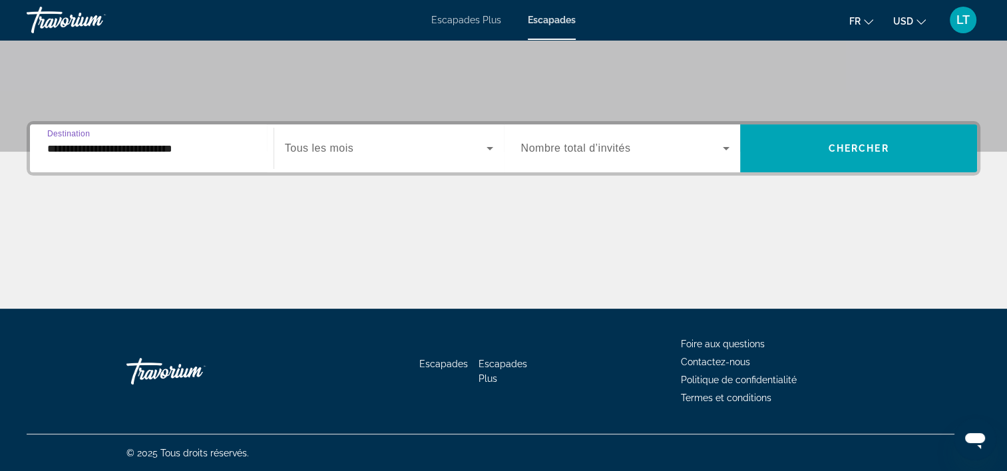
click at [489, 148] on icon "Widget de recherche" at bounding box center [489, 148] width 7 height 3
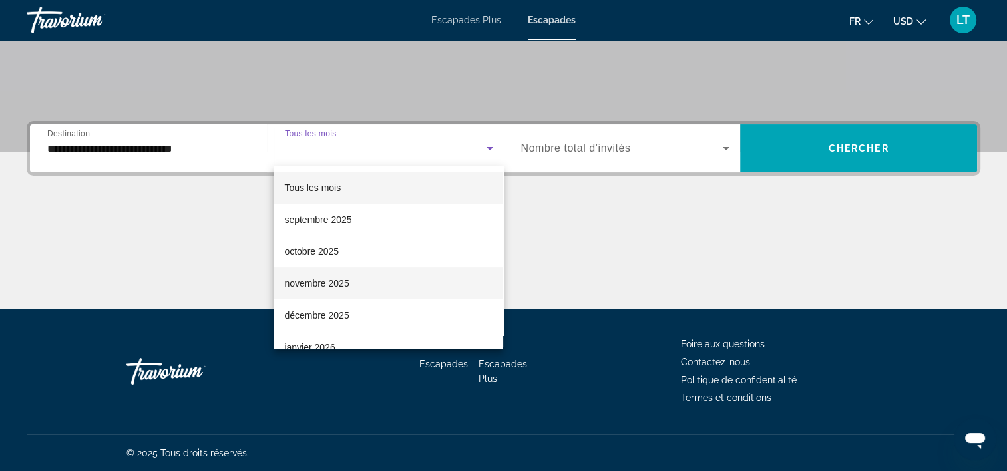
scroll to position [67, 0]
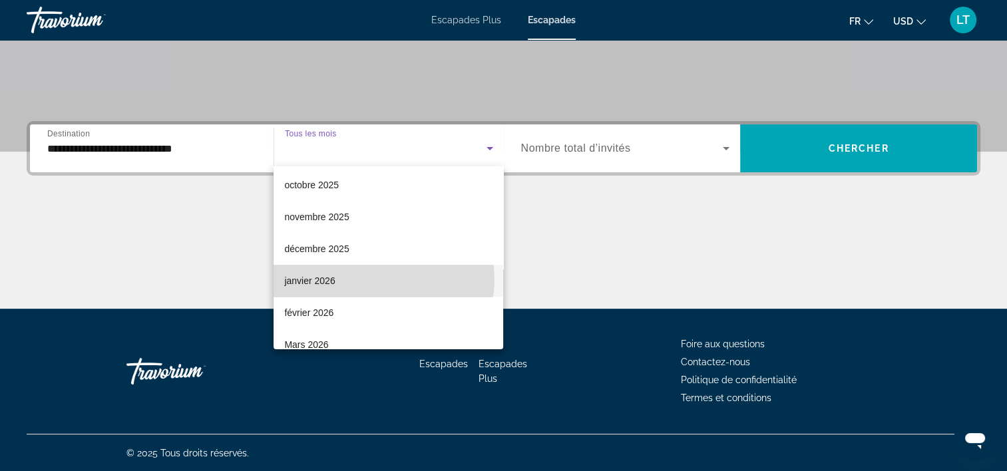
click at [375, 279] on mat-option "janvier 2026" at bounding box center [388, 281] width 230 height 32
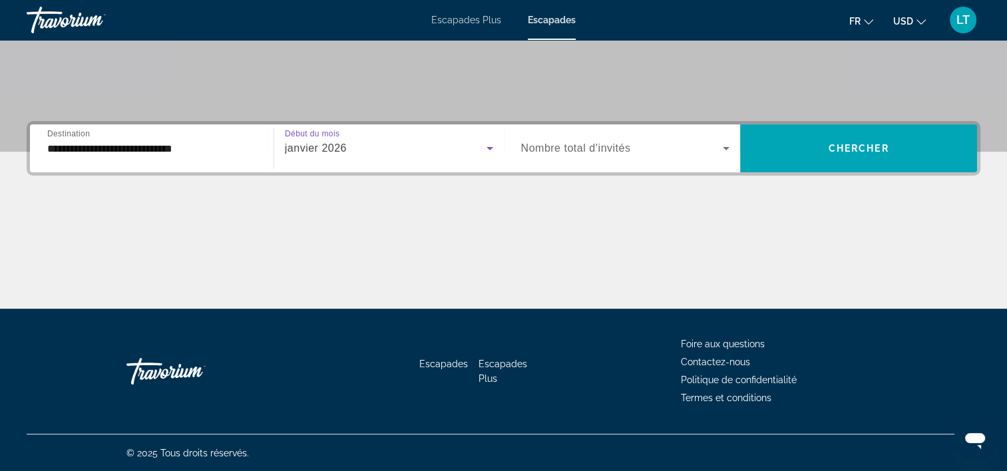
click at [726, 148] on icon "Widget de recherche" at bounding box center [726, 148] width 7 height 3
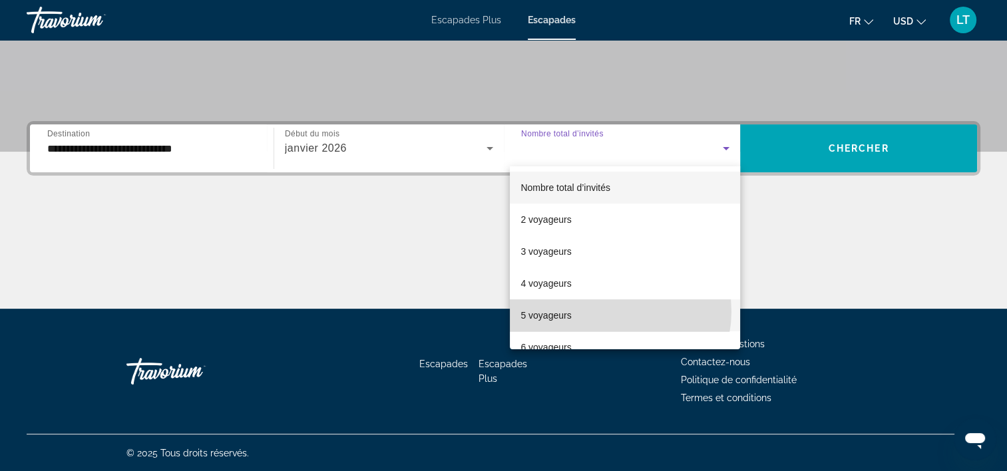
click at [604, 311] on mat-option "5 voyageurs" at bounding box center [625, 315] width 230 height 32
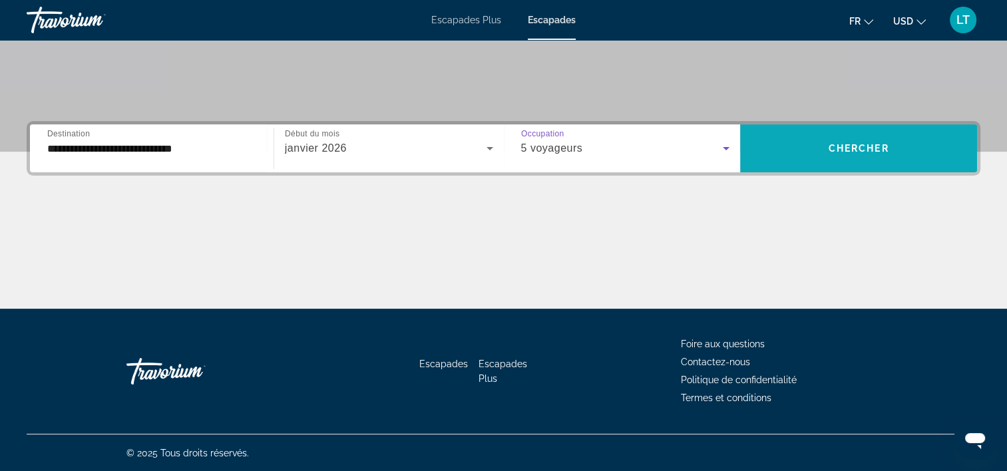
click at [822, 151] on span "Widget de recherche" at bounding box center [858, 148] width 237 height 32
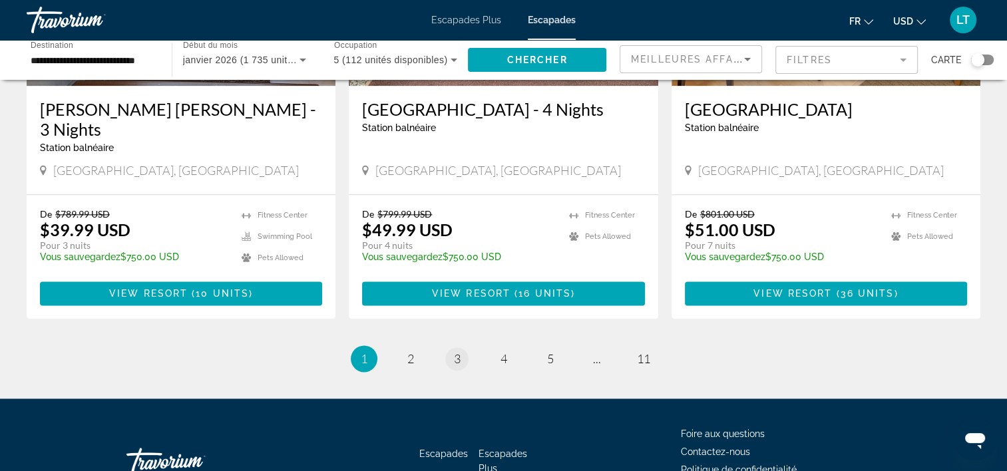
scroll to position [1721, 0]
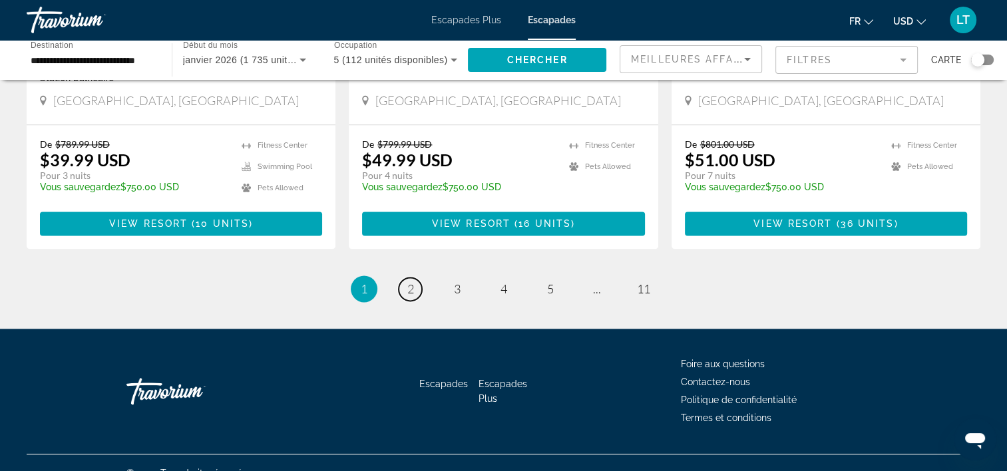
click at [413, 277] on link "page 2" at bounding box center [410, 288] width 23 height 23
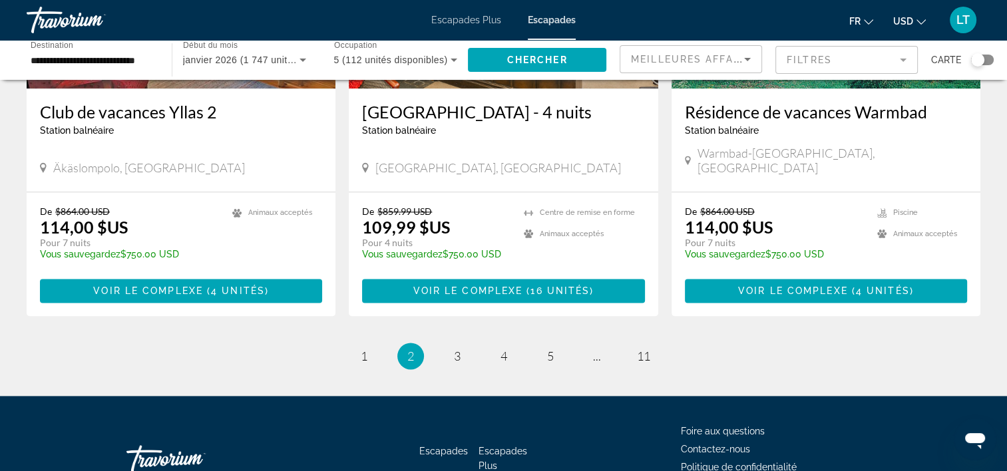
scroll to position [1681, 0]
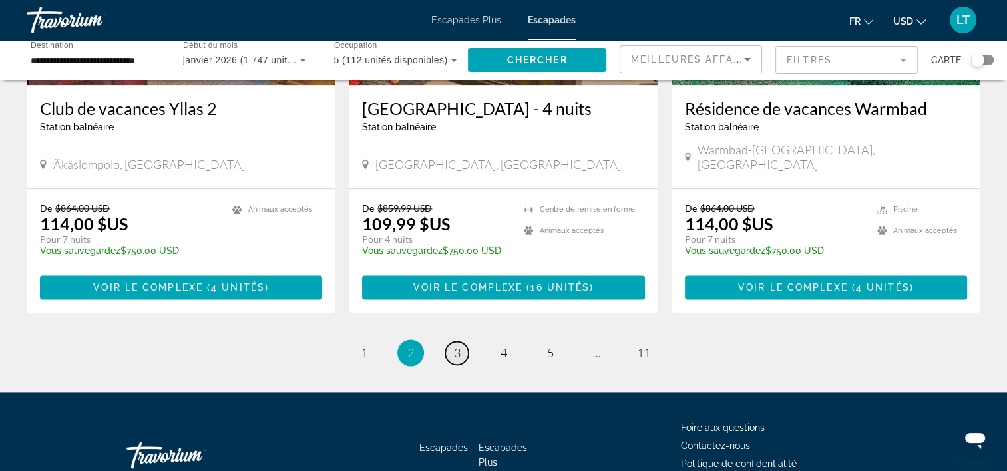
click at [454, 345] on span "3" at bounding box center [457, 352] width 7 height 15
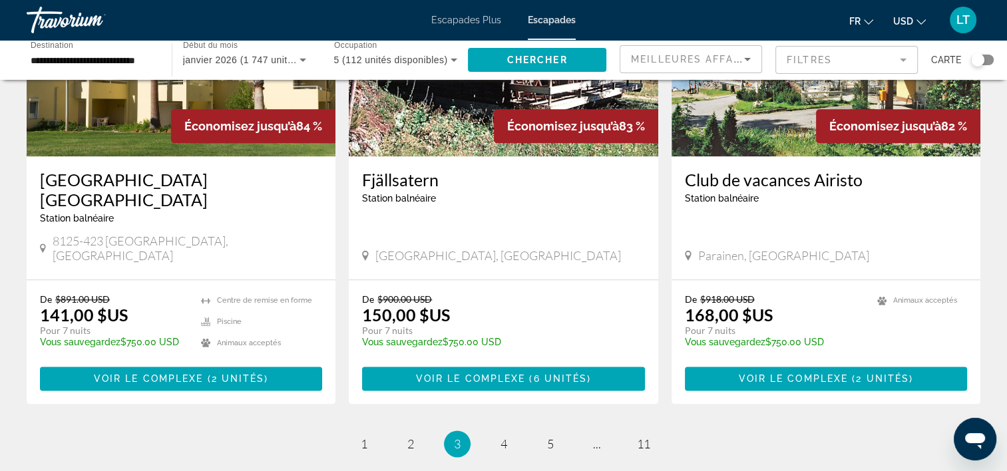
scroll to position [1663, 0]
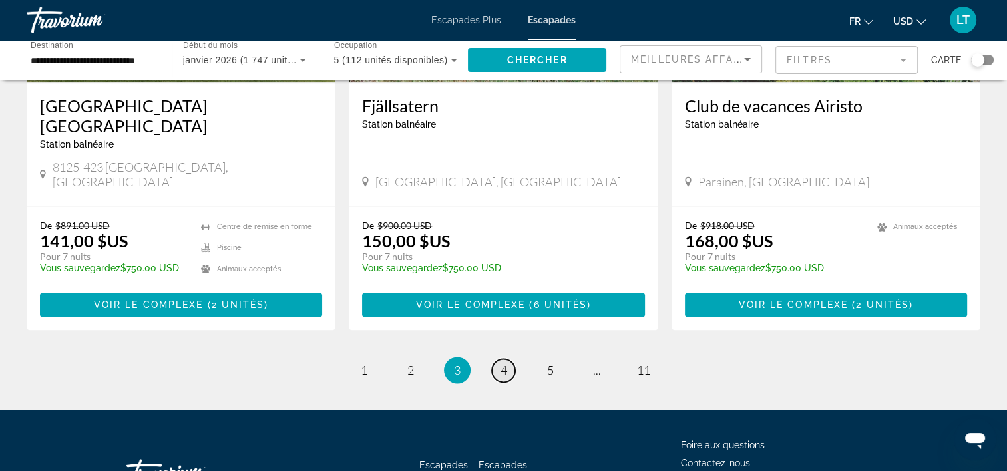
click at [507, 359] on link "page 4" at bounding box center [503, 370] width 23 height 23
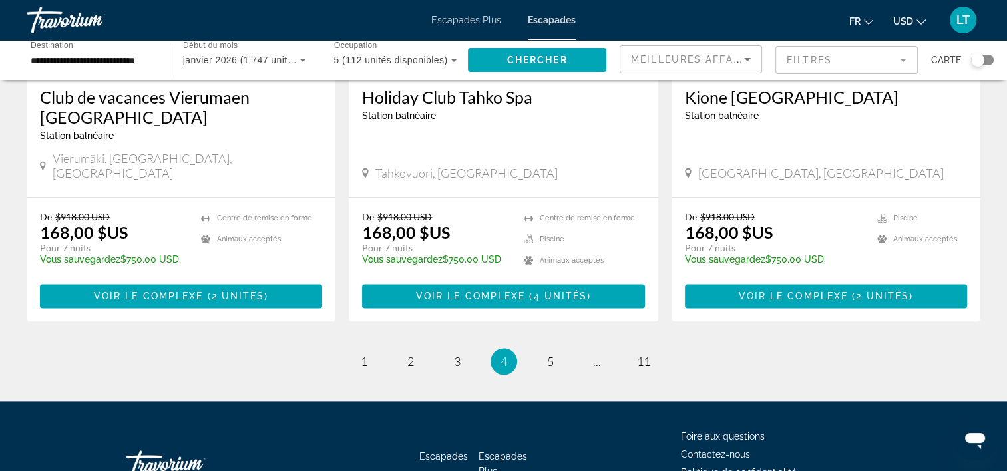
scroll to position [1663, 0]
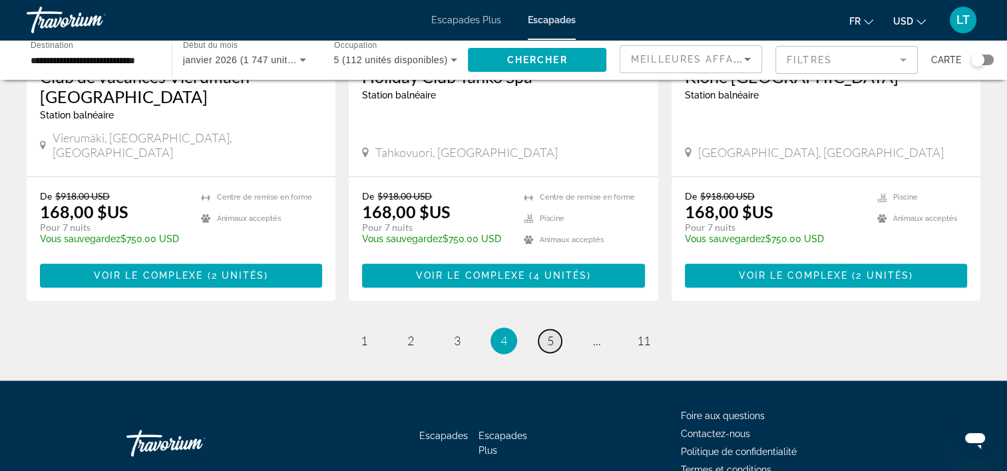
click at [550, 333] on span "5" at bounding box center [550, 340] width 7 height 15
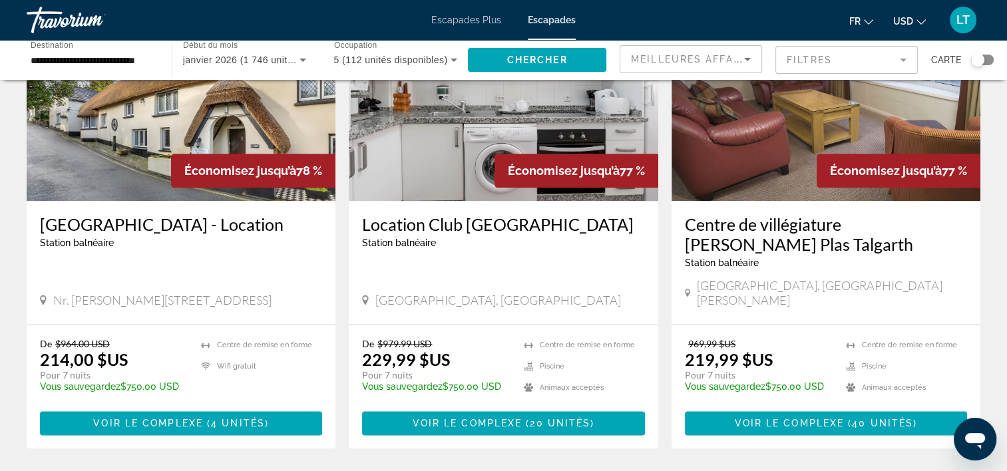
scroll to position [1663, 0]
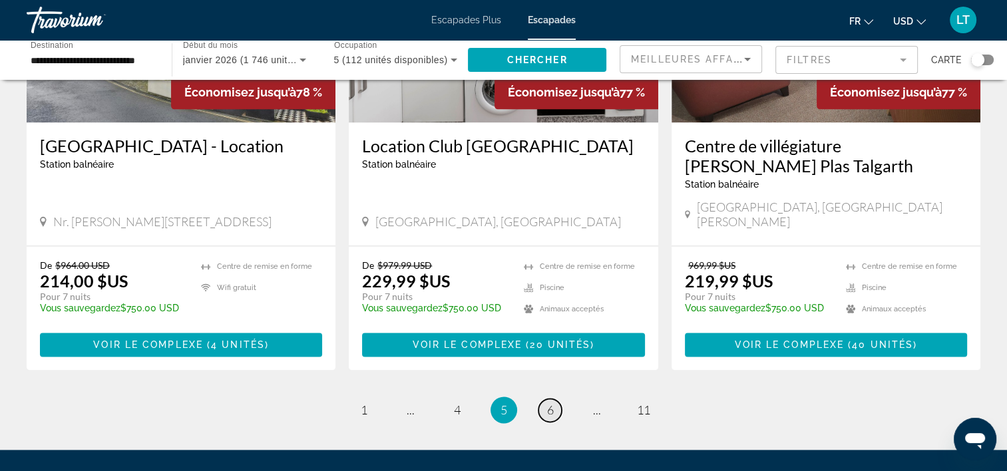
click at [552, 403] on span "6" at bounding box center [550, 410] width 7 height 15
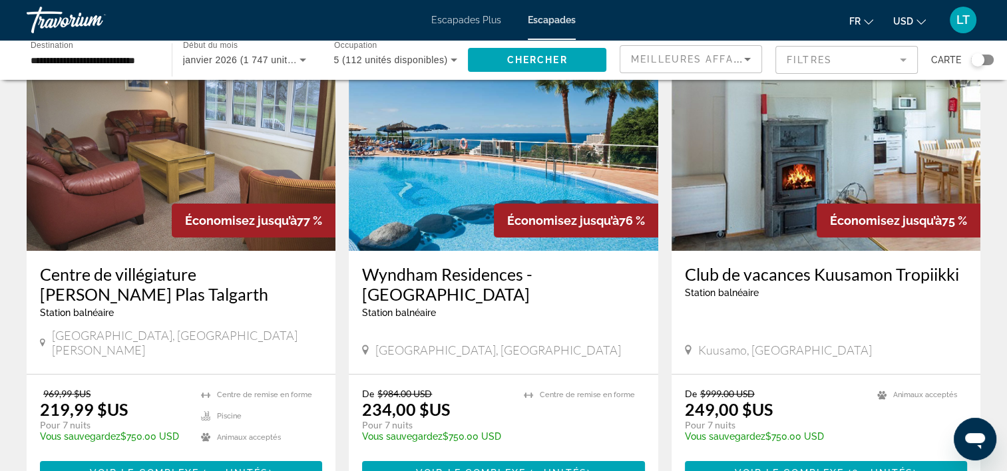
scroll to position [67, 0]
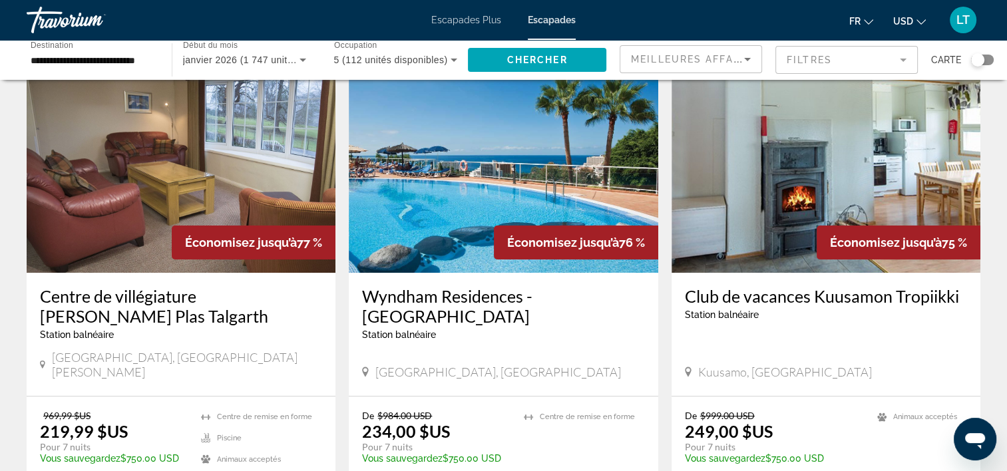
click at [518, 200] on img "Contenu principal" at bounding box center [503, 166] width 309 height 213
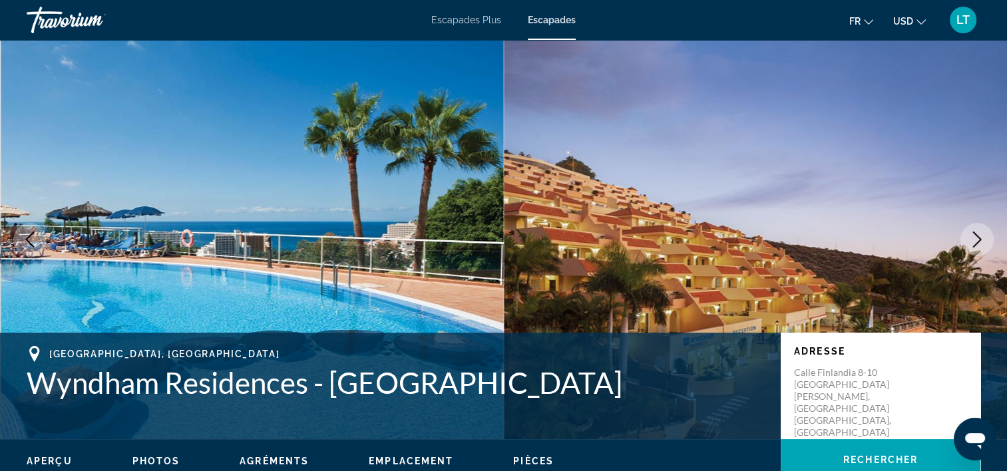
click at [978, 240] on icon "Image suivante" at bounding box center [977, 240] width 16 height 16
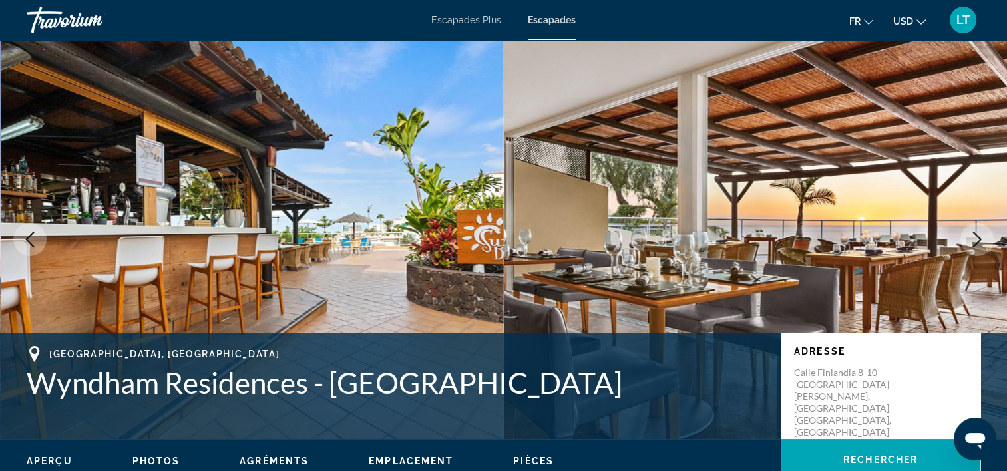
click at [979, 240] on icon "Image suivante" at bounding box center [977, 240] width 16 height 16
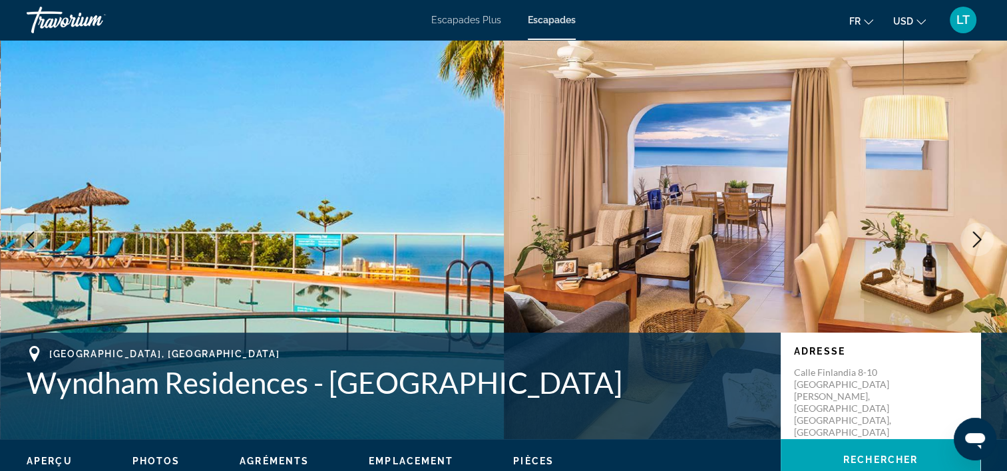
click at [979, 240] on icon "Image suivante" at bounding box center [977, 240] width 16 height 16
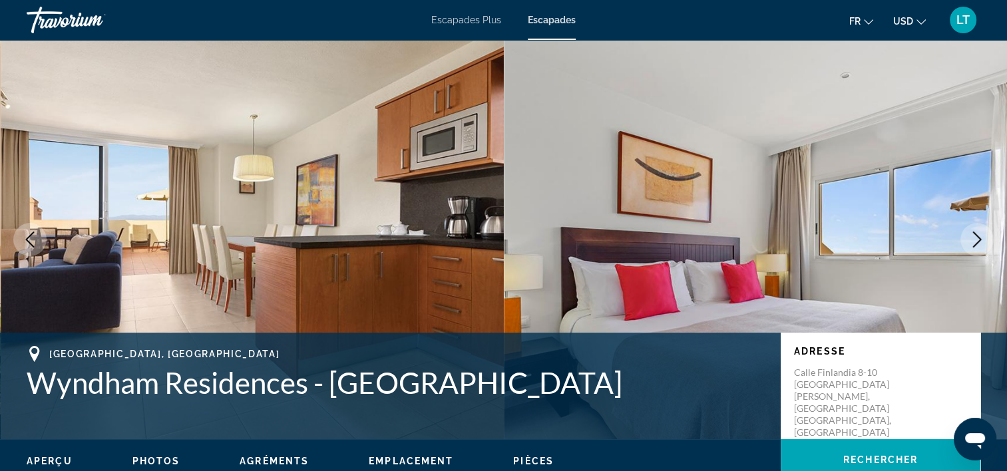
click at [979, 240] on icon "Image suivante" at bounding box center [977, 240] width 16 height 16
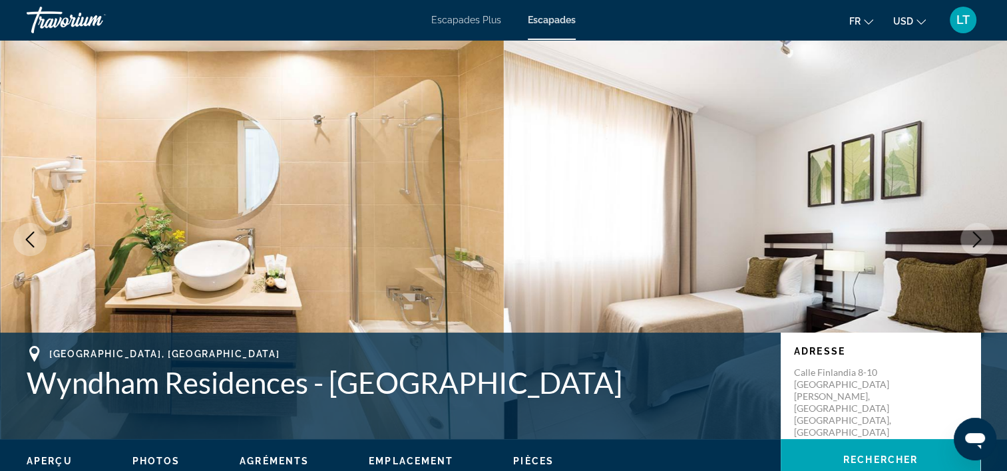
click at [971, 240] on icon "Image suivante" at bounding box center [977, 240] width 16 height 16
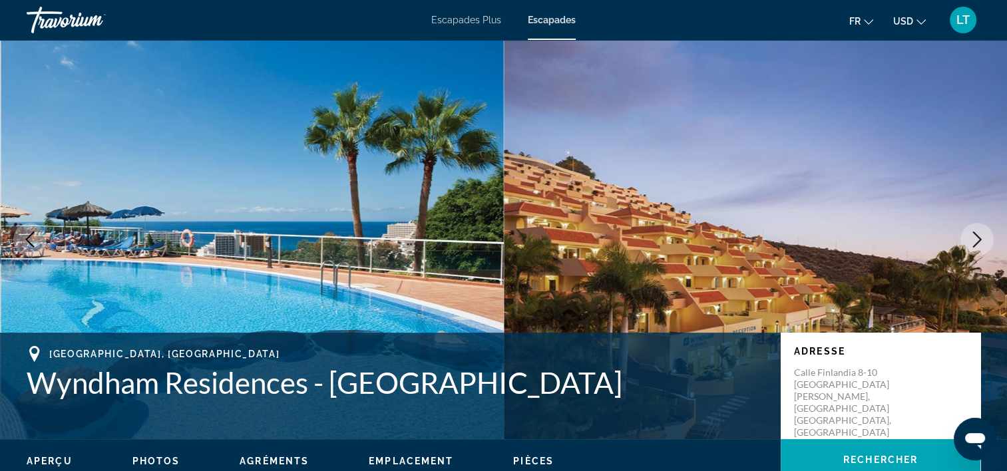
click at [971, 240] on icon "Image suivante" at bounding box center [977, 240] width 16 height 16
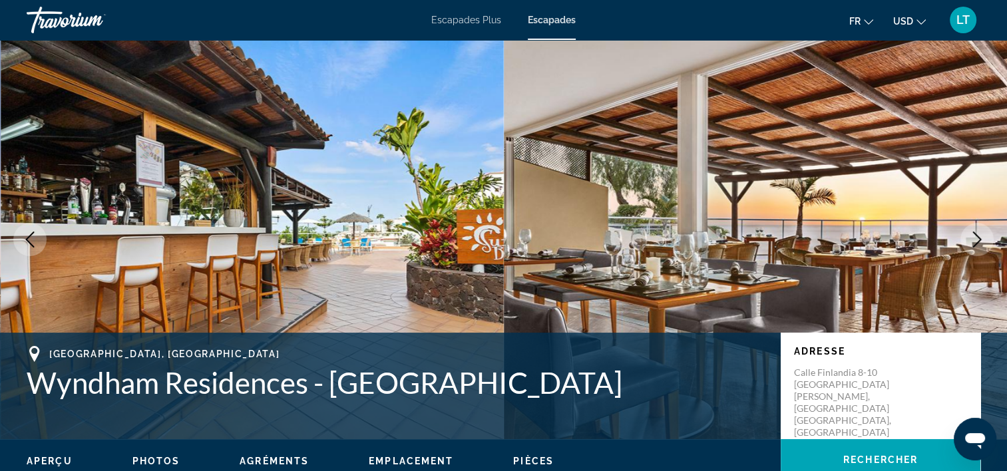
click at [970, 240] on icon "Image suivante" at bounding box center [977, 240] width 16 height 16
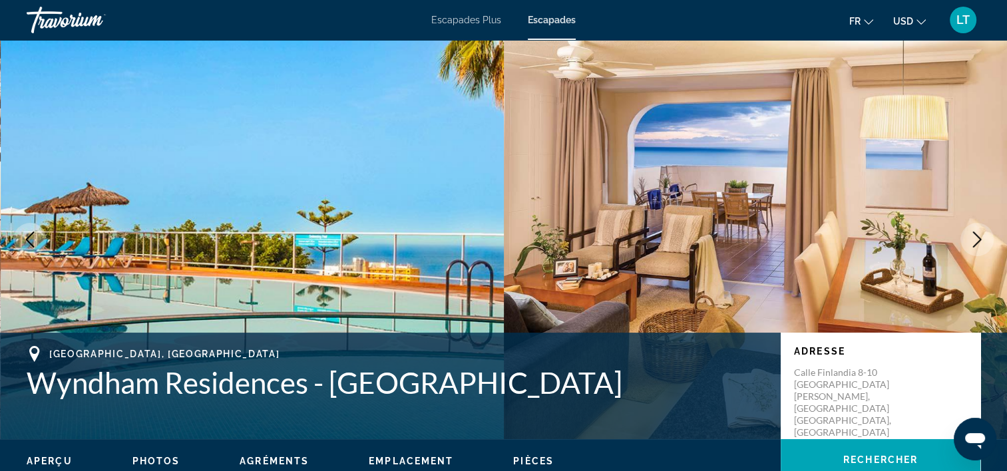
click at [152, 460] on span "Photos" at bounding box center [156, 461] width 48 height 11
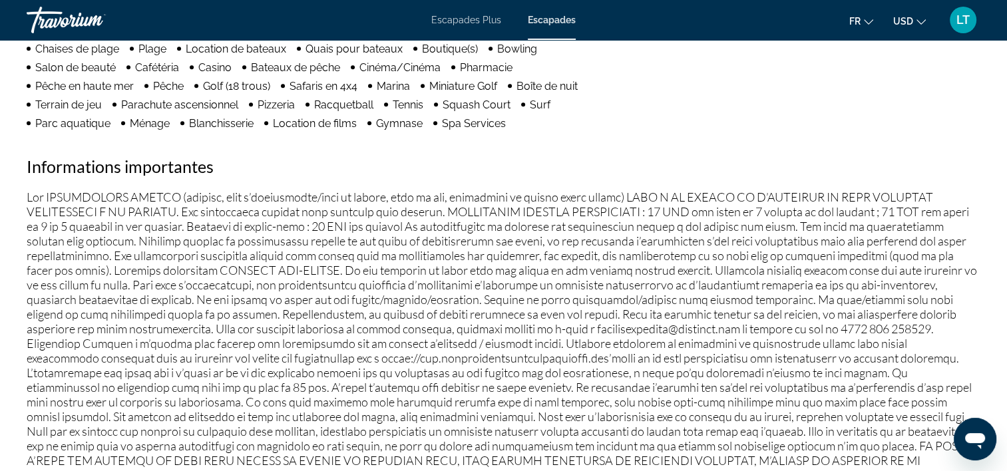
scroll to position [1202, 0]
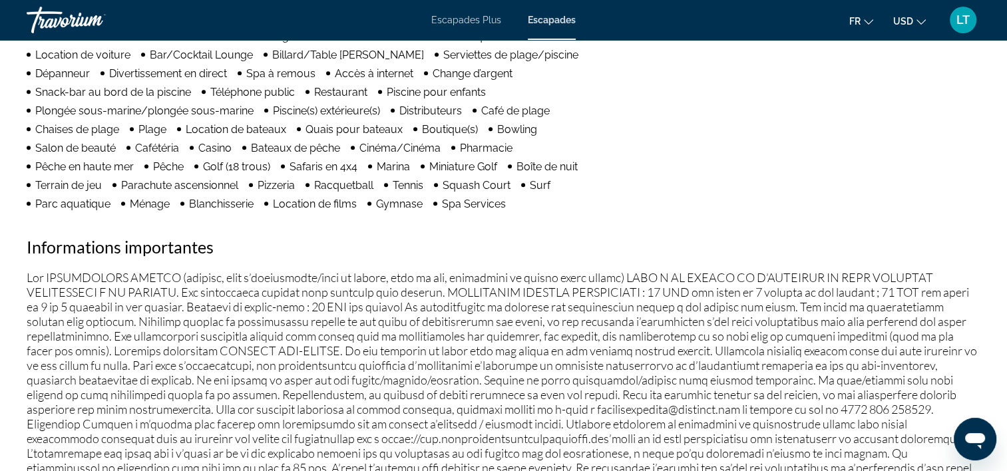
click at [867, 23] on icon "Changer la langue" at bounding box center [868, 21] width 9 height 9
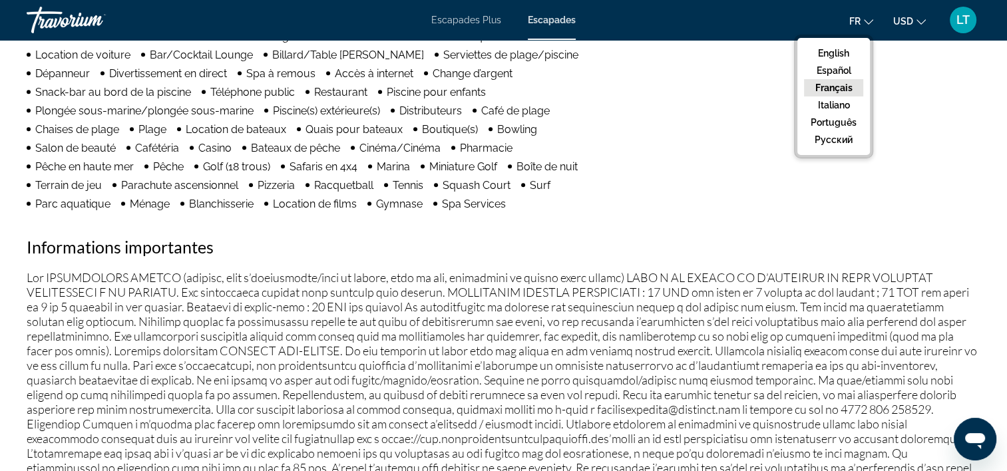
click at [917, 64] on div "Agréments Centre de remise en forme Sched. Child. [GEOGRAPHIC_DATA]. Activités …" at bounding box center [503, 249] width 953 height 716
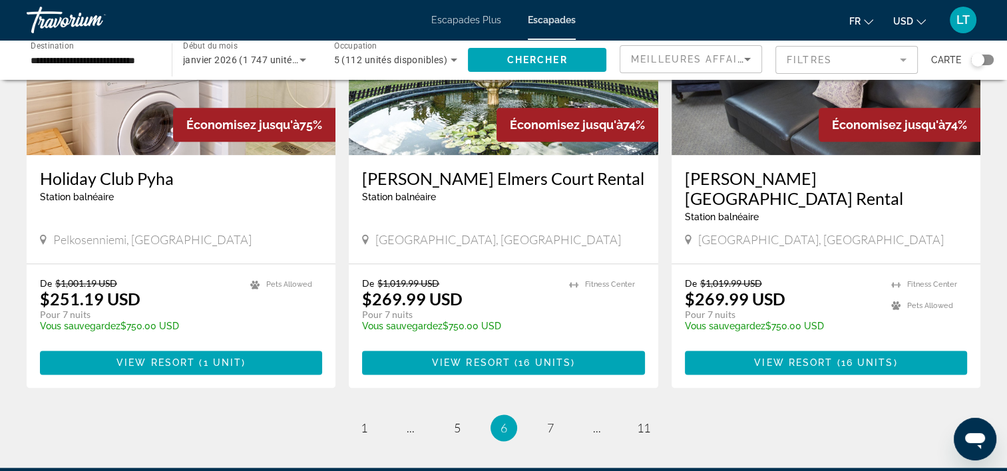
scroll to position [1597, 0]
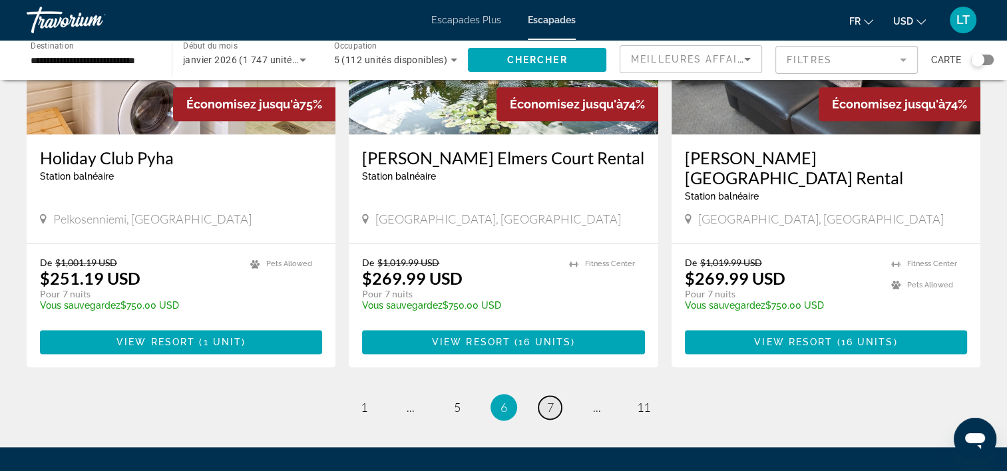
click at [554, 396] on link "page 7" at bounding box center [549, 407] width 23 height 23
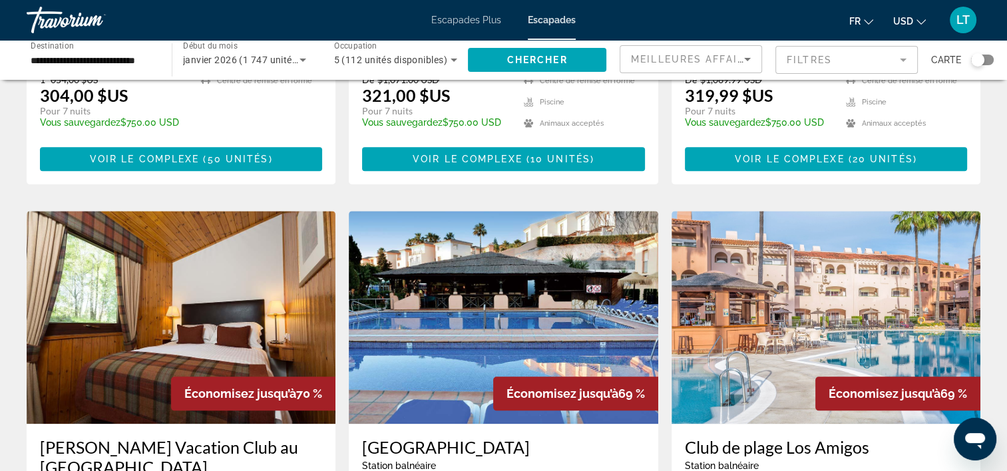
scroll to position [1331, 0]
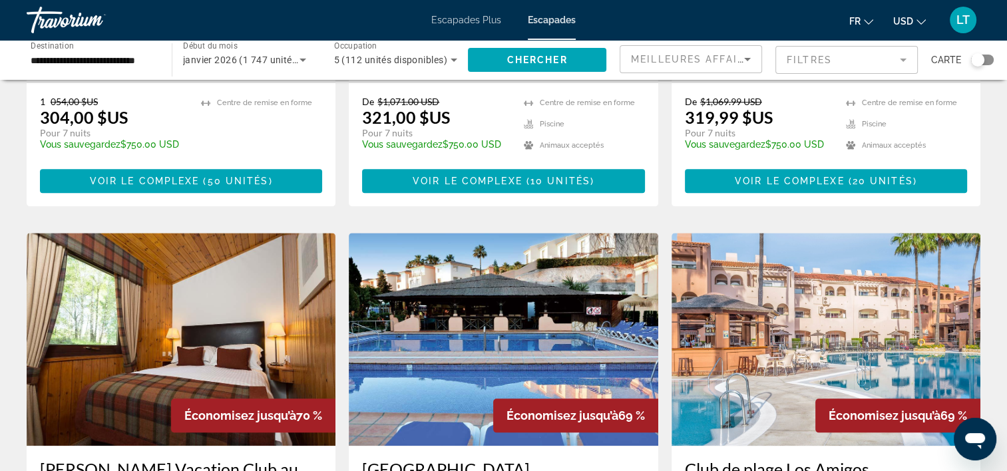
click at [792, 288] on img "Contenu principal" at bounding box center [825, 339] width 309 height 213
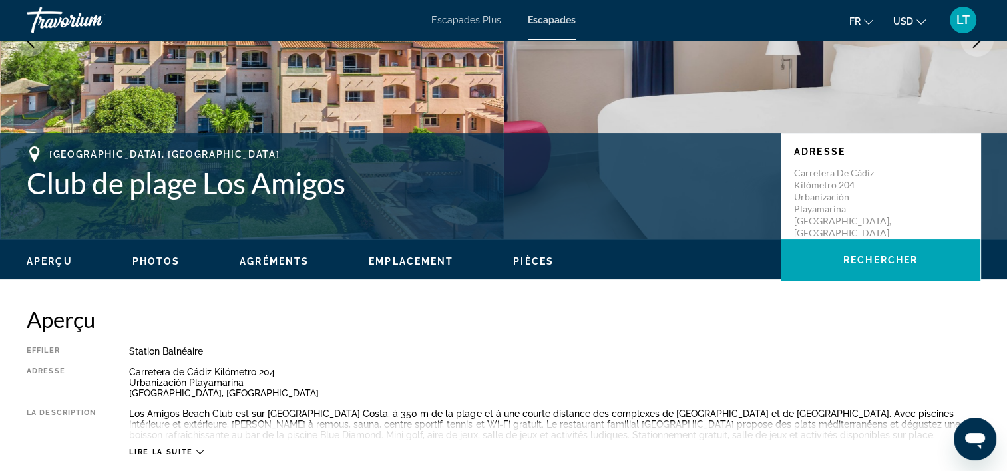
scroll to position [67, 0]
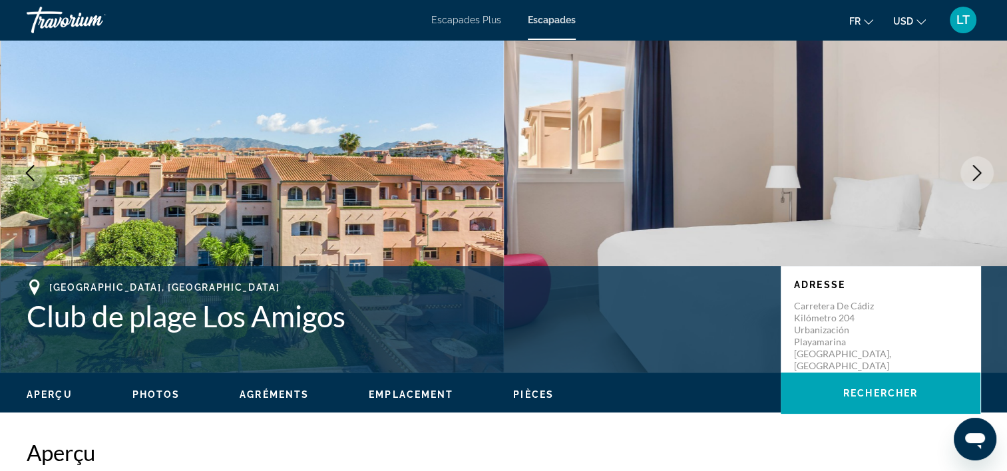
click at [978, 170] on icon "Image suivante" at bounding box center [977, 173] width 16 height 16
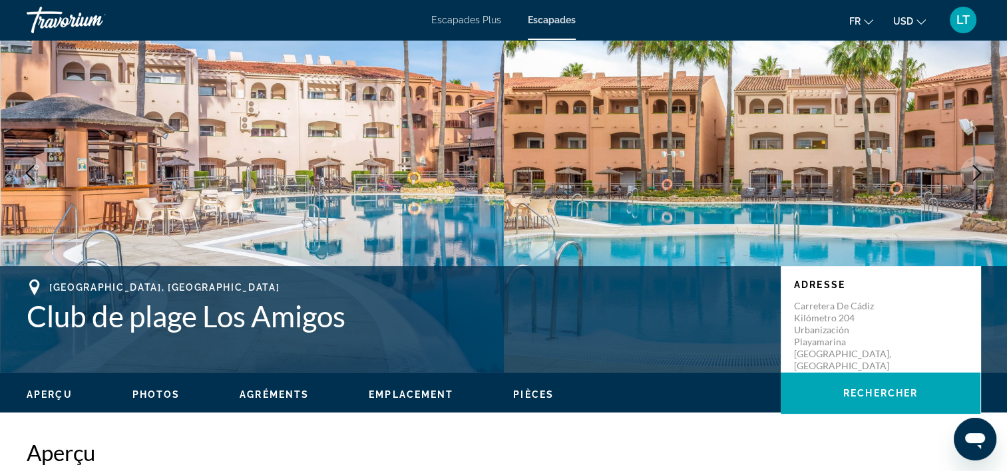
click at [978, 170] on icon "Image suivante" at bounding box center [977, 173] width 16 height 16
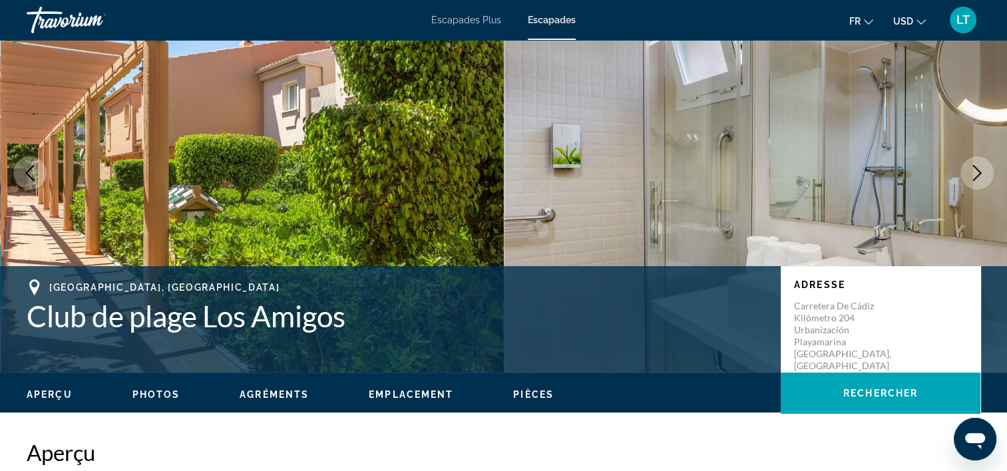
click at [978, 170] on icon "Image suivante" at bounding box center [977, 173] width 16 height 16
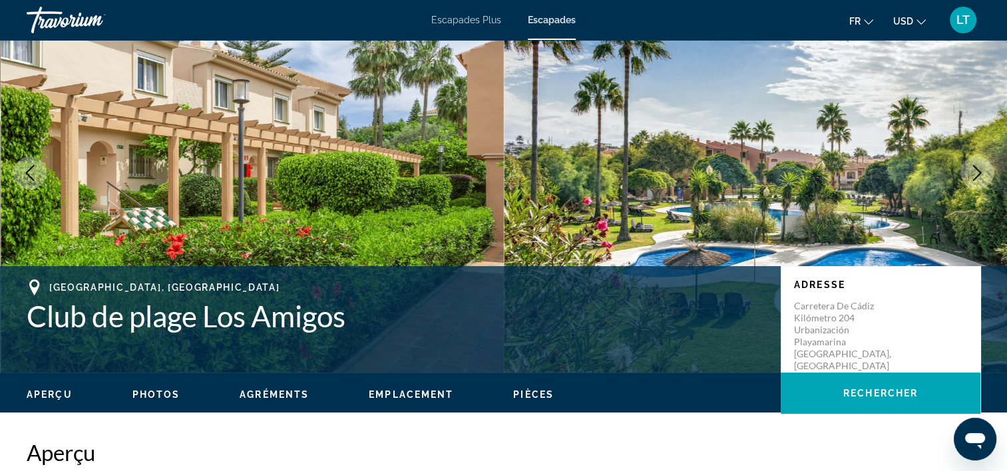
click at [978, 170] on icon "Image suivante" at bounding box center [977, 173] width 16 height 16
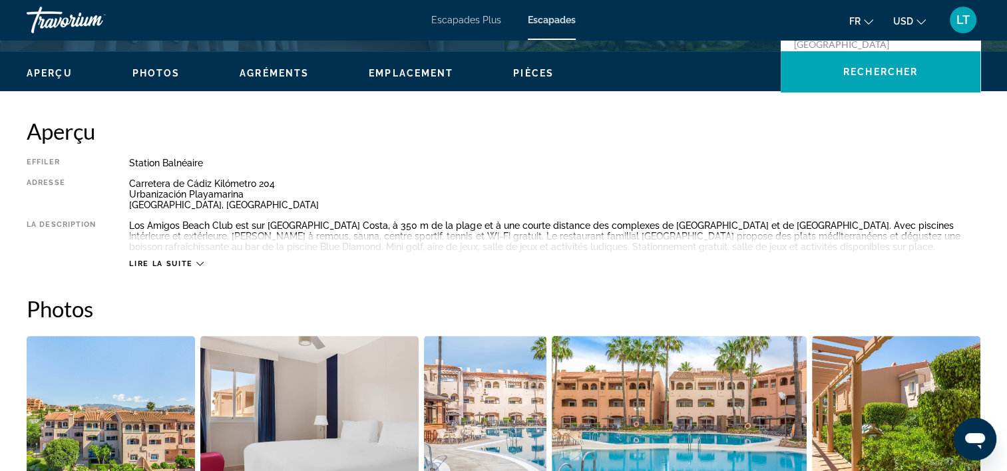
scroll to position [399, 0]
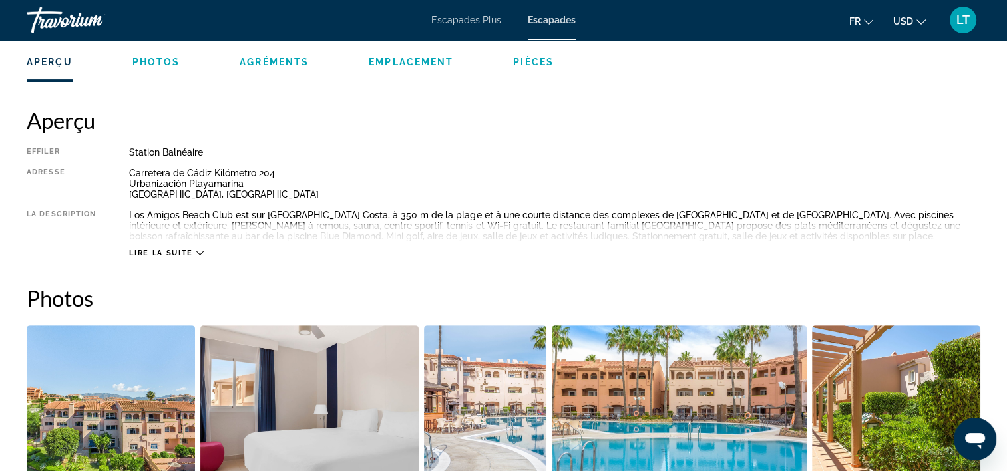
click at [198, 253] on icon "Contenu principal" at bounding box center [199, 253] width 7 height 4
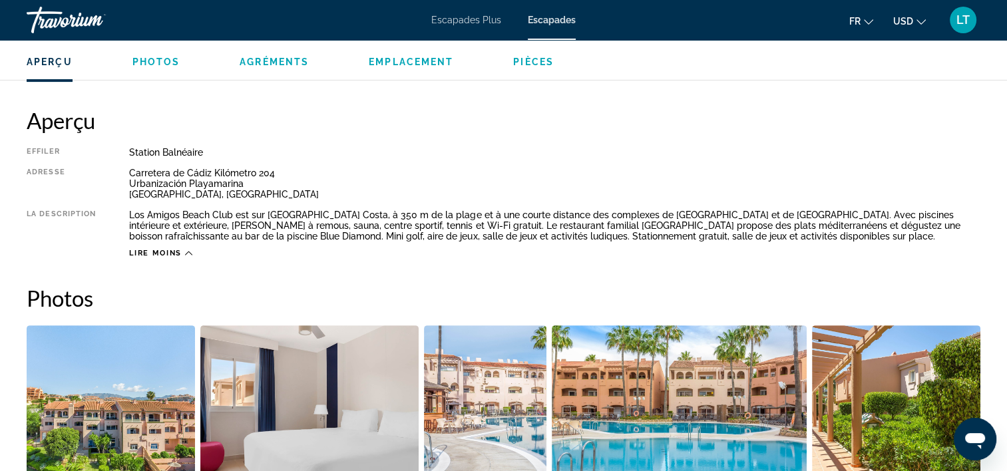
drag, startPoint x: 365, startPoint y: 177, endPoint x: 756, endPoint y: 129, distance: 394.1
click at [756, 129] on h2 "Aperçu" at bounding box center [503, 120] width 953 height 27
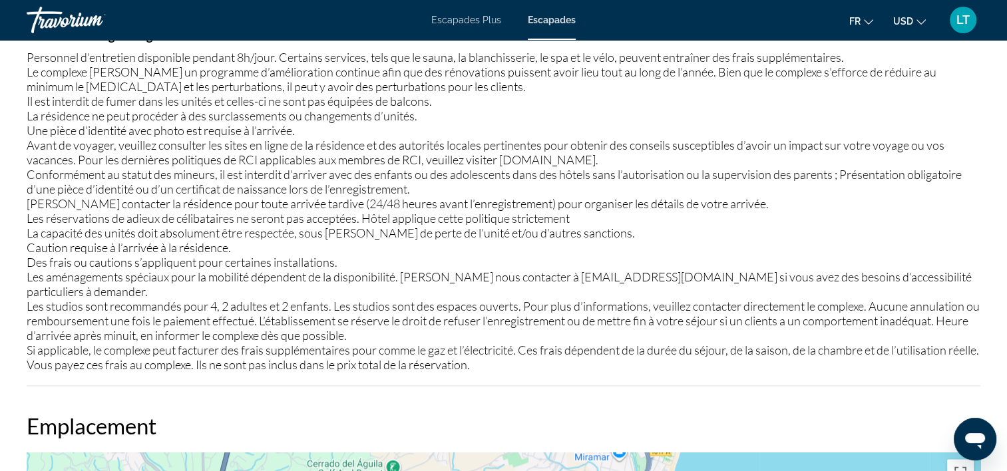
scroll to position [1663, 0]
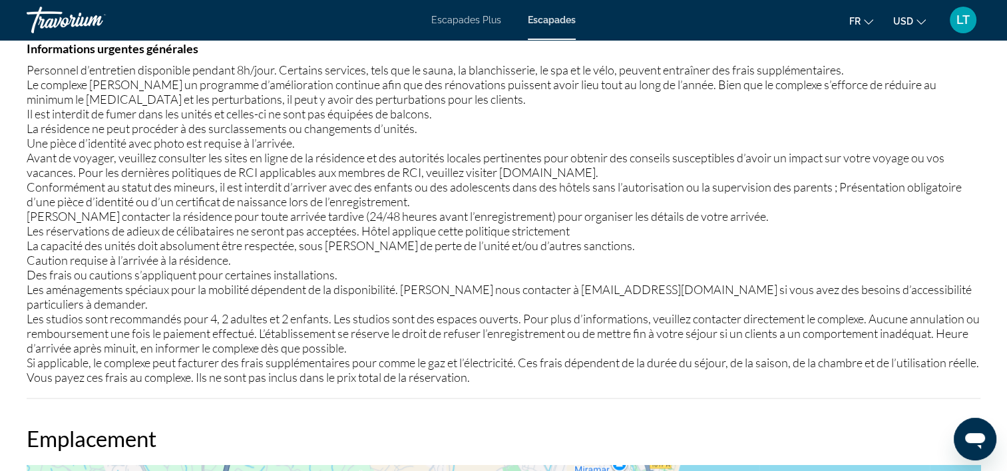
click at [963, 24] on span "LT" at bounding box center [962, 19] width 13 height 13
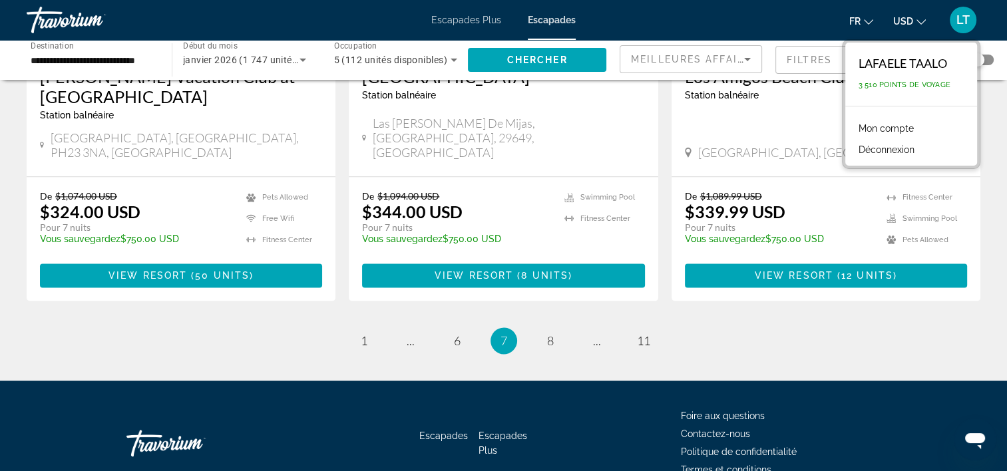
scroll to position [1701, 0]
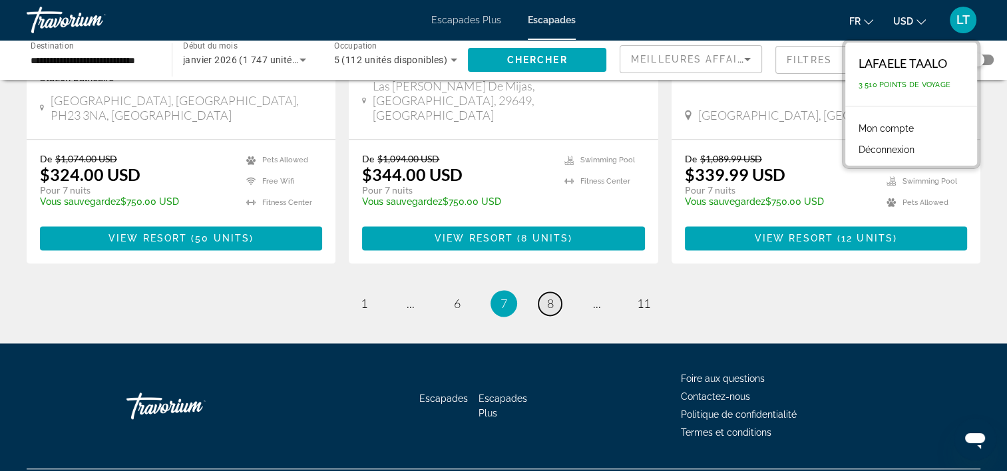
click at [552, 296] on span "8" at bounding box center [550, 303] width 7 height 15
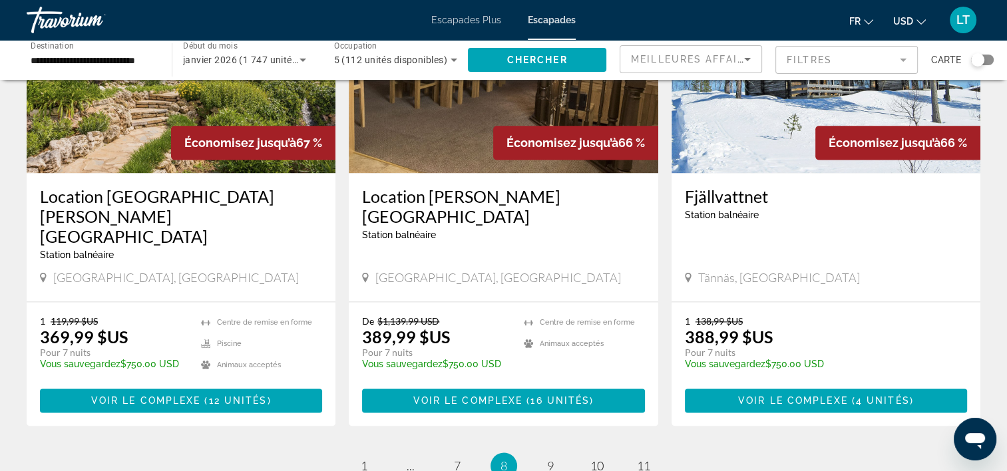
scroll to position [1730, 0]
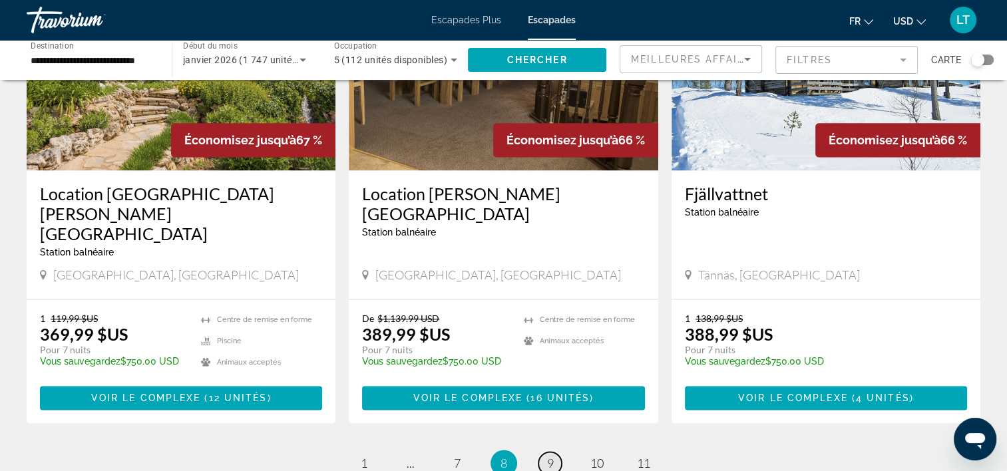
click at [556, 452] on link "page 9" at bounding box center [549, 463] width 23 height 23
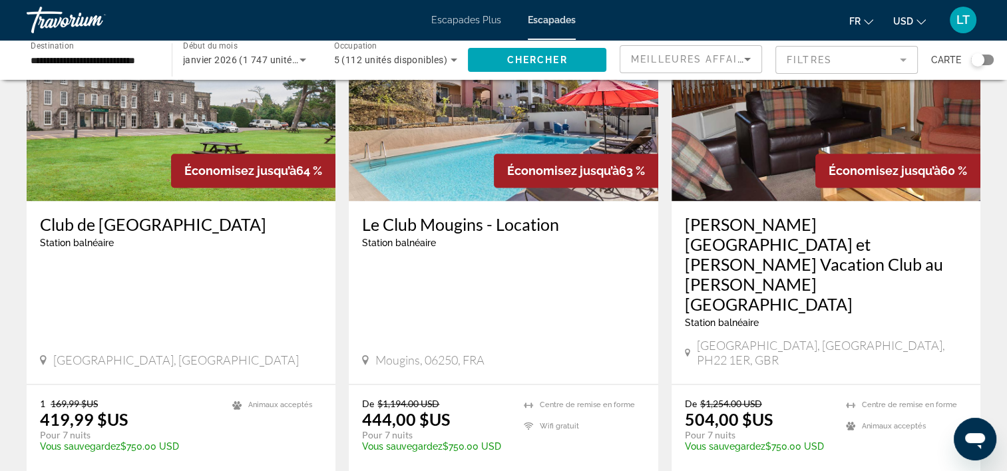
scroll to position [1796, 0]
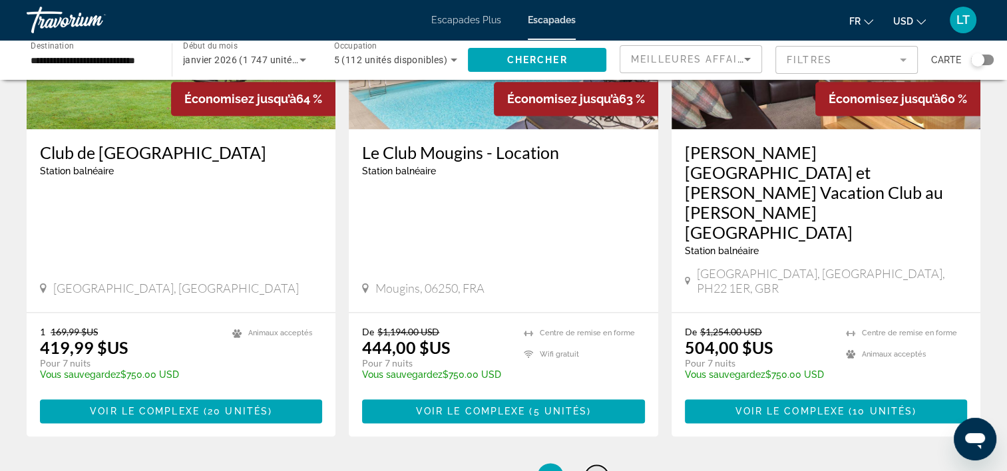
click at [599, 469] on span "10" at bounding box center [596, 476] width 13 height 15
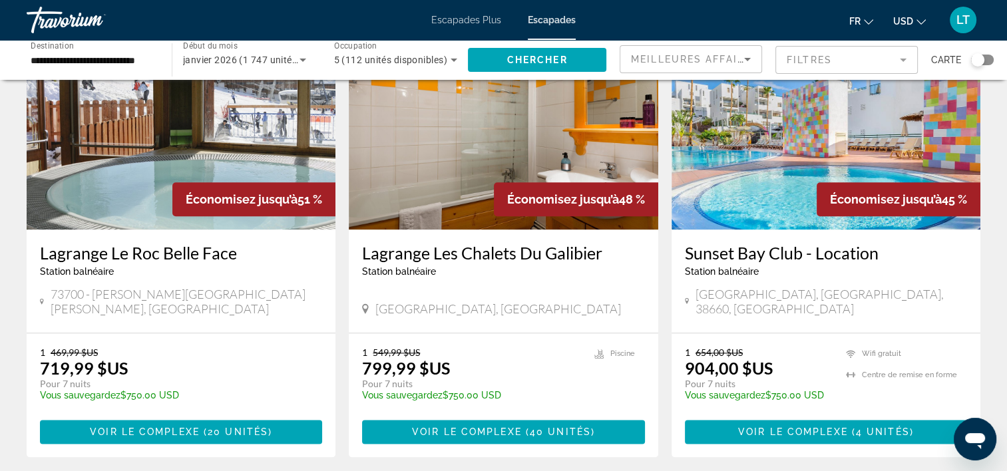
scroll to position [1681, 0]
